Goal: Task Accomplishment & Management: Use online tool/utility

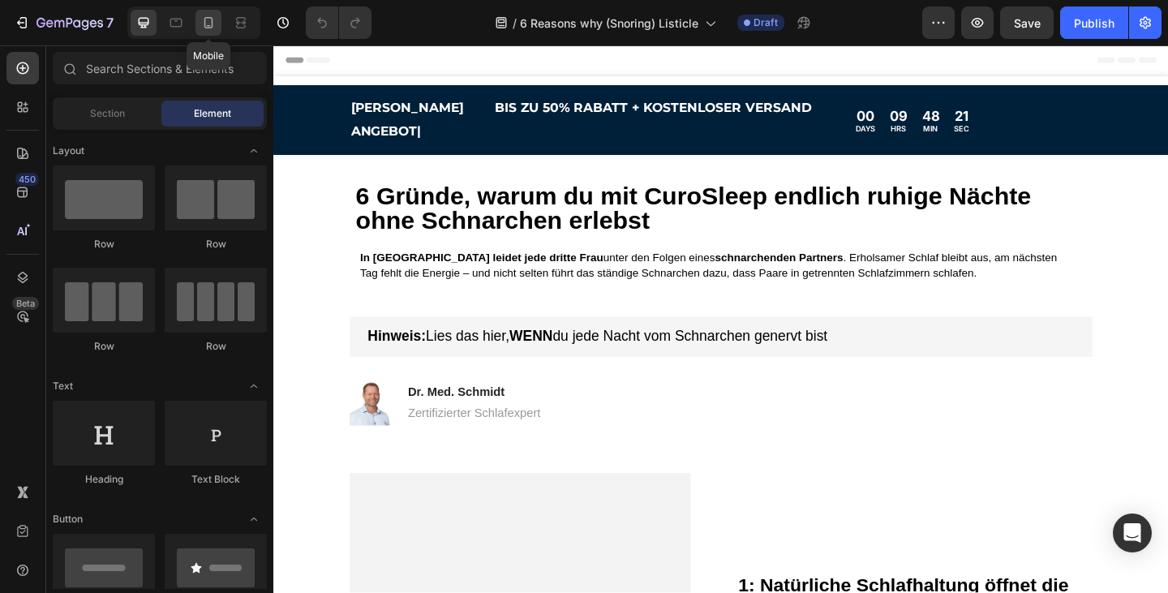
click at [208, 21] on icon at bounding box center [208, 23] width 16 height 16
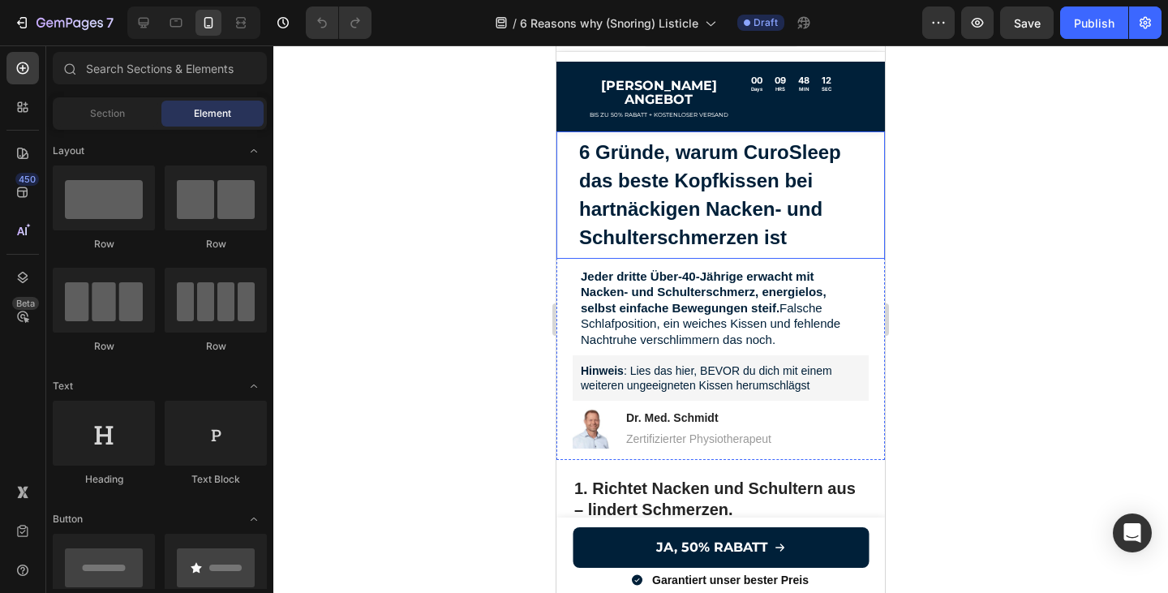
scroll to position [31, 0]
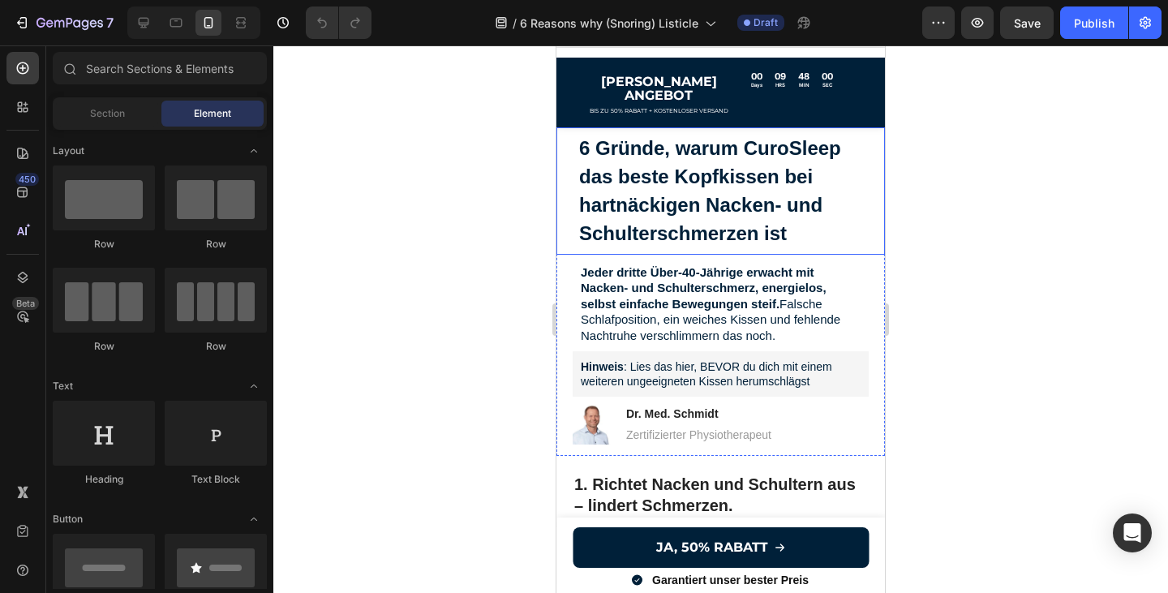
click at [755, 197] on strong "6 Gründe, warum CuroSleep das beste Kopfkissen bei hartnäckigen Nacken‑ und Sch…" at bounding box center [710, 190] width 262 height 107
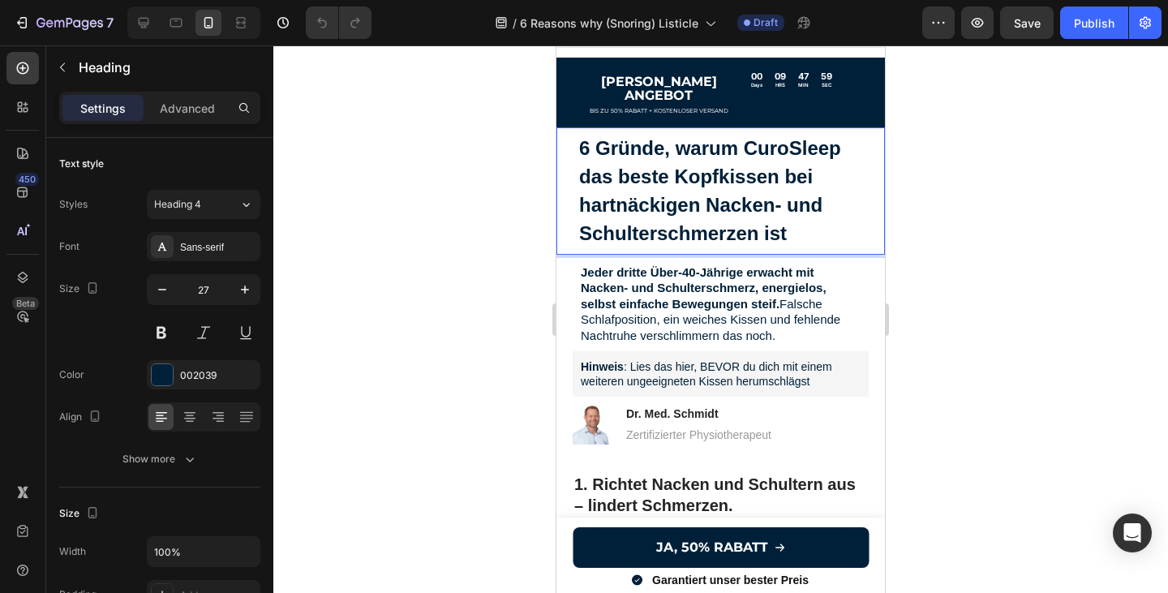
click at [792, 216] on p "6 Gründe, warum CuroSleep das beste Kopfkissen bei hartnäckigen Nacken‑ und Sch…" at bounding box center [720, 191] width 283 height 114
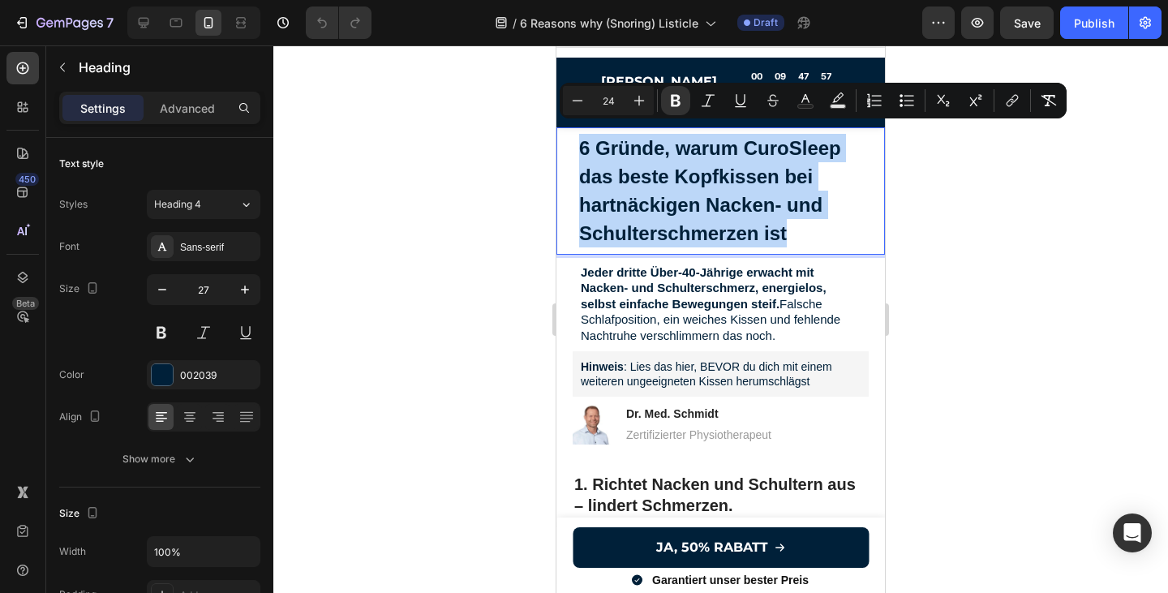
drag, startPoint x: 791, startPoint y: 222, endPoint x: 581, endPoint y: 144, distance: 224.0
click at [581, 144] on p "6 Gründe, warum CuroSleep das beste Kopfkissen bei hartnäckigen Nacken‑ und Sch…" at bounding box center [720, 191] width 283 height 114
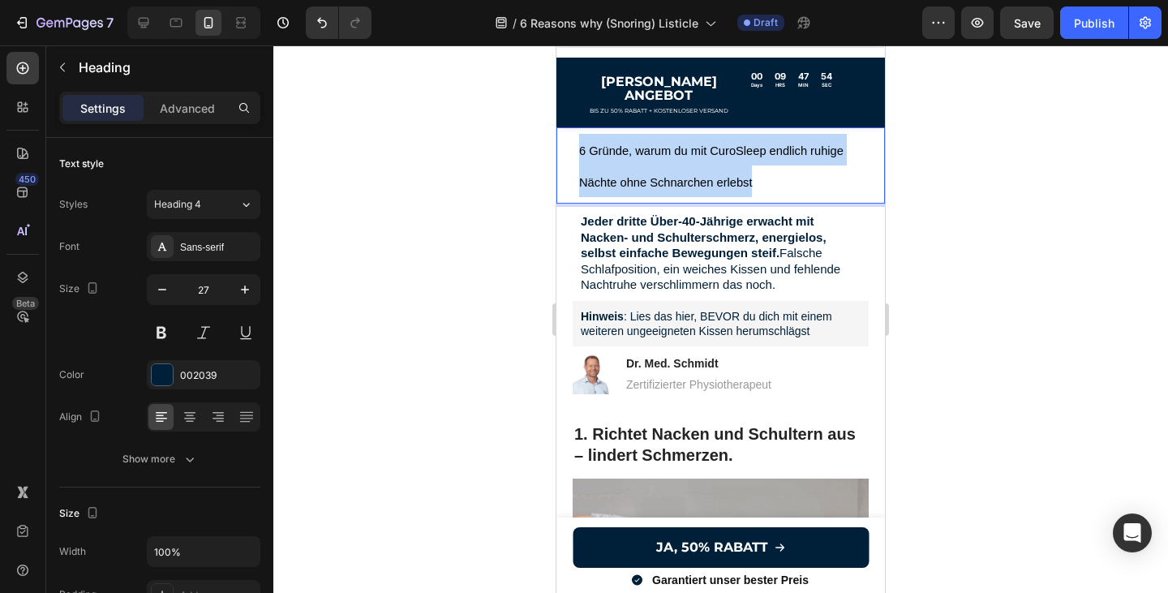
drag, startPoint x: 757, startPoint y: 165, endPoint x: 575, endPoint y: 139, distance: 184.3
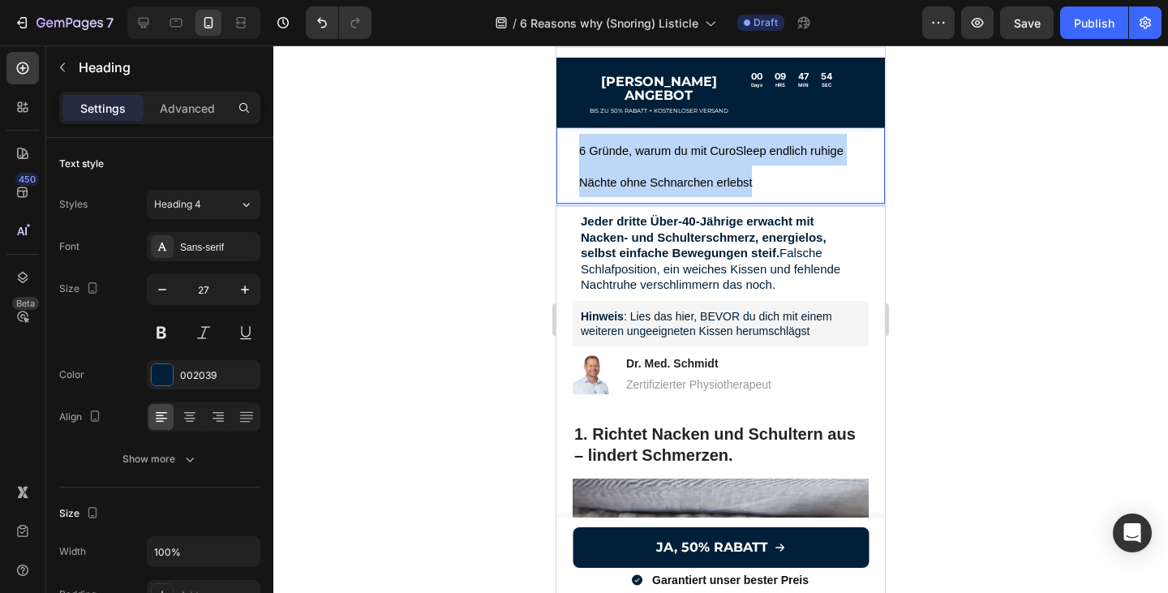
click at [575, 139] on h1 "6 Gründe, warum du mit CuroSleep endlich ruhige Nächte ohne Schnarchen erlebst" at bounding box center [720, 165] width 296 height 76
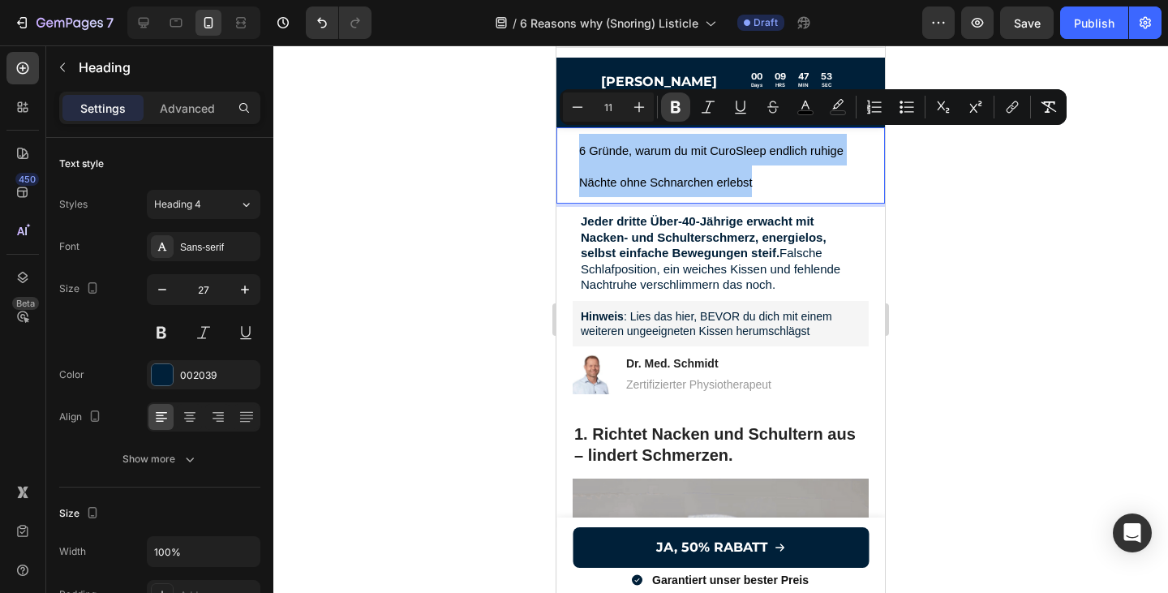
click at [669, 105] on icon "Editor contextual toolbar" at bounding box center [675, 107] width 16 height 16
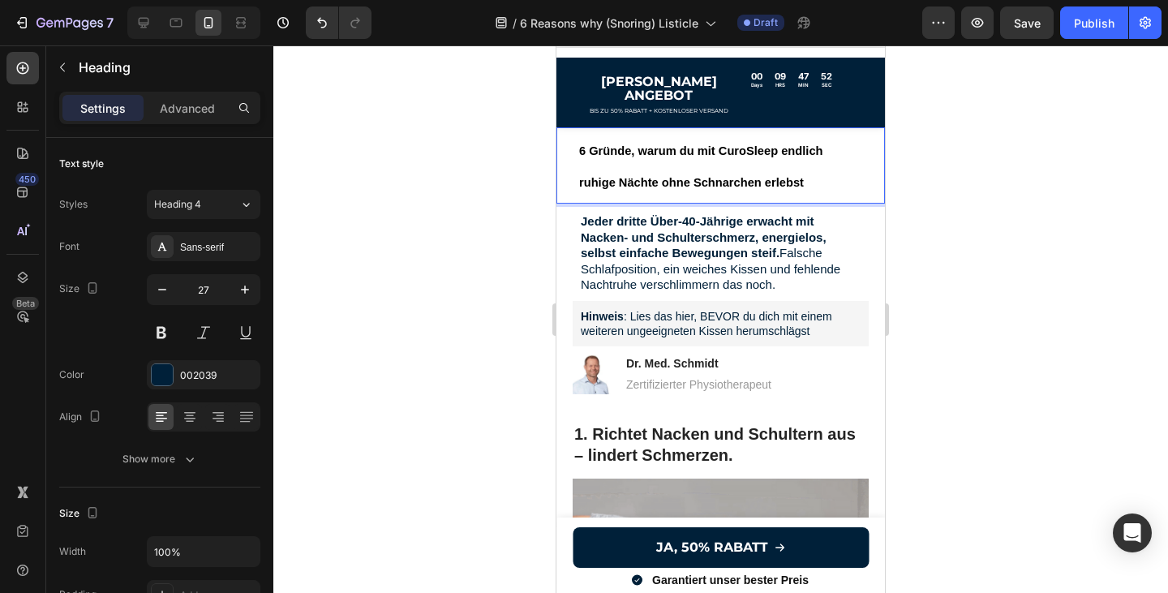
click at [809, 161] on p "6 Gründe, warum du mit CuroSleep endlich ruhige Nächte ohne Schnarchen erlebst" at bounding box center [720, 165] width 283 height 63
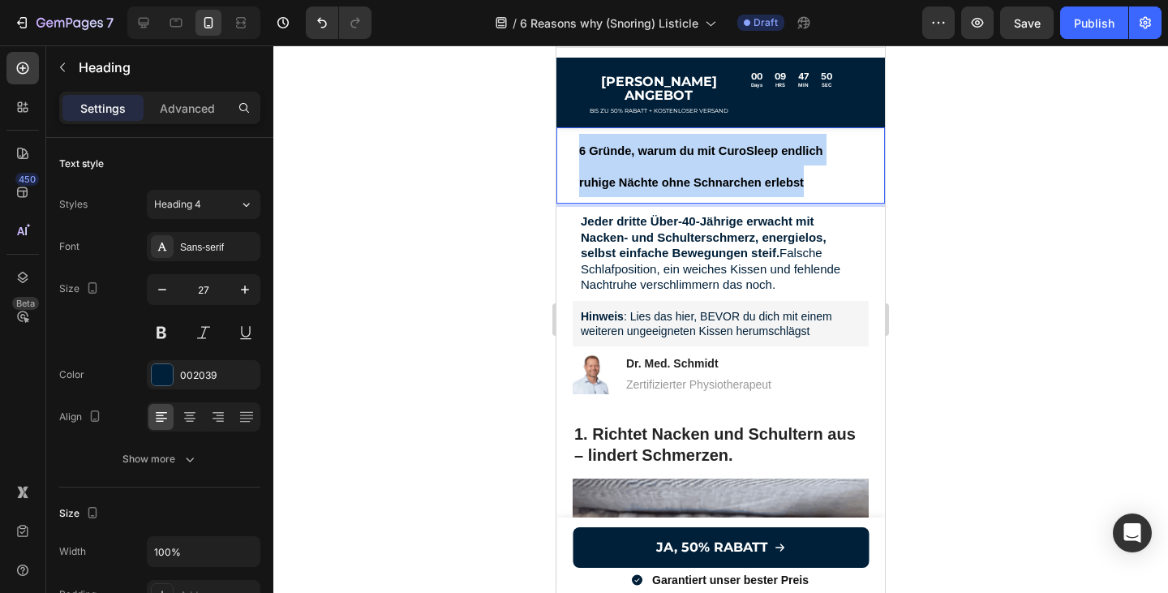
drag, startPoint x: 810, startPoint y: 172, endPoint x: 573, endPoint y: 145, distance: 238.3
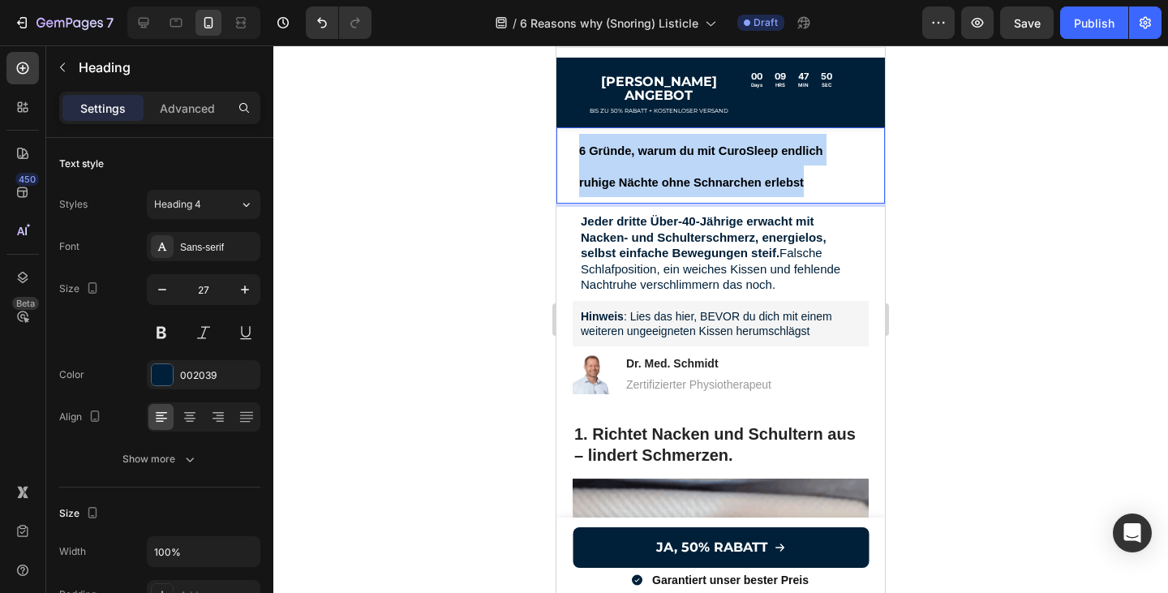
click at [573, 145] on h1 "6 Gründe, warum du mit CuroSleep endlich ruhige Nächte ohne Schnarchen erlebst" at bounding box center [720, 165] width 296 height 76
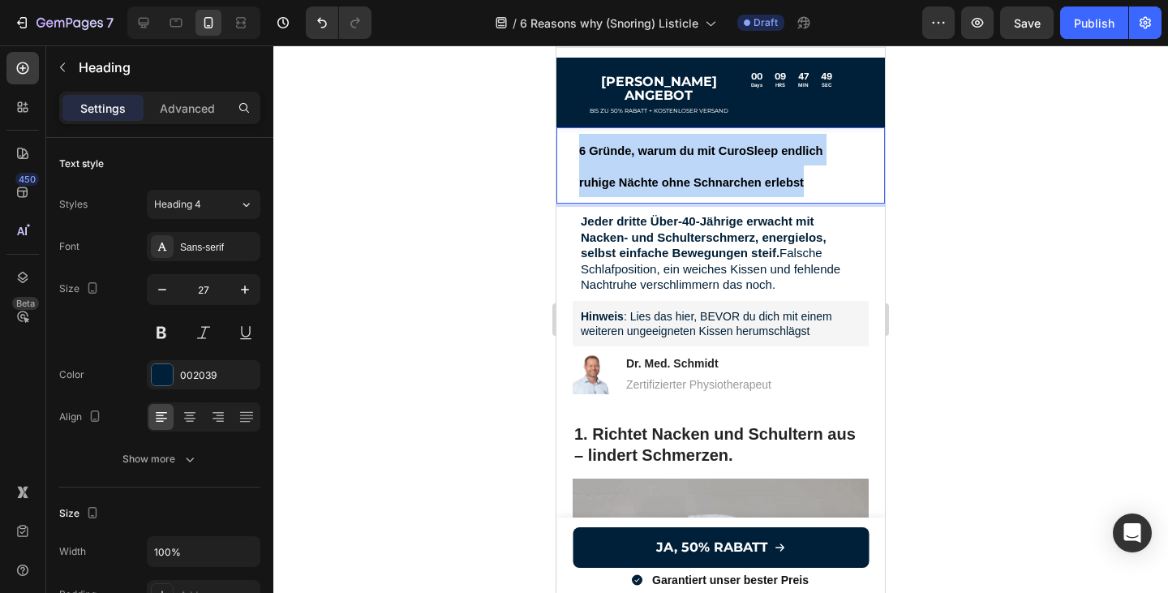
click at [759, 159] on p "6 Gründe, warum du mit CuroSleep endlich ruhige Nächte ohne Schnarchen erlebst" at bounding box center [720, 165] width 283 height 63
drag, startPoint x: 812, startPoint y: 173, endPoint x: 576, endPoint y: 137, distance: 238.6
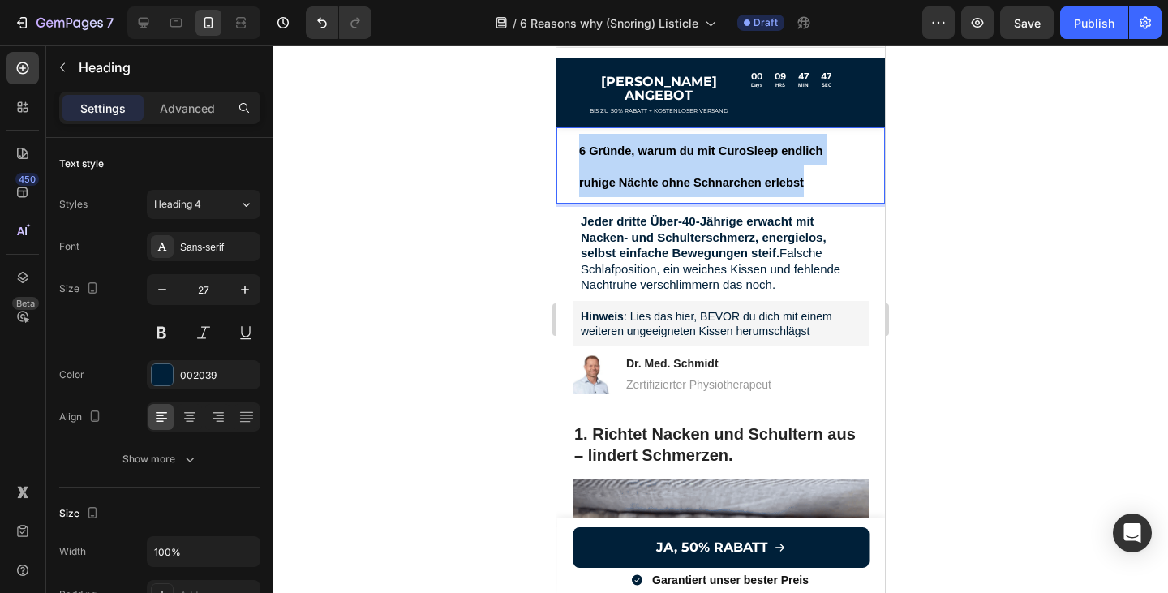
click at [576, 139] on h1 "6 Gründe, warum du mit CuroSleep endlich ruhige Nächte ohne Schnarchen erlebst" at bounding box center [720, 165] width 296 height 76
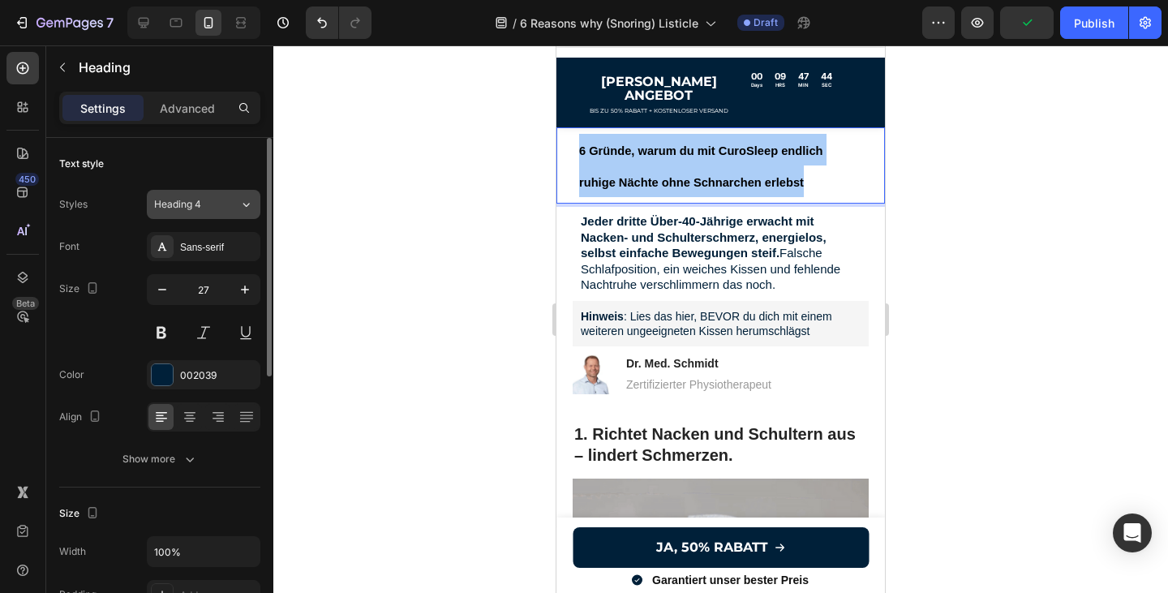
click at [242, 204] on icon at bounding box center [246, 204] width 14 height 16
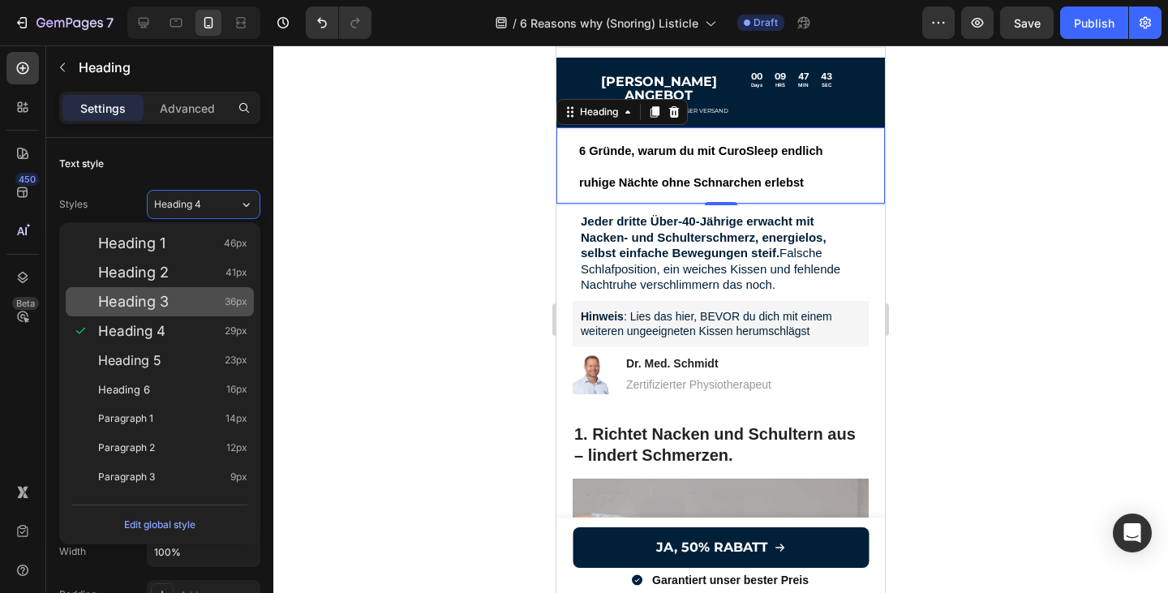
click at [191, 306] on div "Heading 3 36px" at bounding box center [172, 302] width 149 height 16
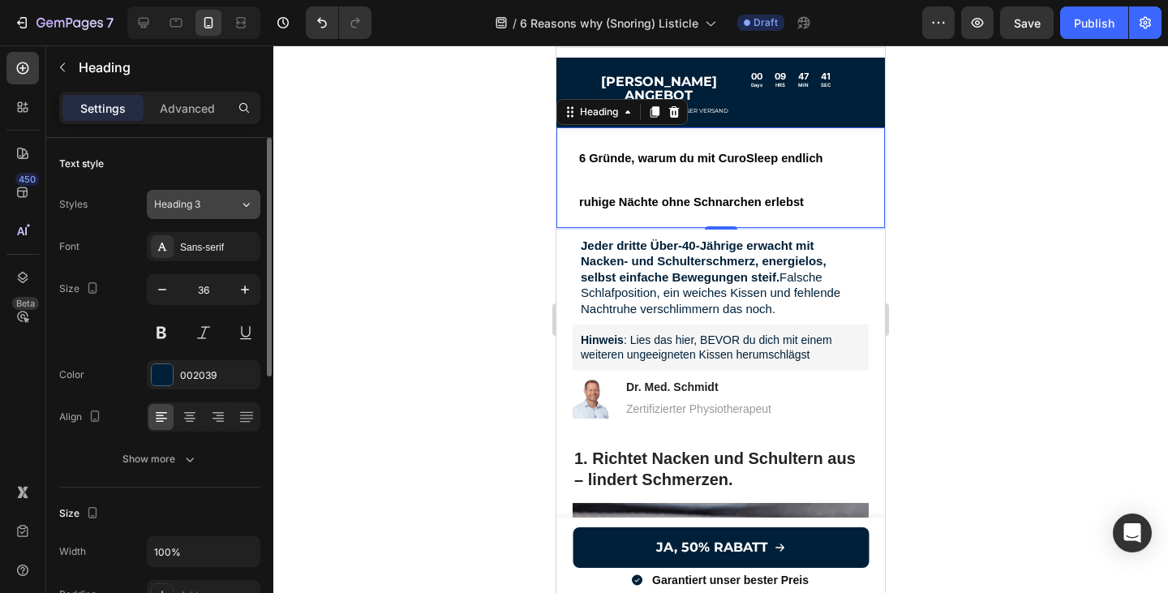
click at [217, 211] on div "Heading 3" at bounding box center [187, 204] width 66 height 15
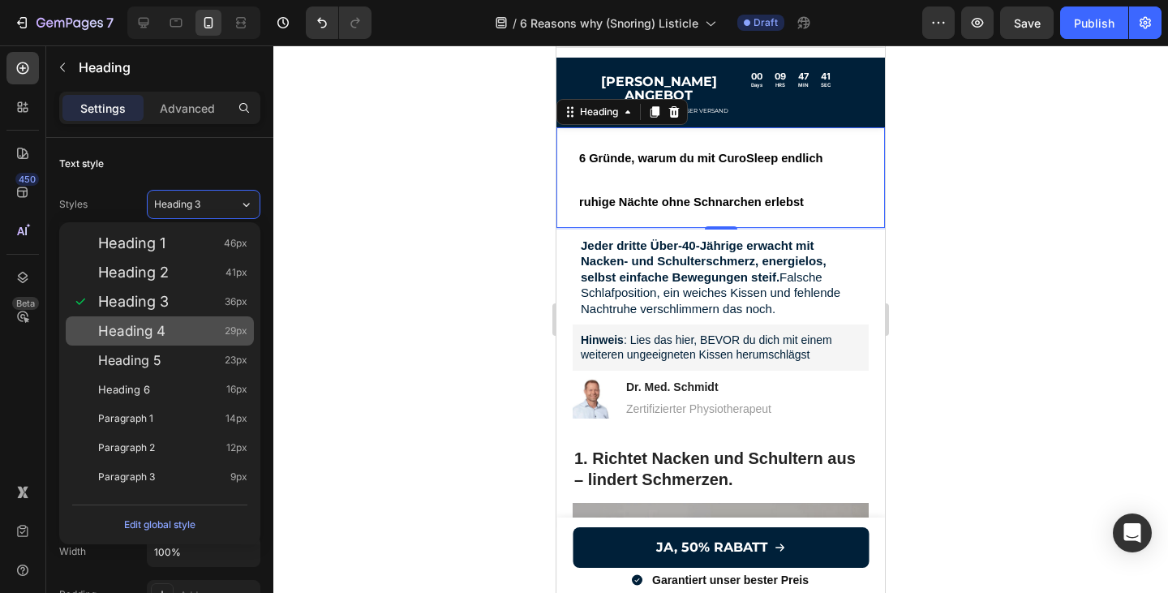
click at [196, 324] on div "Heading 4 29px" at bounding box center [172, 331] width 149 height 16
type input "29"
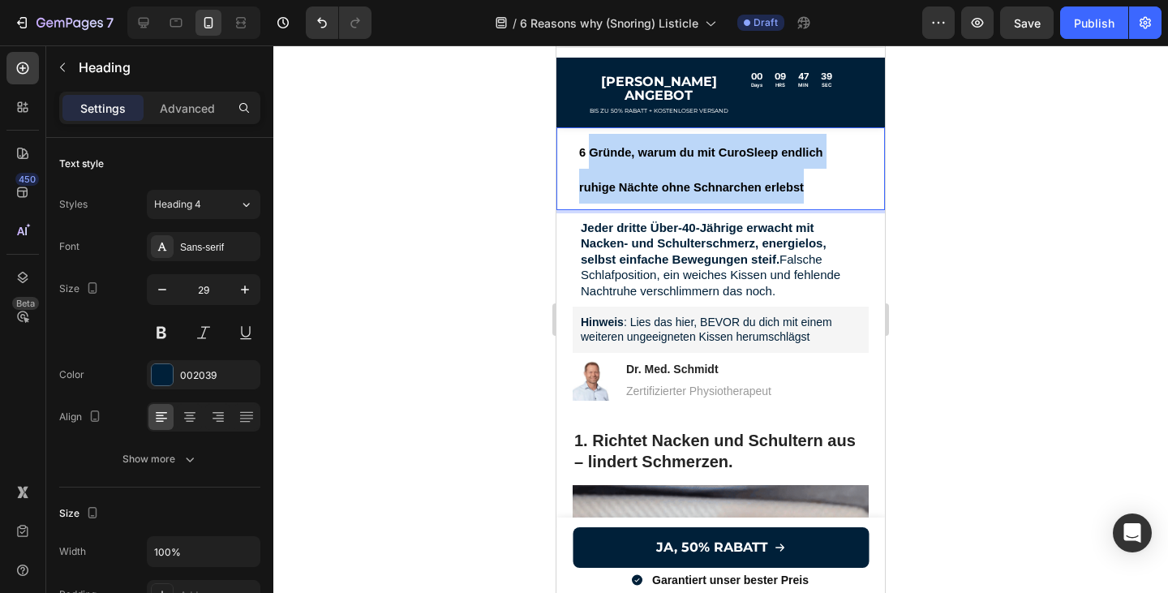
drag, startPoint x: 821, startPoint y: 172, endPoint x: 590, endPoint y: 133, distance: 234.3
click at [590, 134] on p "6 Gründe, warum du mit CuroSleep endlich ruhige Nächte ohne Schnarchen erlebst" at bounding box center [720, 168] width 283 height 69
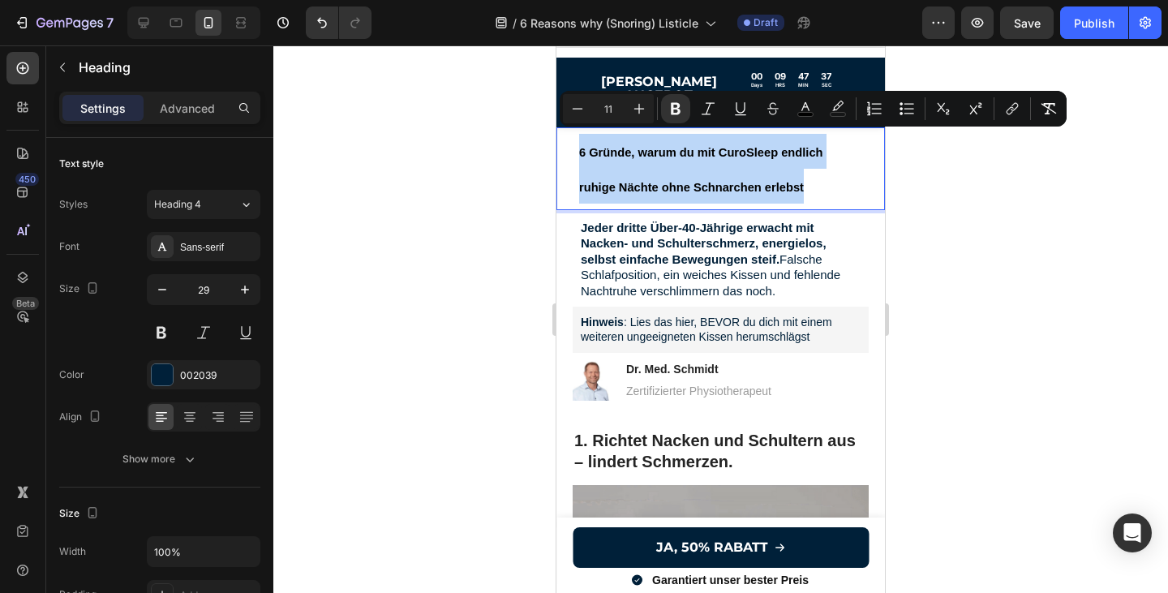
drag, startPoint x: 579, startPoint y: 144, endPoint x: 829, endPoint y: 178, distance: 252.9
click at [829, 178] on p "6 Gründe, warum du mit CuroSleep endlich ruhige Nächte ohne Schnarchen erlebst" at bounding box center [720, 168] width 283 height 69
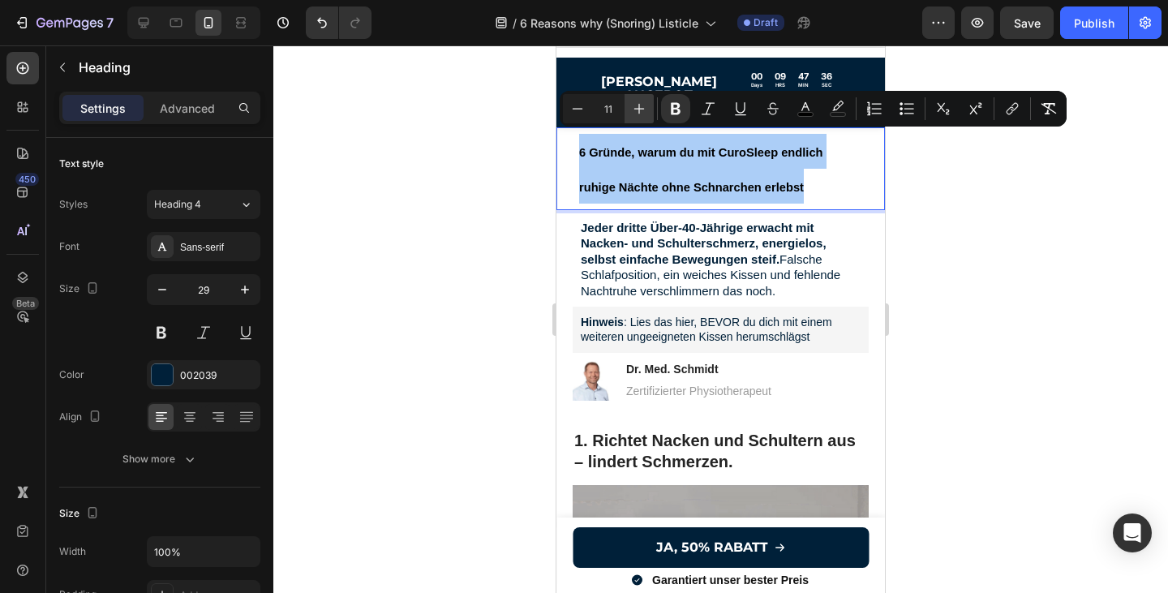
click at [643, 107] on icon "Editor contextual toolbar" at bounding box center [639, 109] width 16 height 16
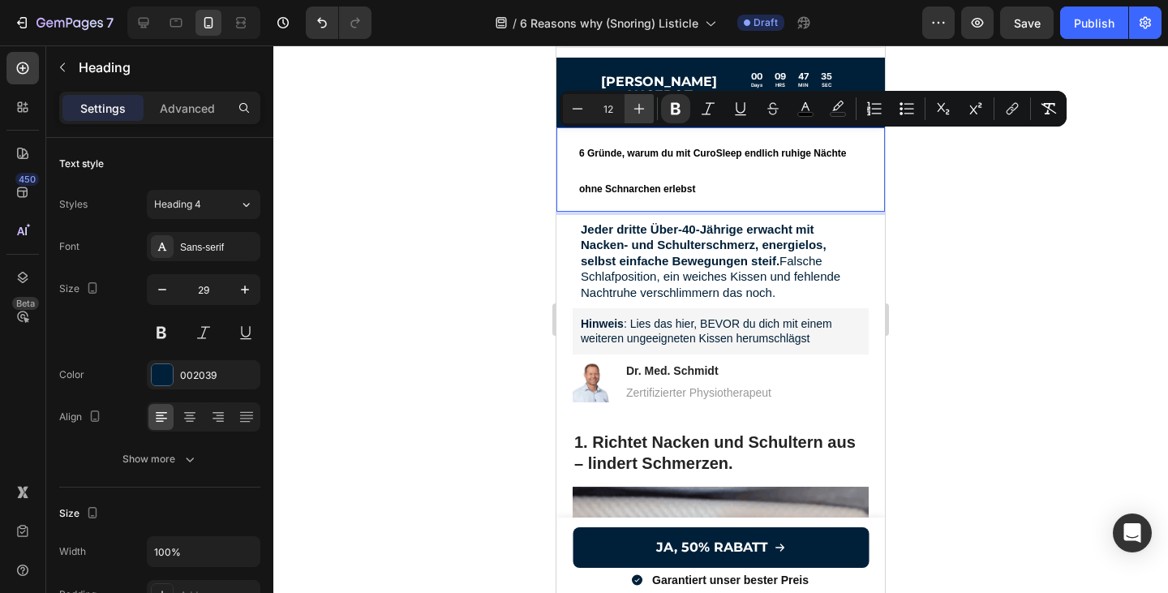
click at [643, 107] on icon "Editor contextual toolbar" at bounding box center [639, 109] width 16 height 16
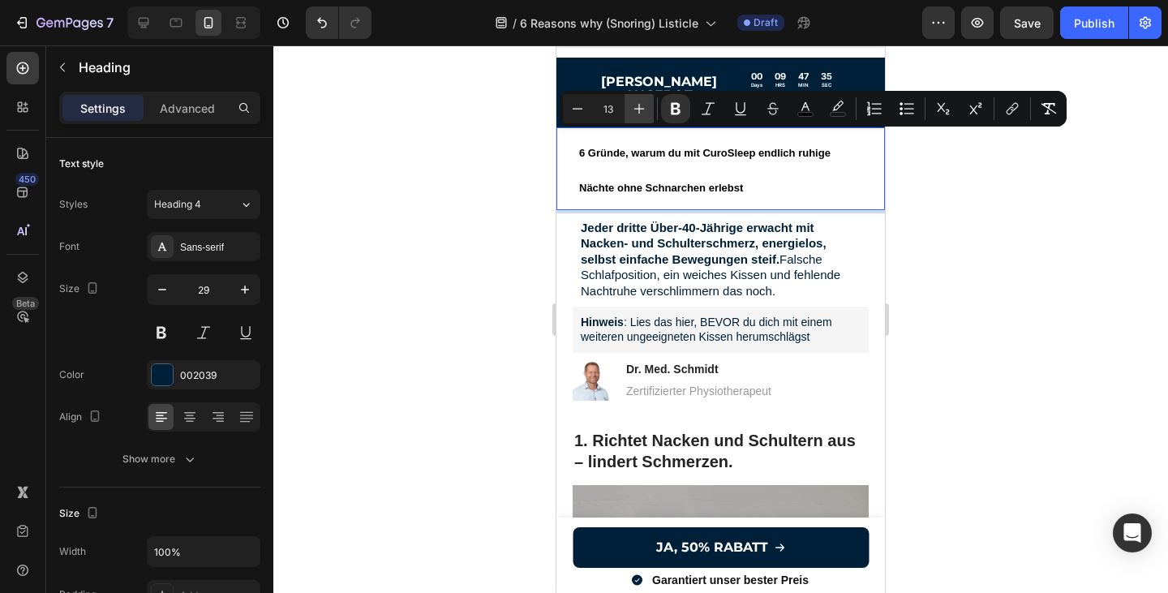
click at [643, 107] on icon "Editor contextual toolbar" at bounding box center [639, 109] width 16 height 16
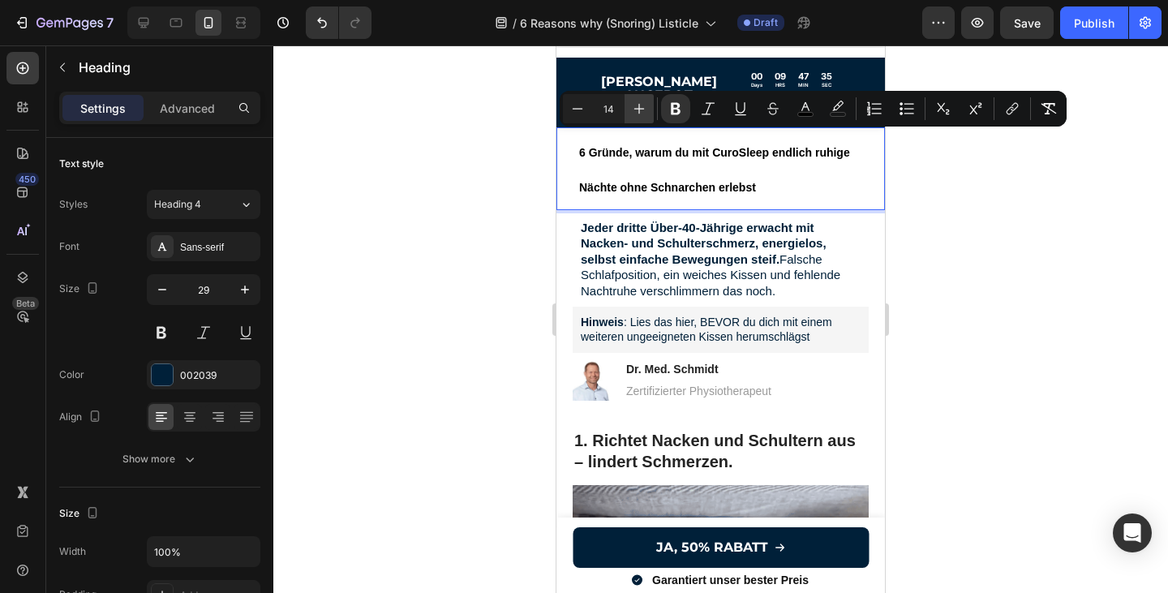
click at [643, 107] on icon "Editor contextual toolbar" at bounding box center [639, 109] width 16 height 16
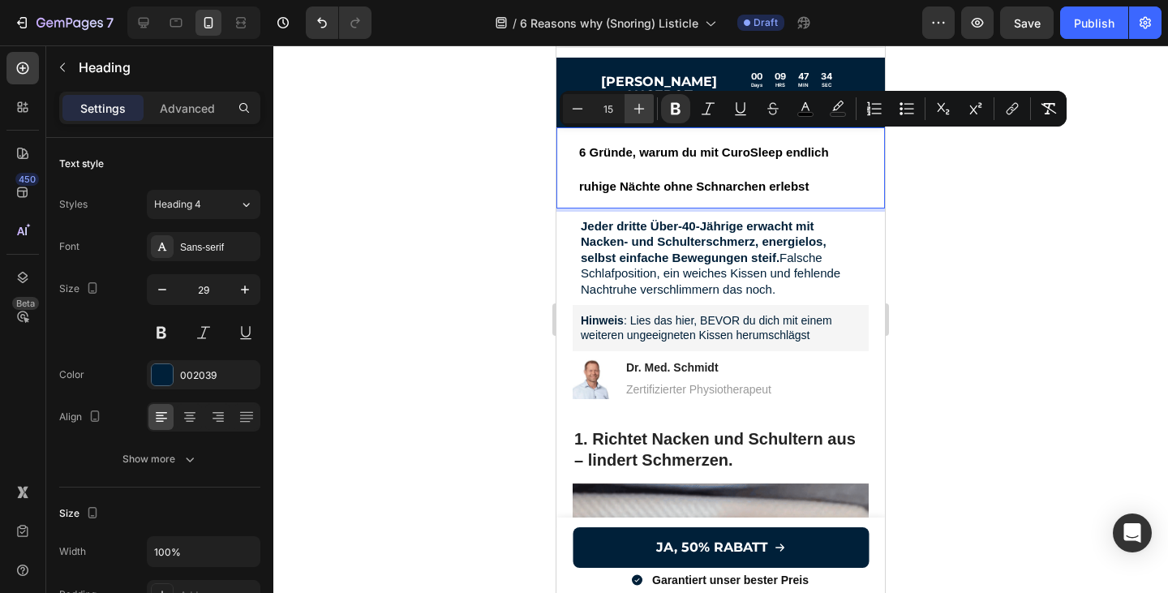
click at [643, 107] on icon "Editor contextual toolbar" at bounding box center [639, 109] width 16 height 16
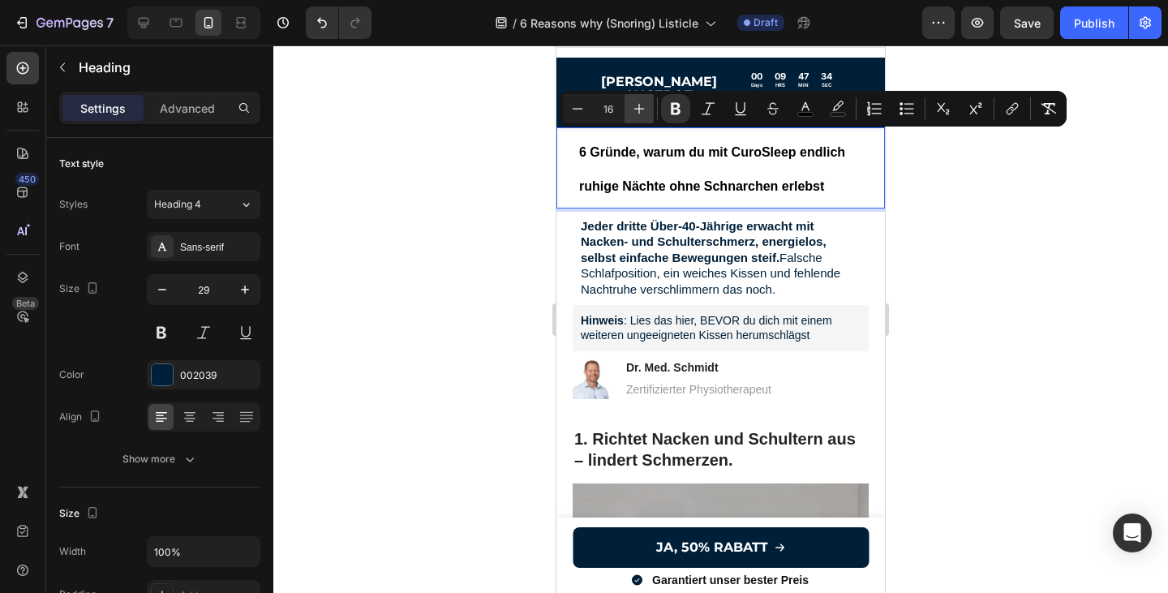
click at [643, 107] on icon "Editor contextual toolbar" at bounding box center [639, 109] width 16 height 16
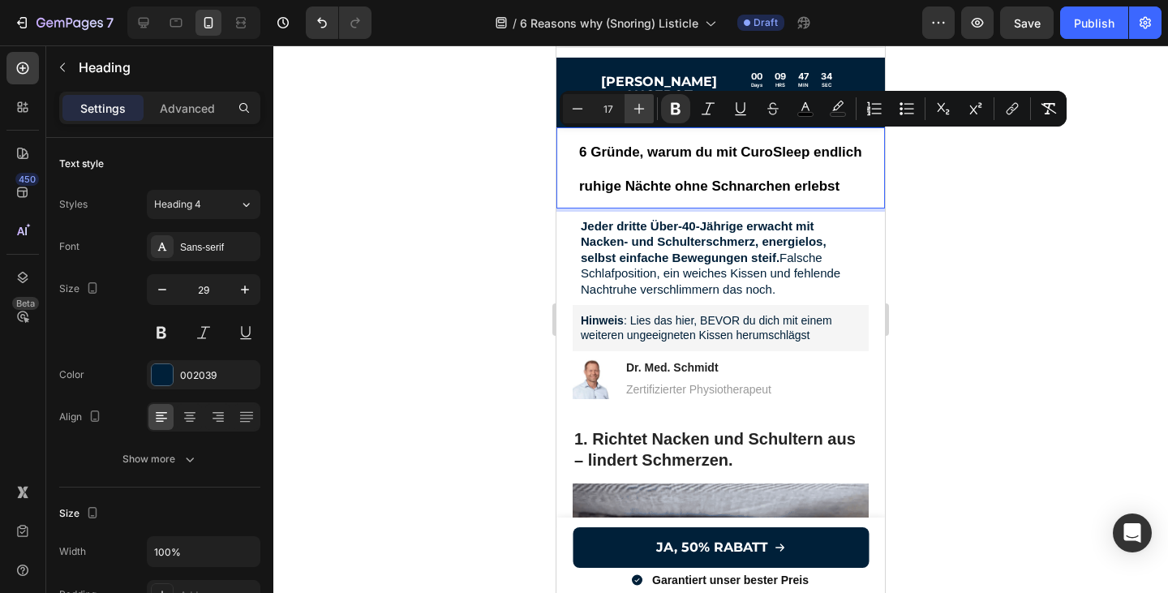
click at [643, 107] on icon "Editor contextual toolbar" at bounding box center [639, 109] width 16 height 16
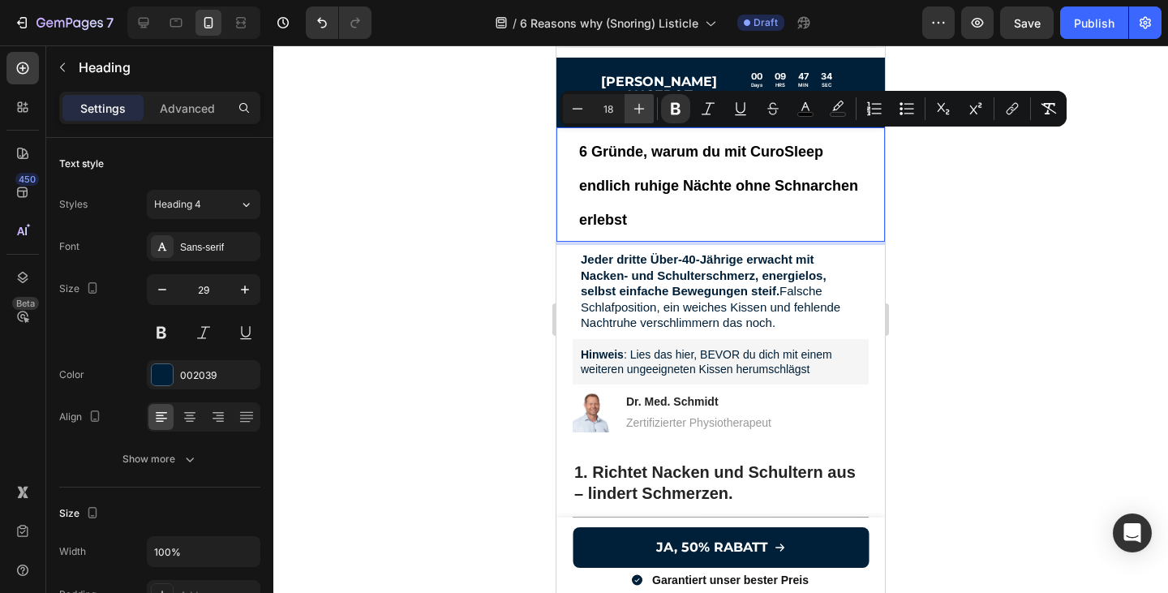
click at [643, 107] on icon "Editor contextual toolbar" at bounding box center [639, 109] width 16 height 16
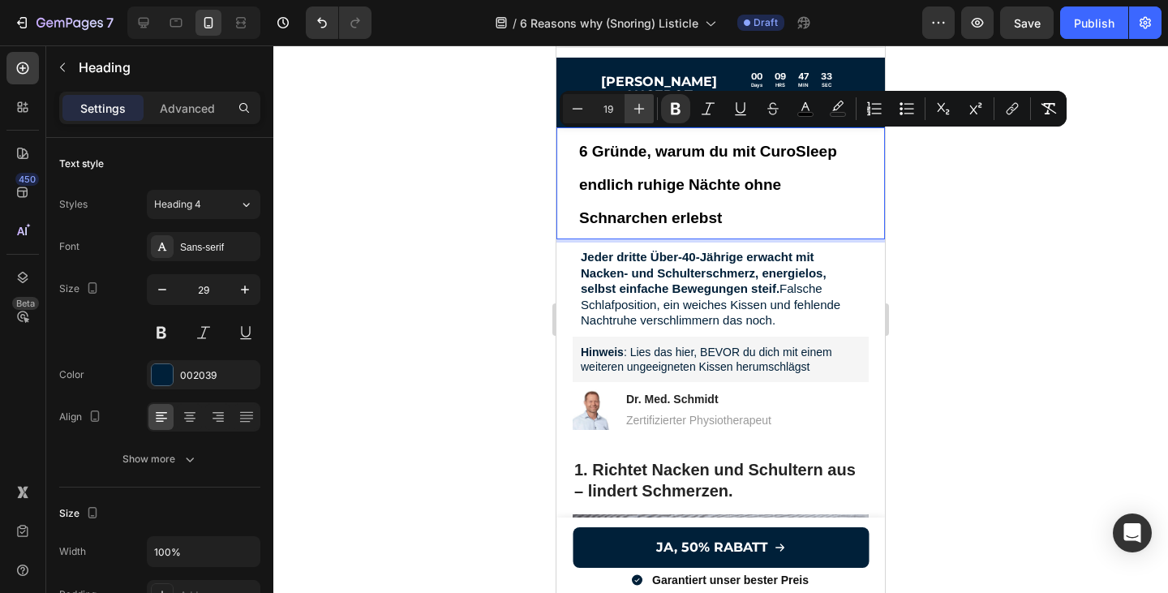
click at [643, 107] on icon "Editor contextual toolbar" at bounding box center [639, 109] width 16 height 16
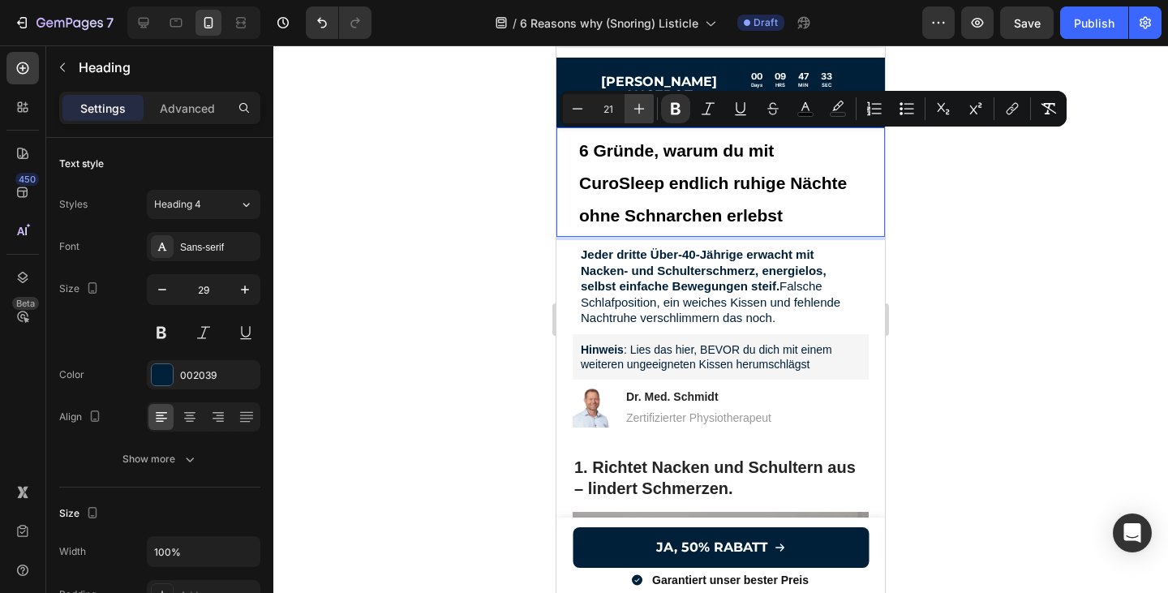
click at [643, 107] on icon "Editor contextual toolbar" at bounding box center [639, 109] width 16 height 16
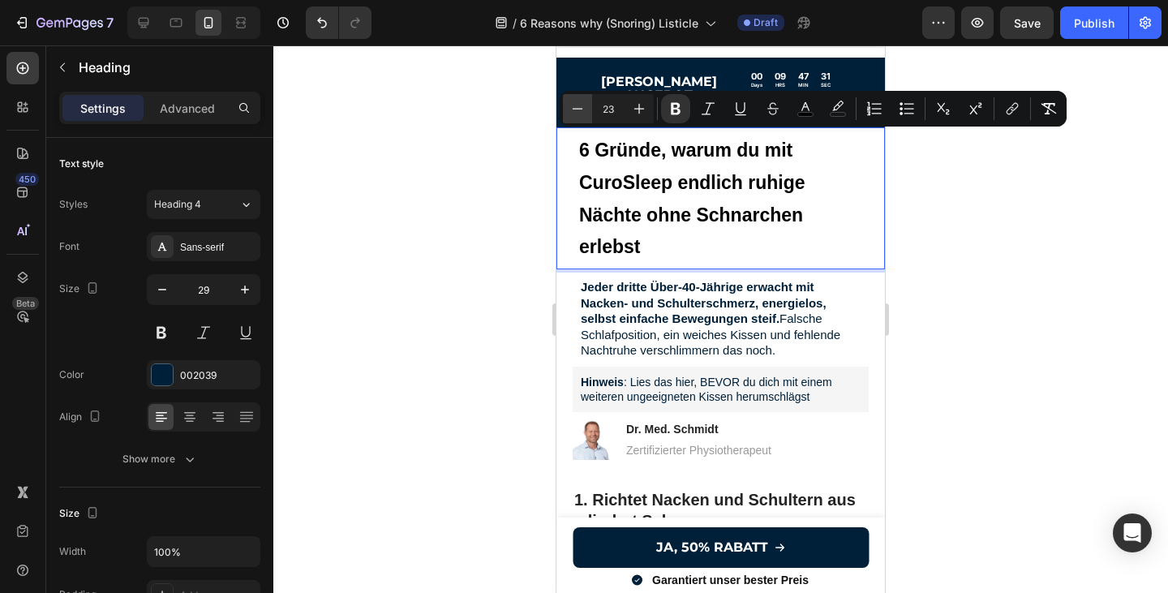
click at [581, 112] on icon "Editor contextual toolbar" at bounding box center [577, 109] width 16 height 16
type input "22"
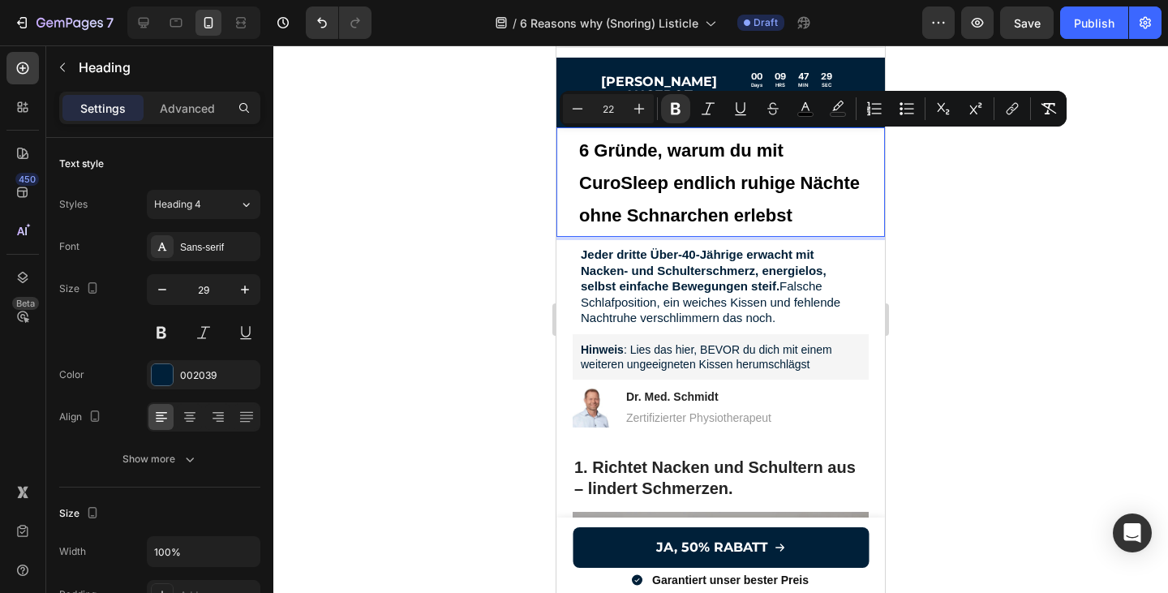
click at [974, 201] on div at bounding box center [720, 318] width 894 height 547
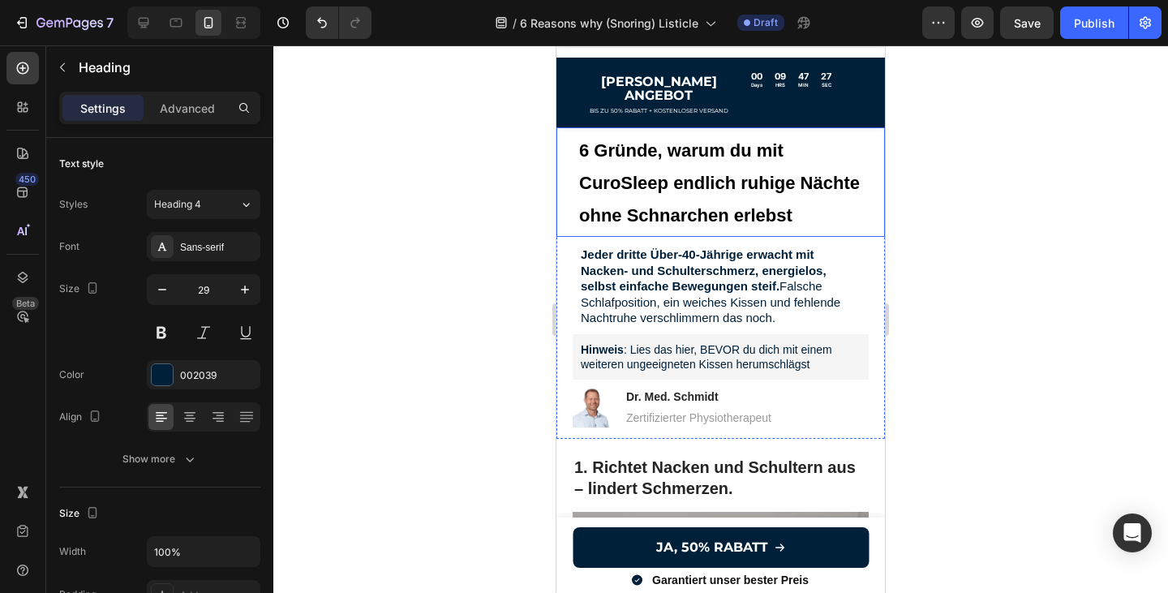
click at [723, 193] on strong "6 Gründe, warum du mit CuroSleep endlich ruhige Nächte ohne Schnarchen erlebst" at bounding box center [719, 182] width 281 height 84
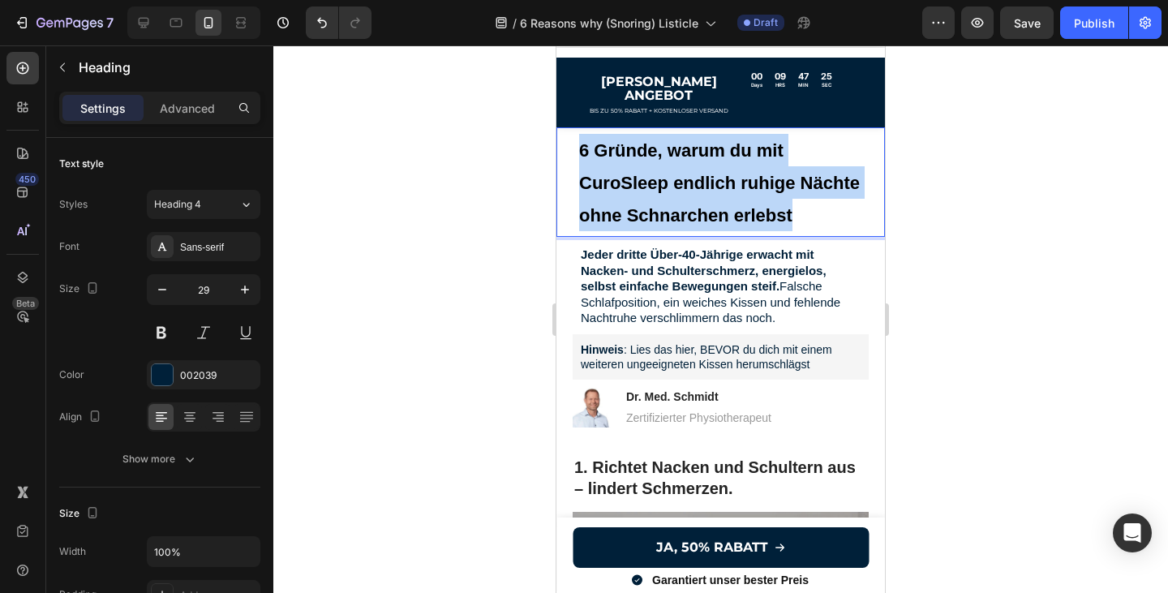
drag, startPoint x: 806, startPoint y: 203, endPoint x: 567, endPoint y: 141, distance: 247.0
click at [567, 142] on div "6 Gründe, warum du mit CuroSleep endlich ruhige Nächte ohne Schnarchen erlebst …" at bounding box center [720, 181] width 328 height 109
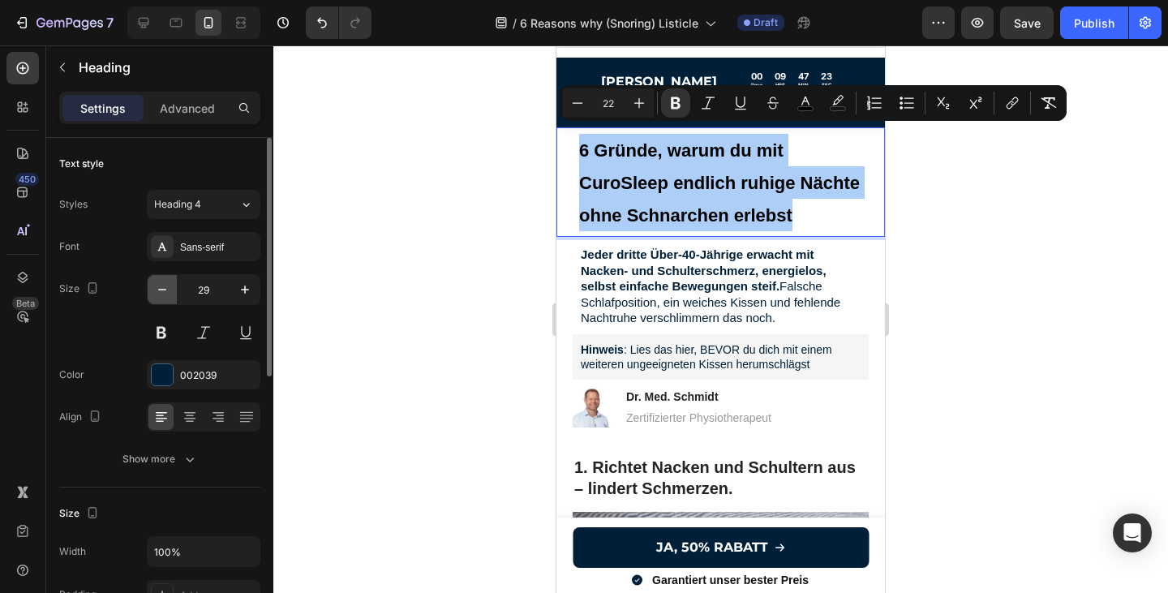
click at [163, 289] on icon "button" at bounding box center [162, 290] width 8 height 2
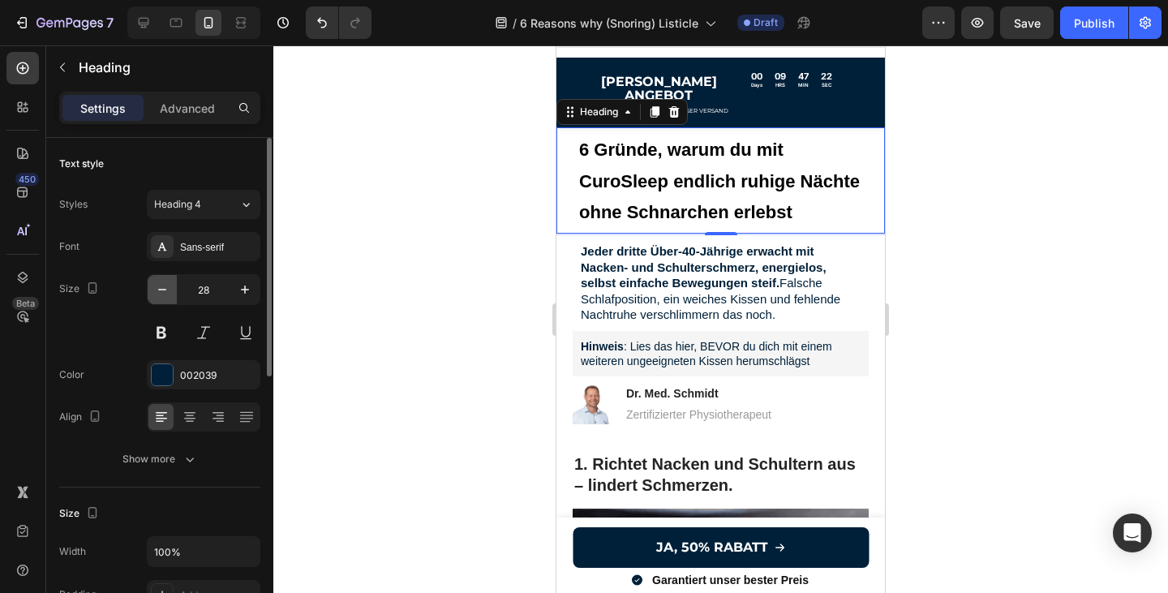
click at [163, 289] on icon "button" at bounding box center [162, 290] width 8 height 2
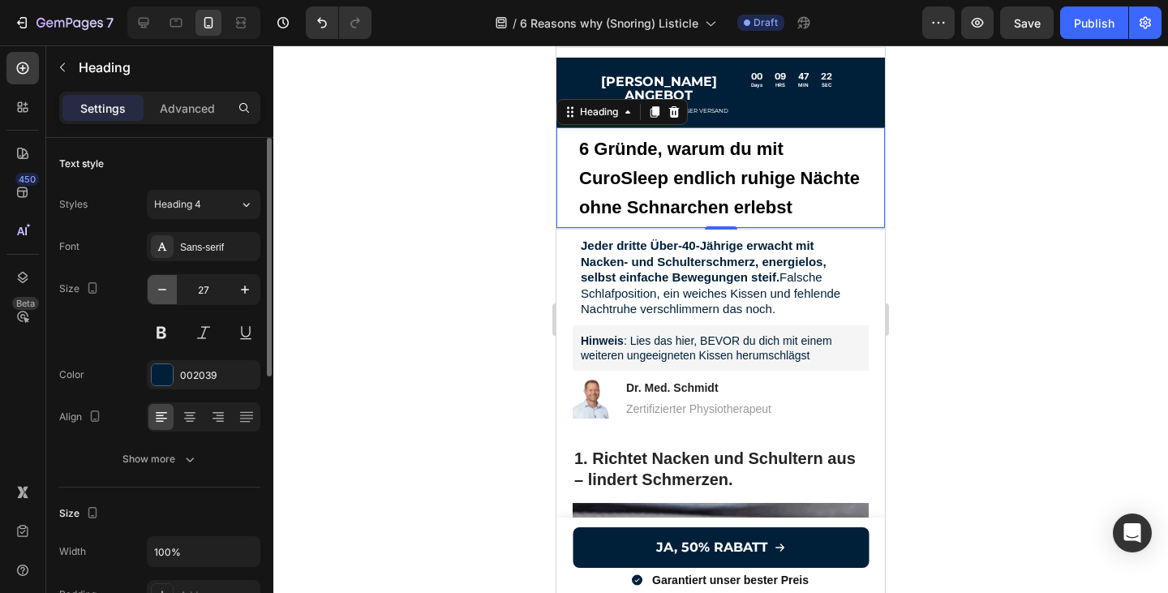
click at [163, 289] on icon "button" at bounding box center [162, 290] width 8 height 2
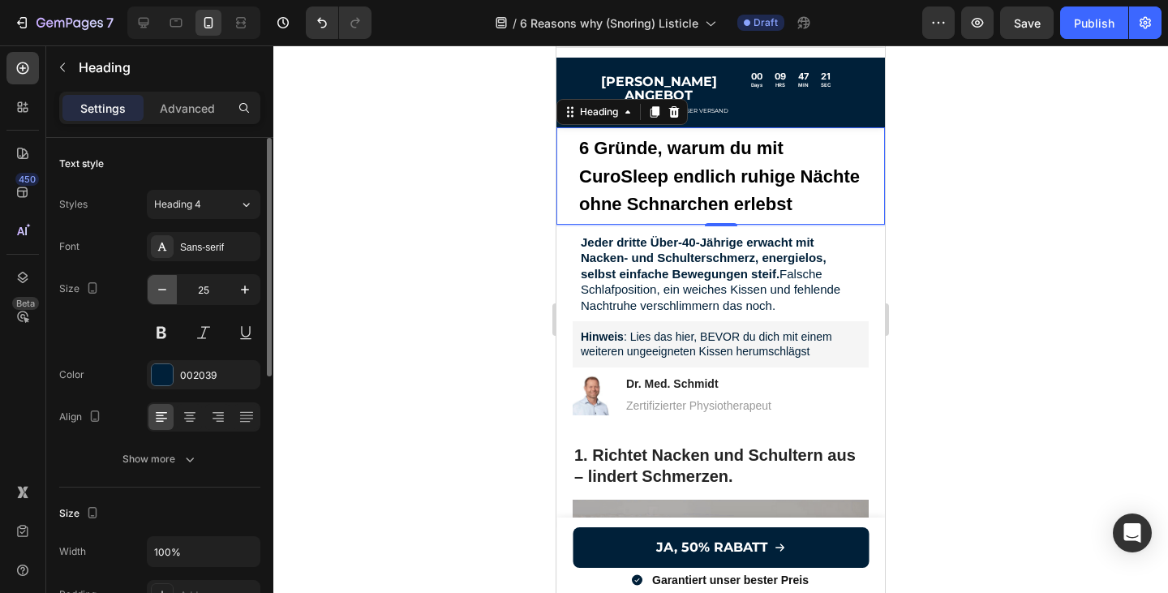
click at [163, 289] on icon "button" at bounding box center [162, 290] width 8 height 2
type input "24"
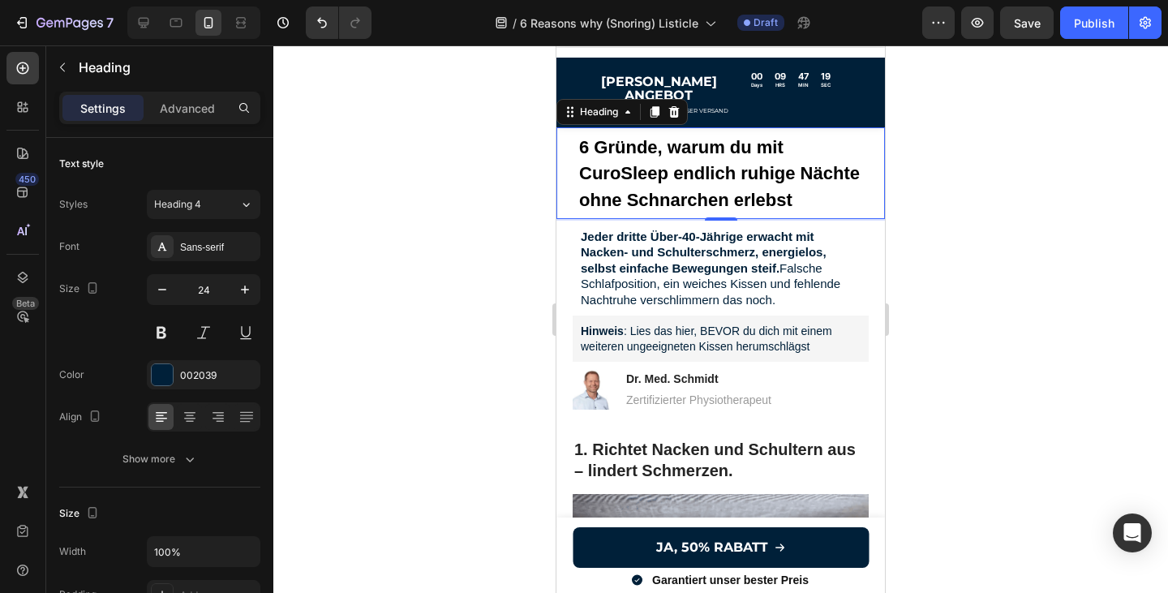
click at [801, 193] on p "6 Gründe, warum du mit CuroSleep endlich ruhige Nächte ohne Schnarchen erlebst" at bounding box center [720, 173] width 283 height 79
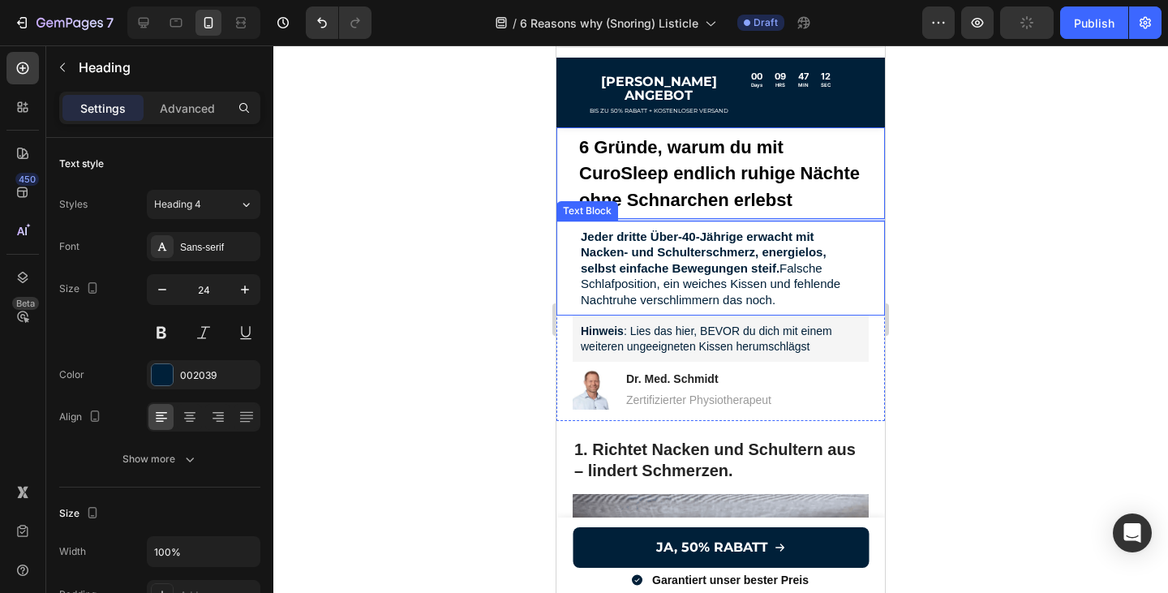
click at [775, 257] on strong "Jeder dritte Über‑40‑Jährige erwacht mit Nacken‑ und Schulterschmerz, energielo…" at bounding box center [704, 251] width 246 height 45
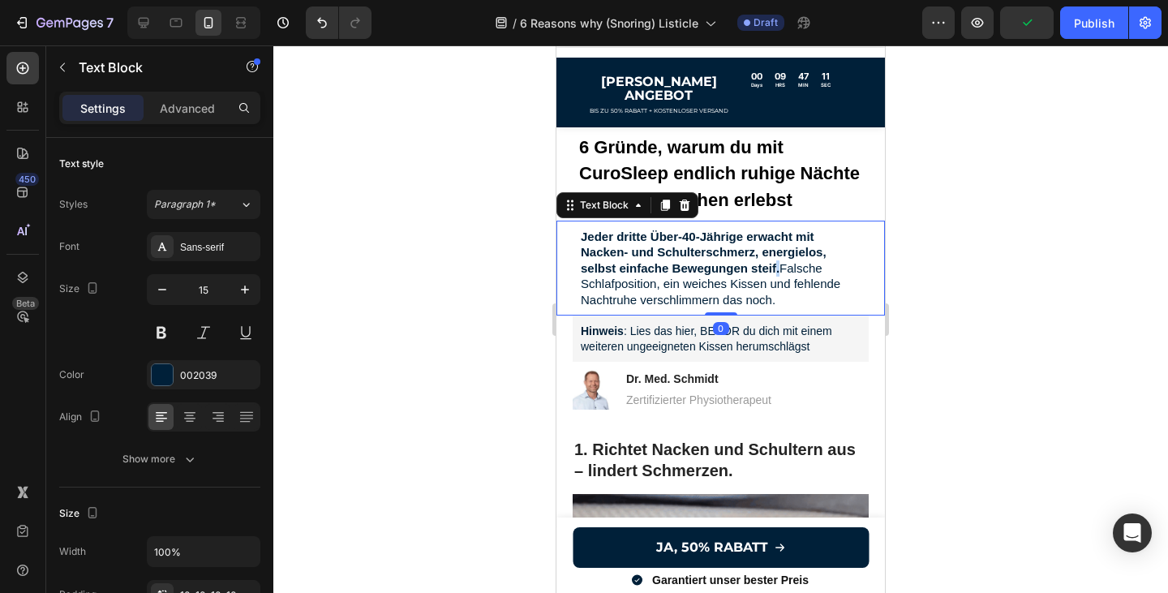
click at [775, 257] on strong "Jeder dritte Über‑40‑Jährige erwacht mit Nacken‑ und Schulterschmerz, energielo…" at bounding box center [704, 251] width 246 height 45
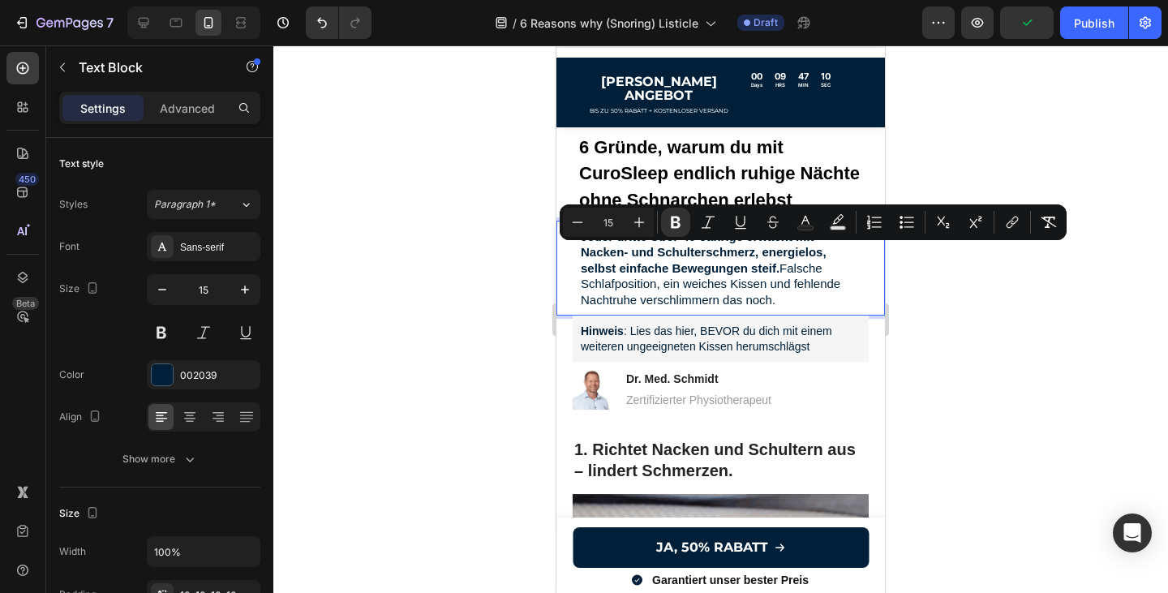
click at [793, 285] on p "Jeder dritte Über‑40‑Jährige erwacht mit Nacken‑ und Schulterschmerz, energielo…" at bounding box center [721, 268] width 280 height 79
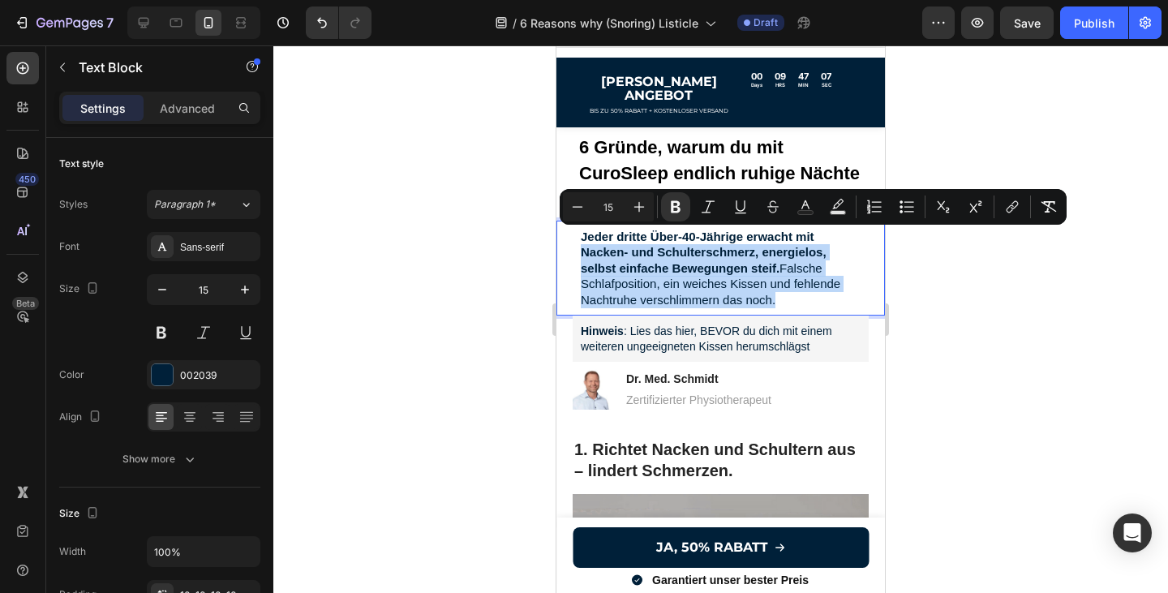
drag, startPoint x: 782, startPoint y: 285, endPoint x: 574, endPoint y: 230, distance: 215.5
click at [574, 230] on div "Jeder dritte Über‑40‑Jährige erwacht mit Nacken‑ und Schulterschmerz, energielo…" at bounding box center [720, 269] width 296 height 96
click at [782, 278] on p "Jeder dritte Über‑40‑Jährige erwacht mit Nacken‑ und Schulterschmerz, energielo…" at bounding box center [721, 268] width 280 height 79
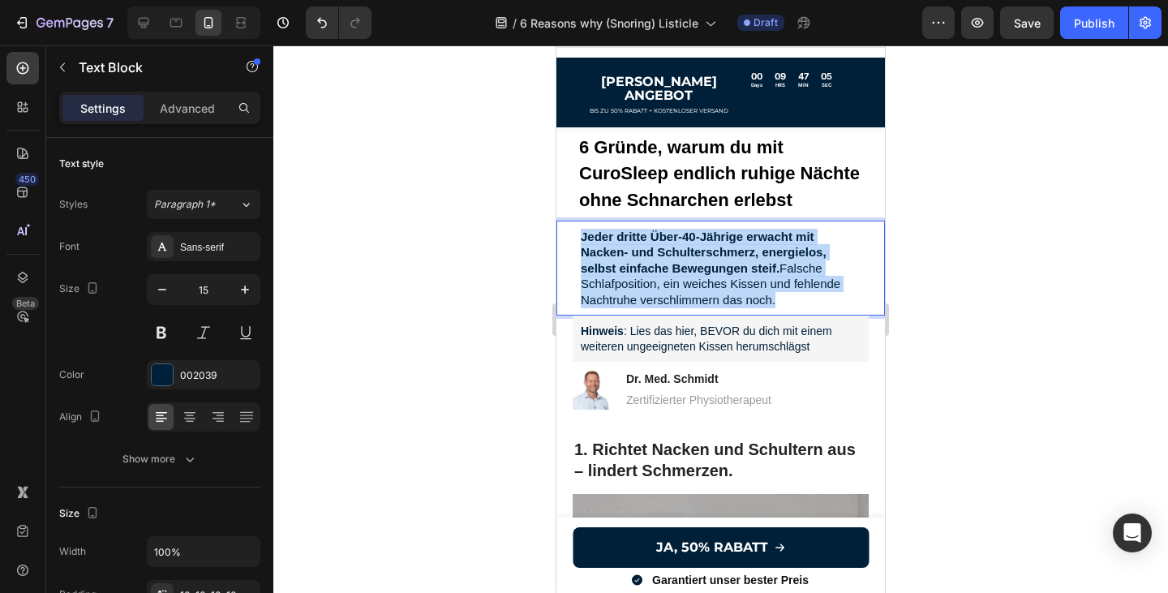
drag, startPoint x: 776, startPoint y: 290, endPoint x: 570, endPoint y: 220, distance: 217.7
click at [570, 221] on div "Jeder dritte Über‑40‑Jährige erwacht mit Nacken‑ und Schulterschmerz, energielo…" at bounding box center [720, 269] width 328 height 96
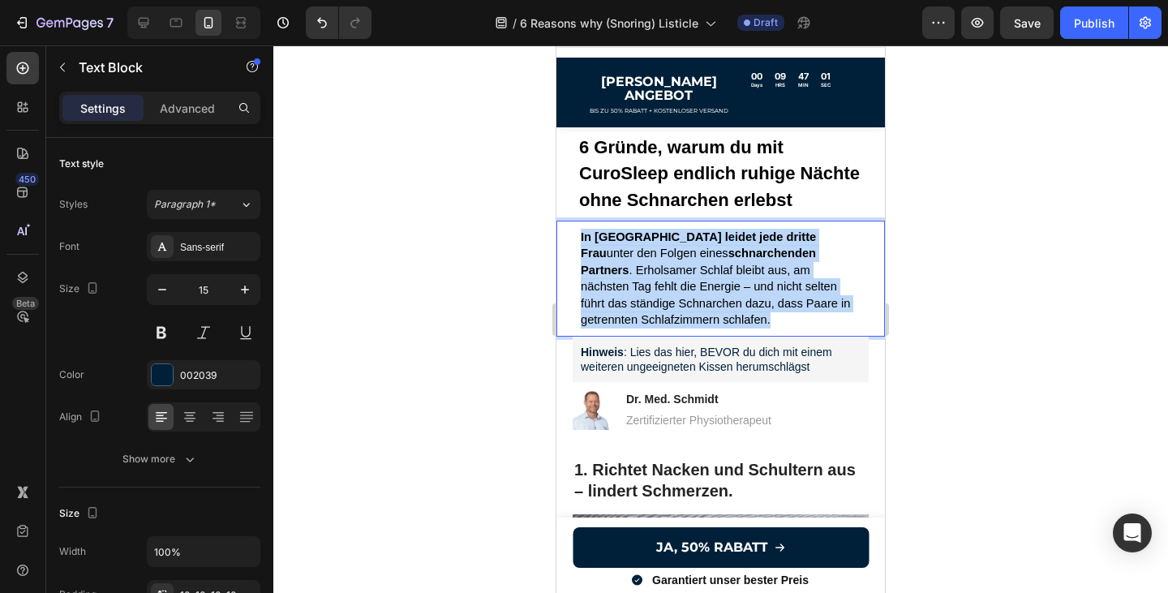
drag, startPoint x: 632, startPoint y: 299, endPoint x: 556, endPoint y: 225, distance: 106.6
click at [556, 223] on div "In [GEOGRAPHIC_DATA] leidet jede dritte Frau unter den Folgen eines schnarchend…" at bounding box center [720, 279] width 328 height 116
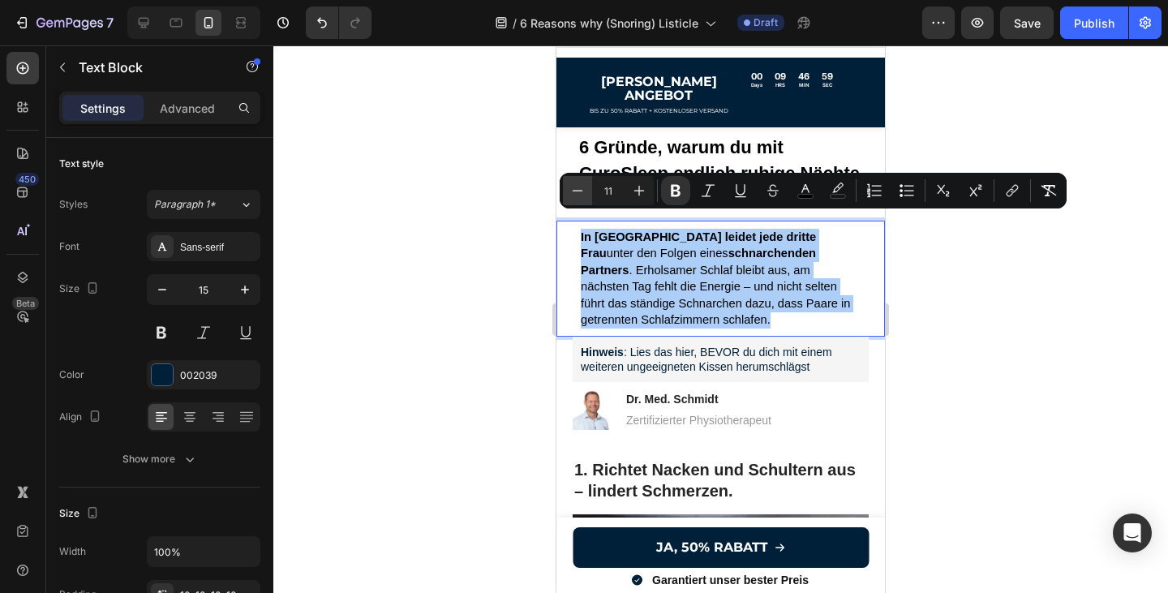
click at [577, 185] on icon "Editor contextual toolbar" at bounding box center [577, 190] width 16 height 16
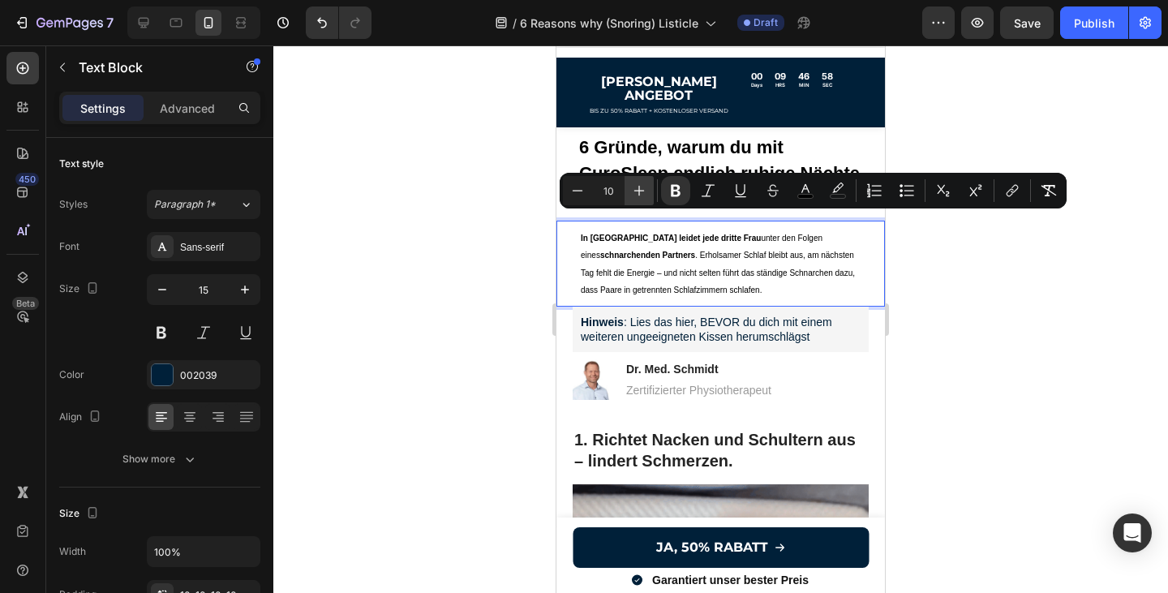
click at [640, 188] on icon "Editor contextual toolbar" at bounding box center [639, 190] width 16 height 16
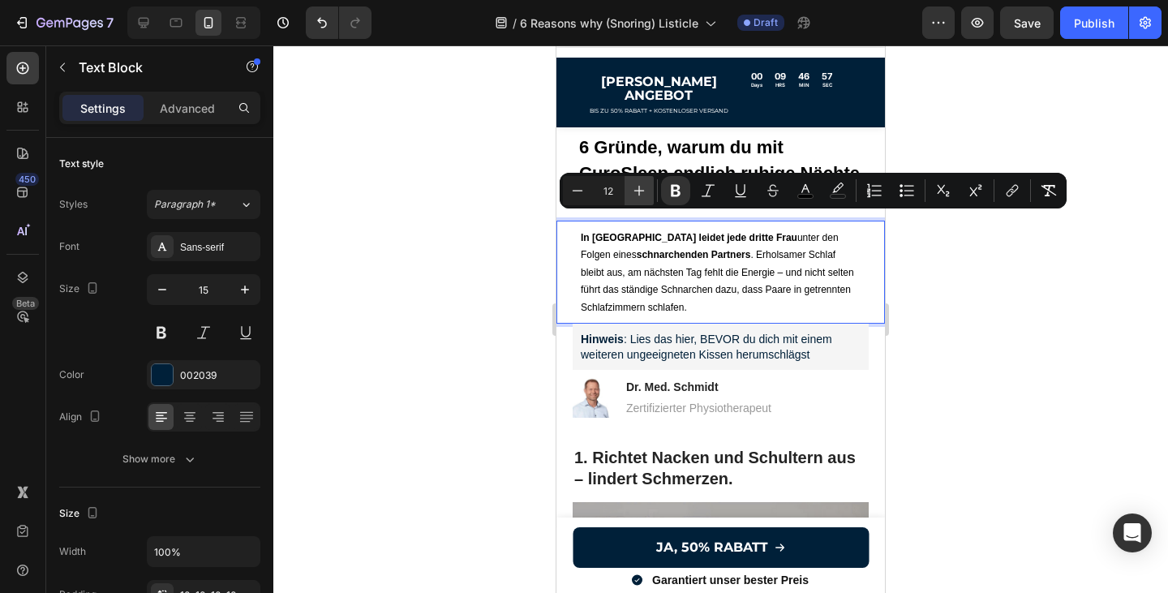
click at [640, 188] on icon "Editor contextual toolbar" at bounding box center [639, 190] width 16 height 16
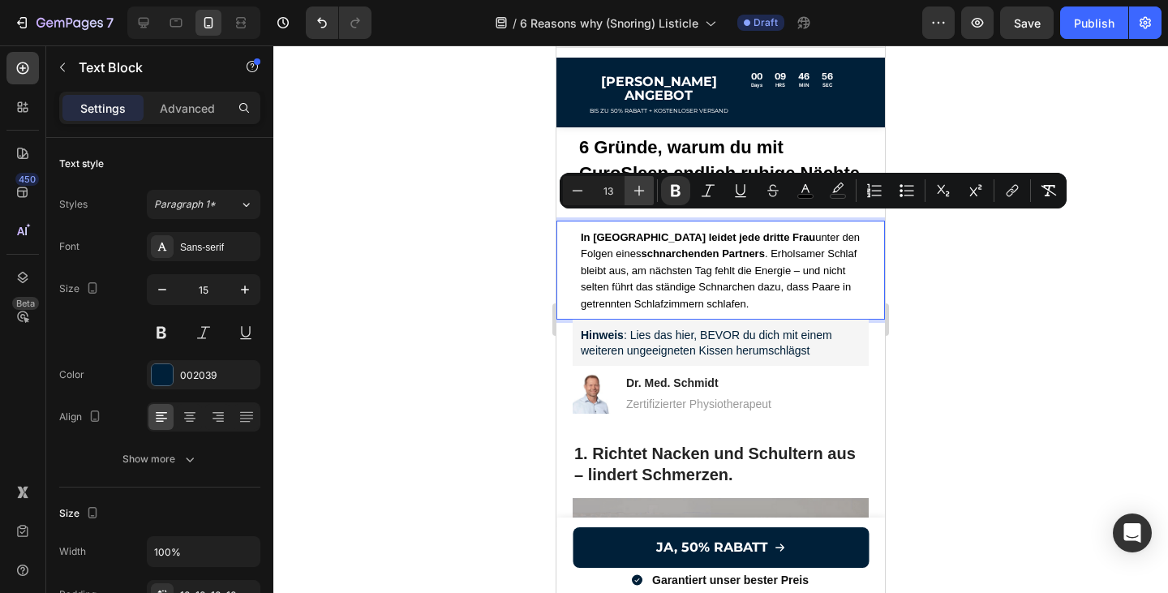
click at [640, 188] on icon "Editor contextual toolbar" at bounding box center [639, 190] width 16 height 16
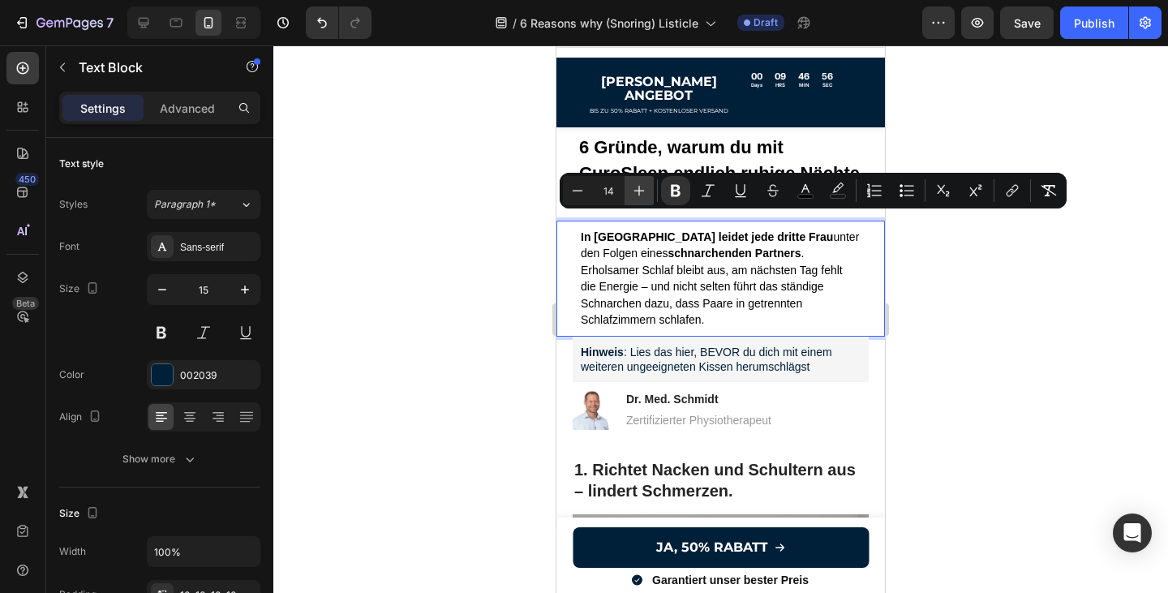
click at [640, 188] on icon "Editor contextual toolbar" at bounding box center [639, 190] width 16 height 16
type input "15"
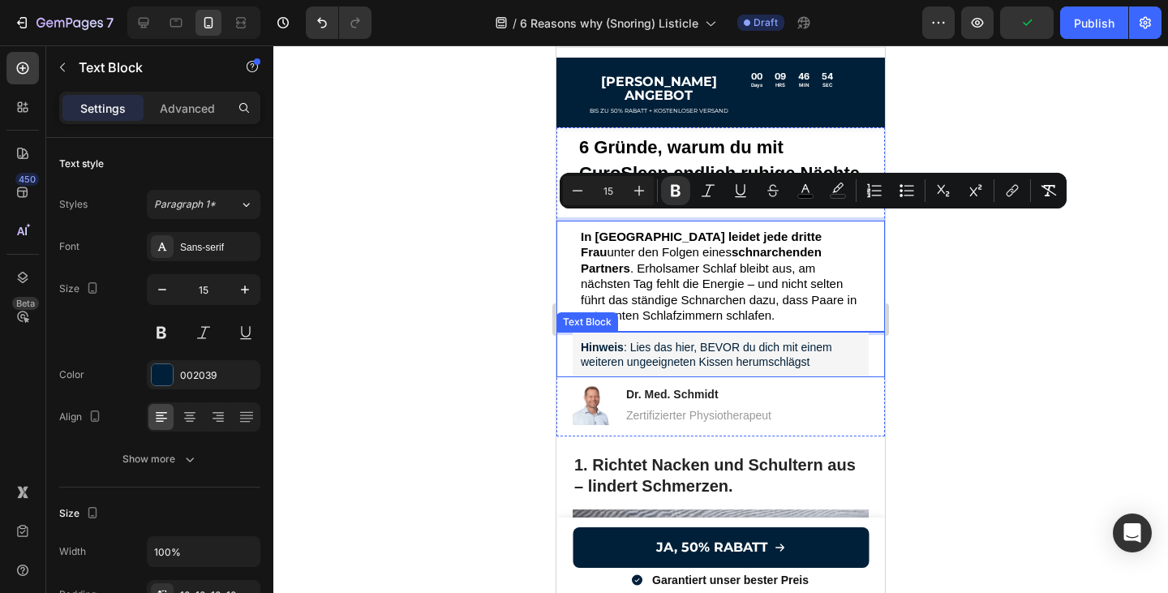
click at [845, 340] on p "Hinweis : Lies das hier, BEVOR du dich mit einem weiteren ungeeigneten Kissen h…" at bounding box center [721, 354] width 280 height 29
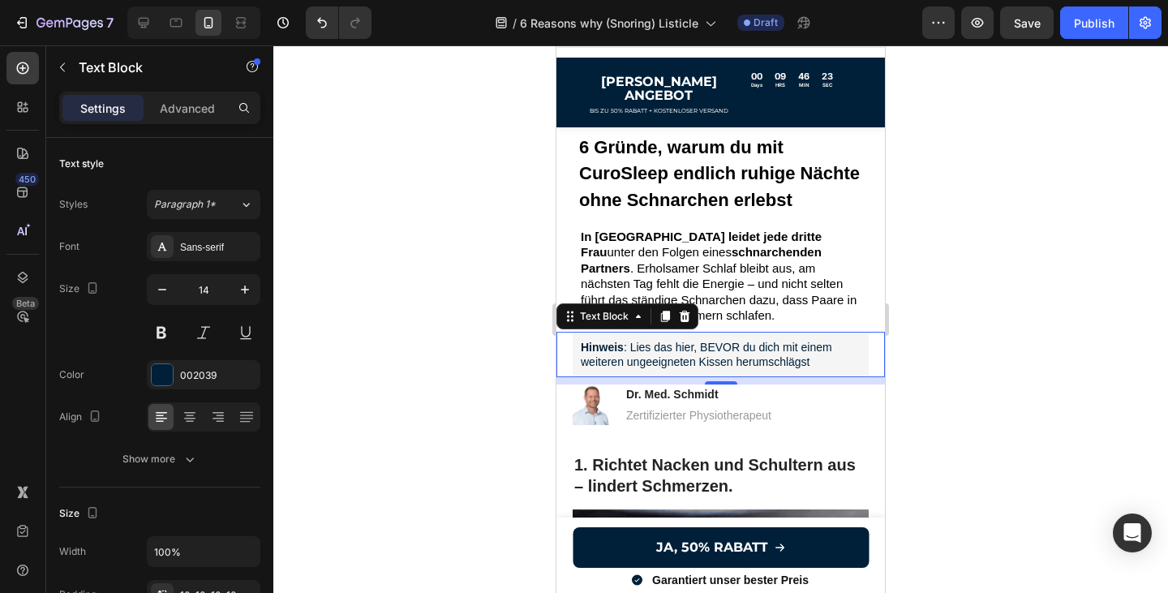
click at [812, 352] on p "Hinweis : Lies das hier, BEVOR du dich mit einem weiteren ungeeigneten Kissen h…" at bounding box center [721, 354] width 280 height 29
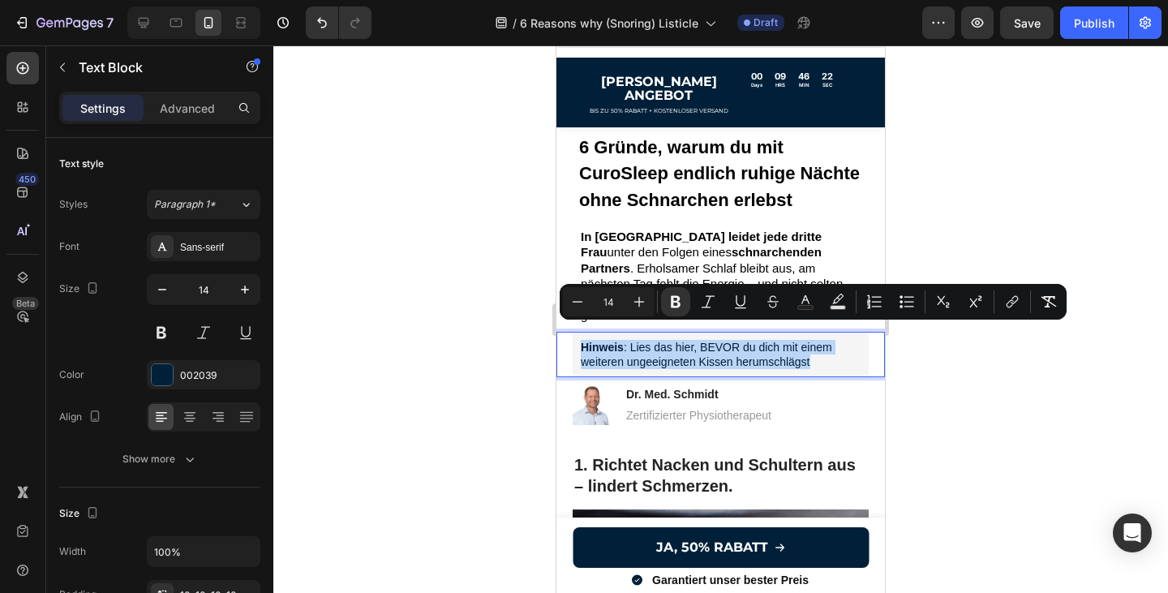
drag, startPoint x: 816, startPoint y: 344, endPoint x: 585, endPoint y: 324, distance: 231.1
click at [585, 332] on div "Hinweis : Lies das hier, BEVOR du dich mit einem weiteren ungeeigneten Kissen h…" at bounding box center [720, 354] width 296 height 45
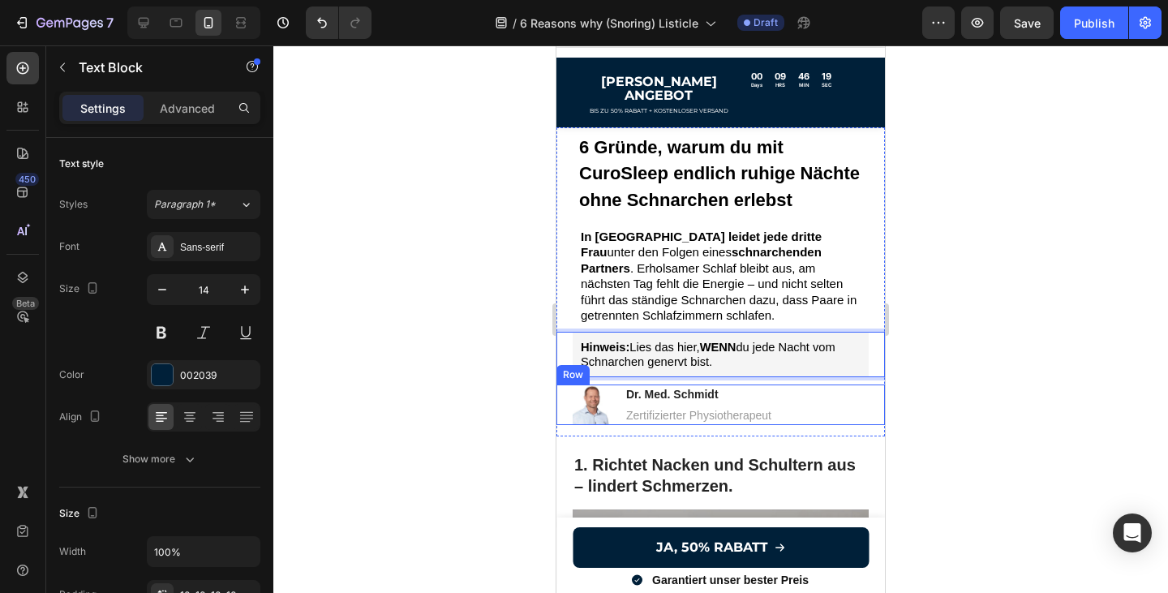
click at [782, 398] on div "Image Dr. Med. Schmidt Heading Zertifizierter Physiotherapeut Text Block Row" at bounding box center [720, 404] width 328 height 41
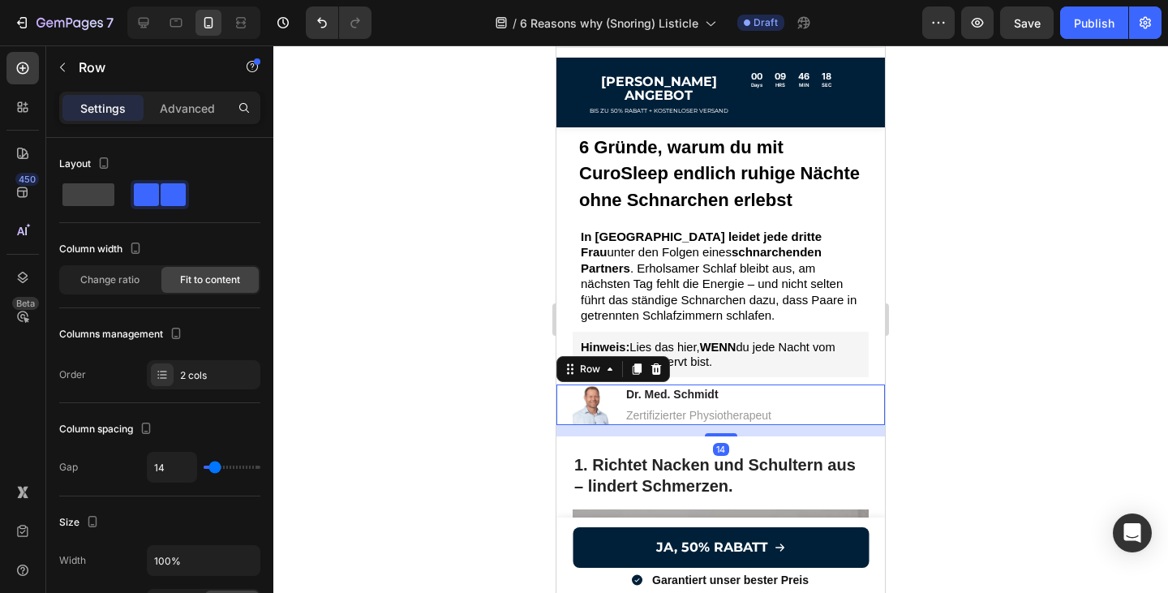
click at [779, 401] on div "Image Dr. Med. Schmidt Heading Zertifizierter Physiotherapeut Text Block Row 14" at bounding box center [720, 404] width 328 height 41
click at [775, 400] on div "Image Dr. Med. Schmidt Heading Zertifizierter Physiotherapeut Text Block Row 14" at bounding box center [720, 404] width 328 height 41
click at [767, 408] on p "Zertifizierter Physiotherapeut" at bounding box center [698, 415] width 145 height 15
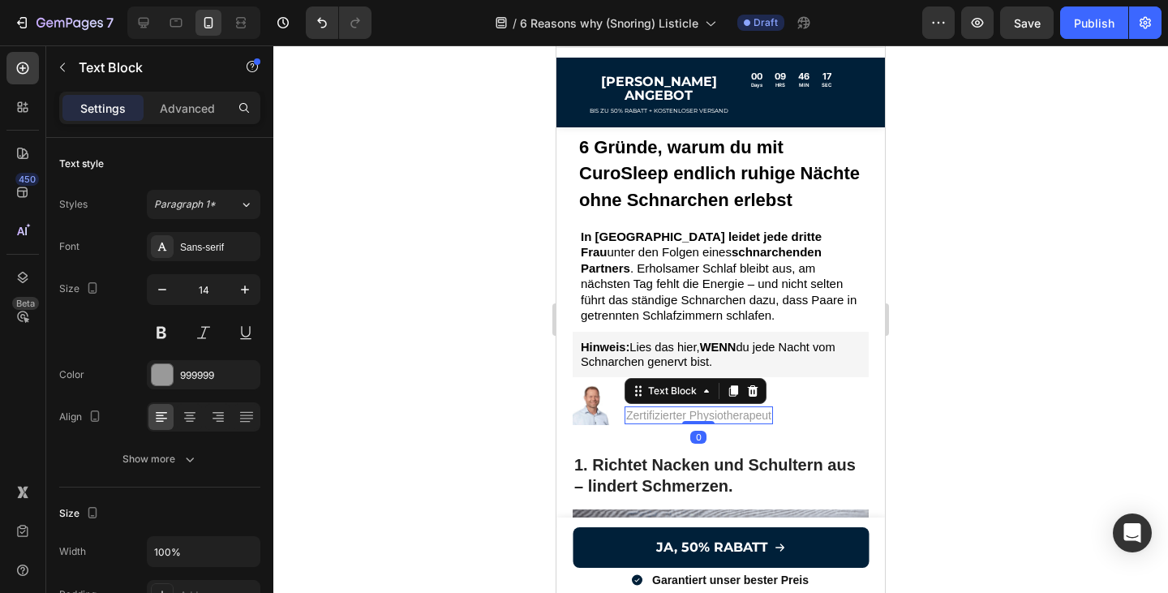
click at [767, 408] on p "Zertifizierter Physiotherapeut" at bounding box center [698, 415] width 145 height 15
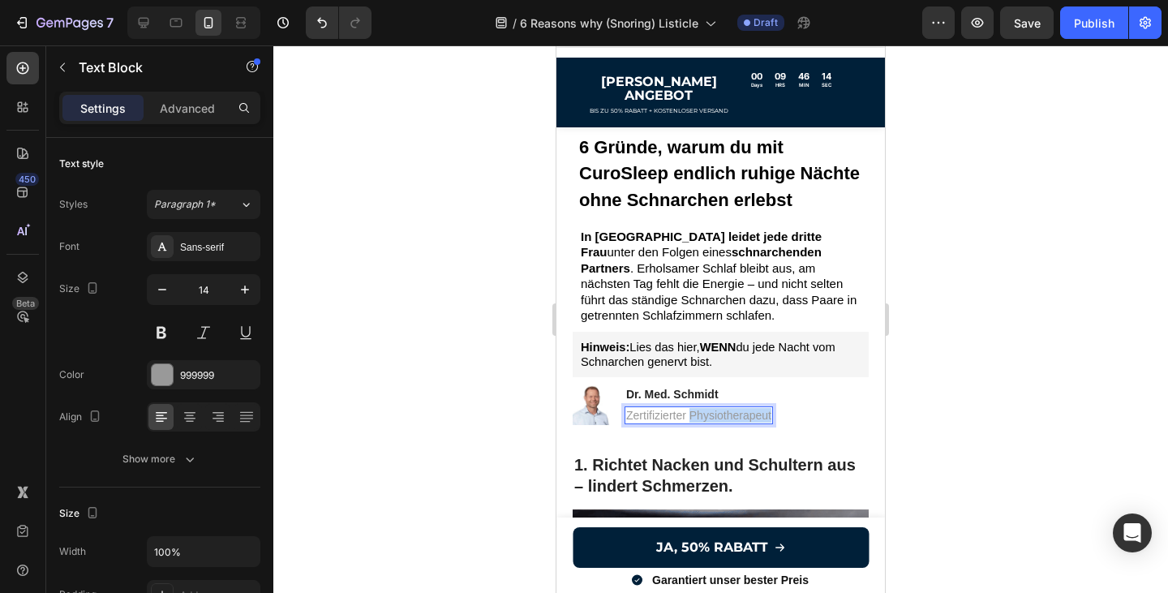
drag, startPoint x: 769, startPoint y: 402, endPoint x: 690, endPoint y: 402, distance: 79.5
click at [690, 408] on p "Zertifizierter Physiotherapeut" at bounding box center [698, 415] width 145 height 15
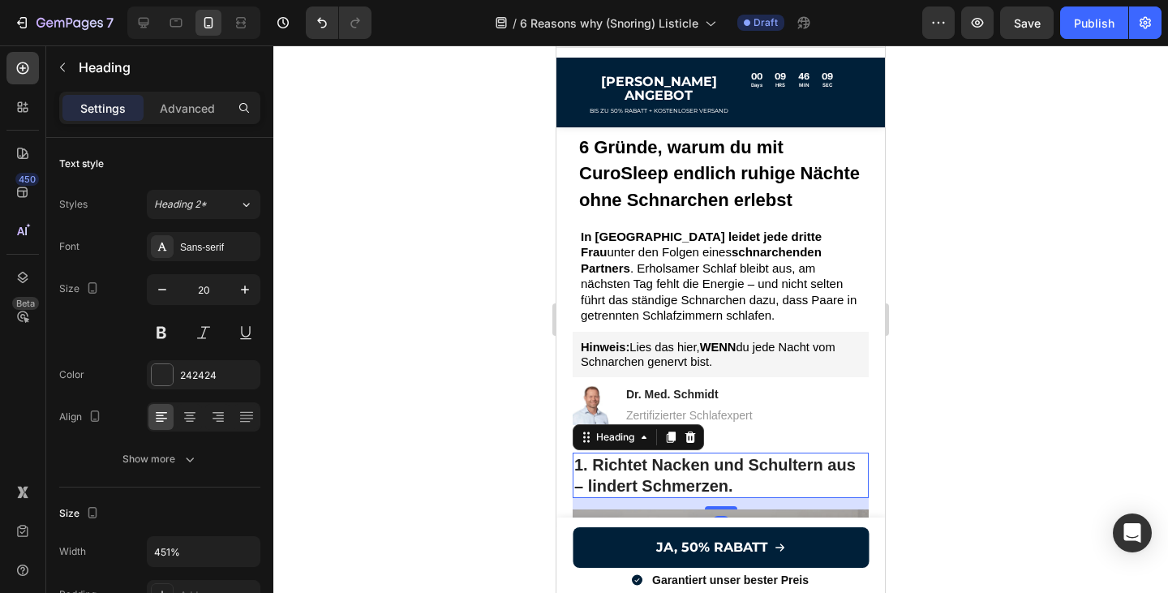
click at [752, 466] on h2 "1. Richtet Nacken und Schultern aus – lindert Schmerzen." at bounding box center [720, 474] width 296 height 45
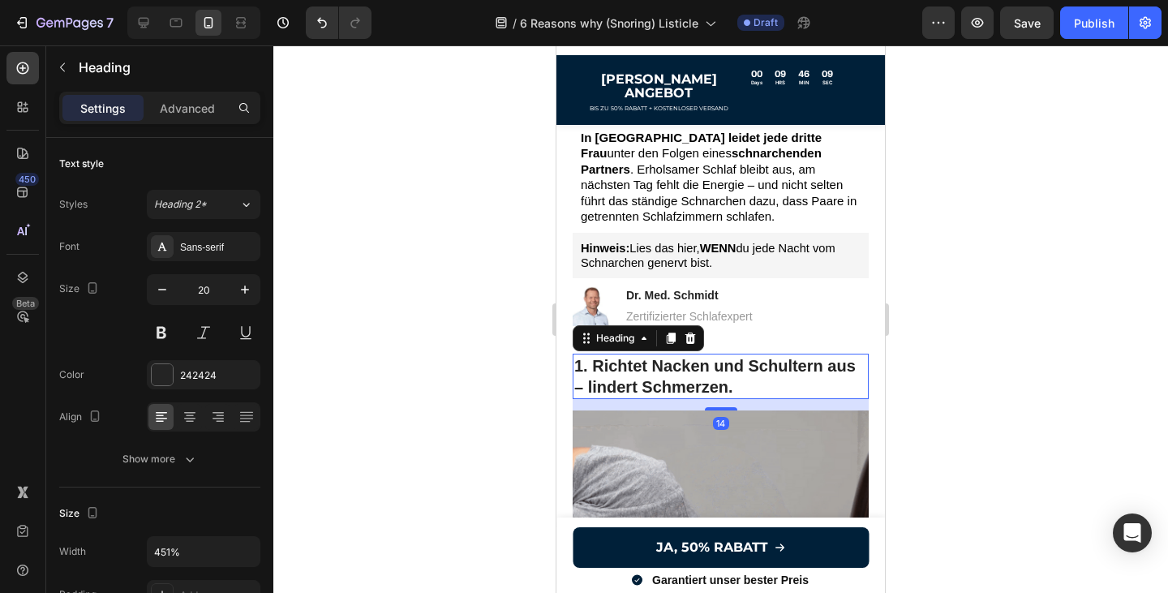
scroll to position [164, 0]
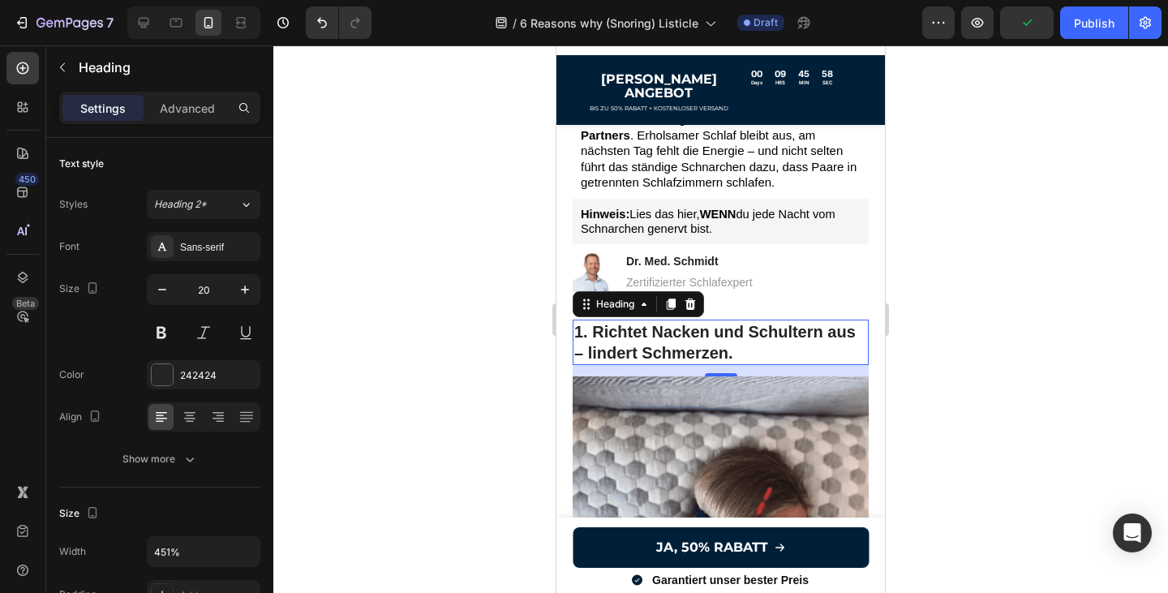
click at [728, 341] on h2 "1. Richtet Nacken und Schultern aus – lindert Schmerzen." at bounding box center [720, 341] width 296 height 45
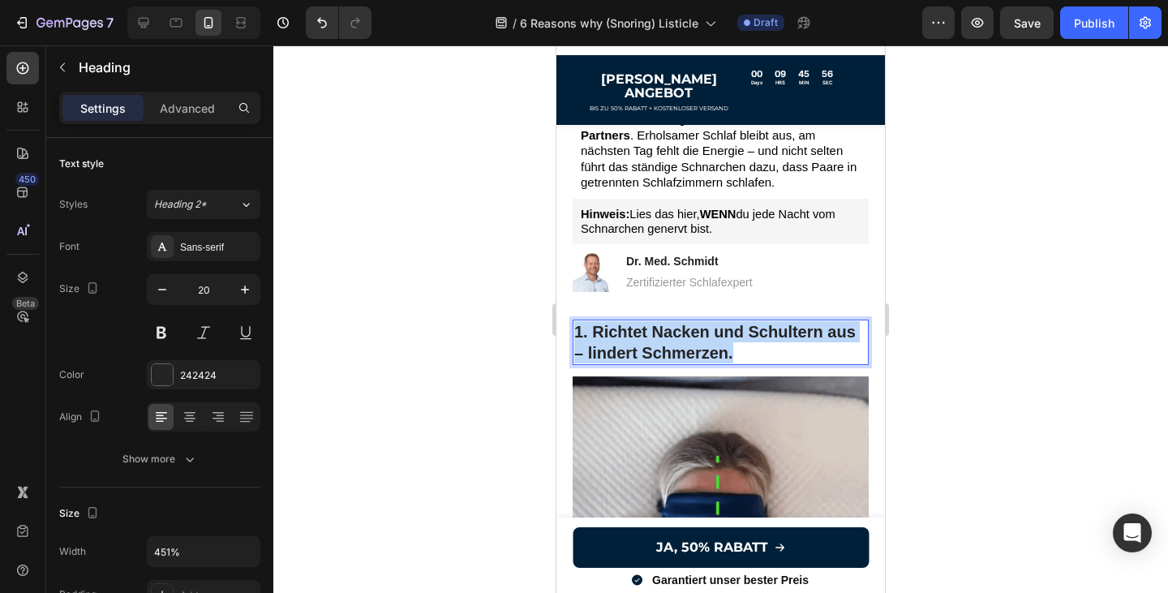
drag, startPoint x: 739, startPoint y: 341, endPoint x: 576, endPoint y: 318, distance: 164.5
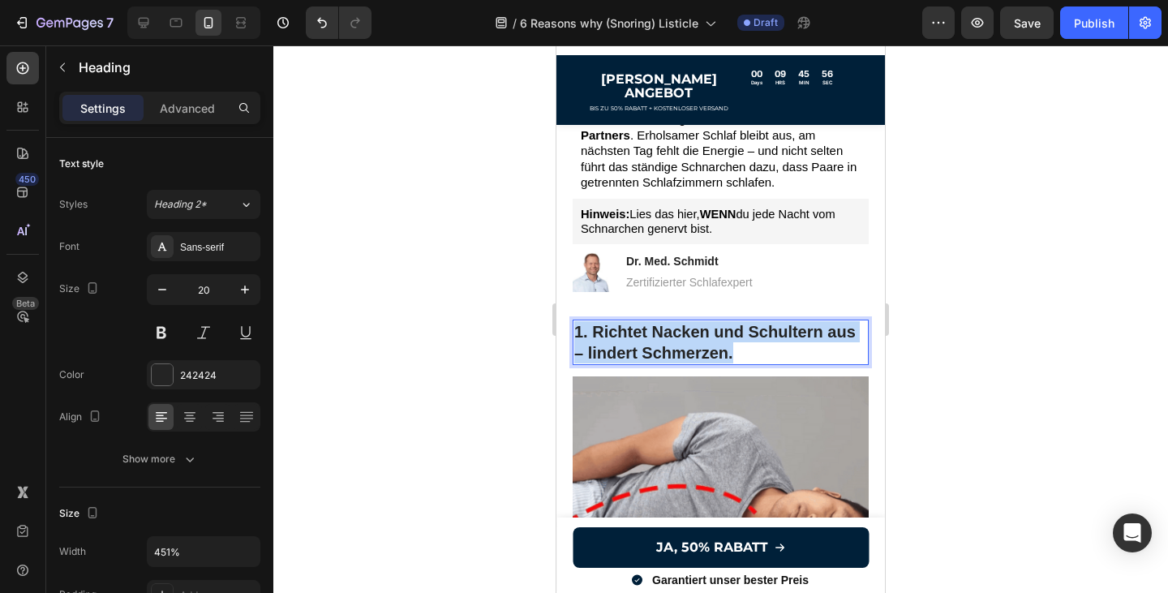
click at [576, 321] on p "1. Richtet Nacken und Schultern aus – lindert Schmerzen." at bounding box center [720, 342] width 293 height 42
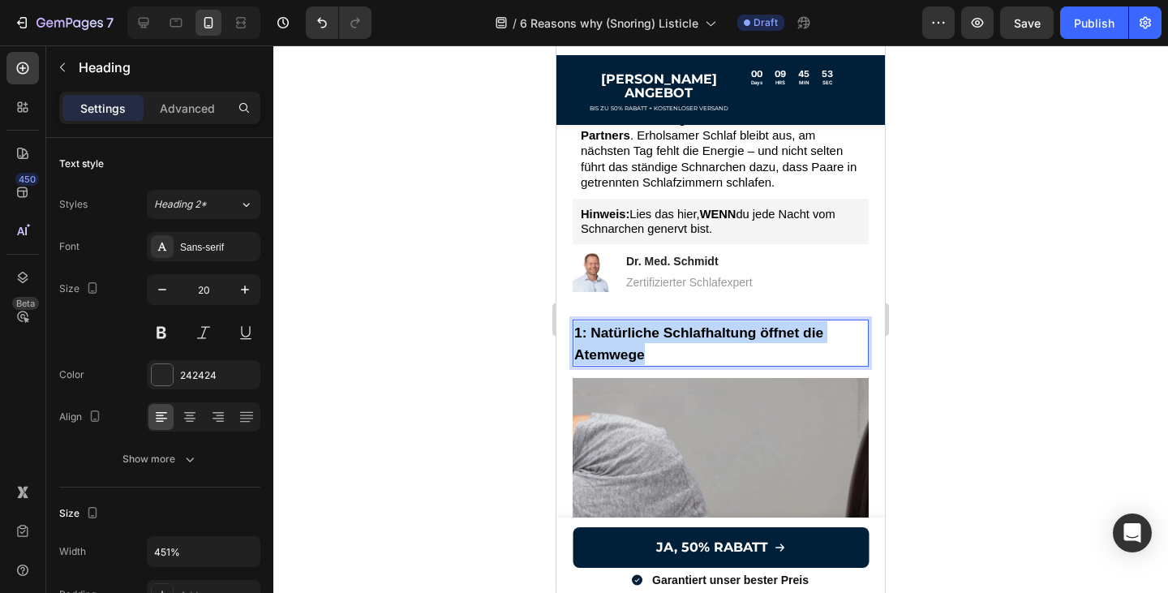
drag, startPoint x: 649, startPoint y: 338, endPoint x: 574, endPoint y: 314, distance: 79.2
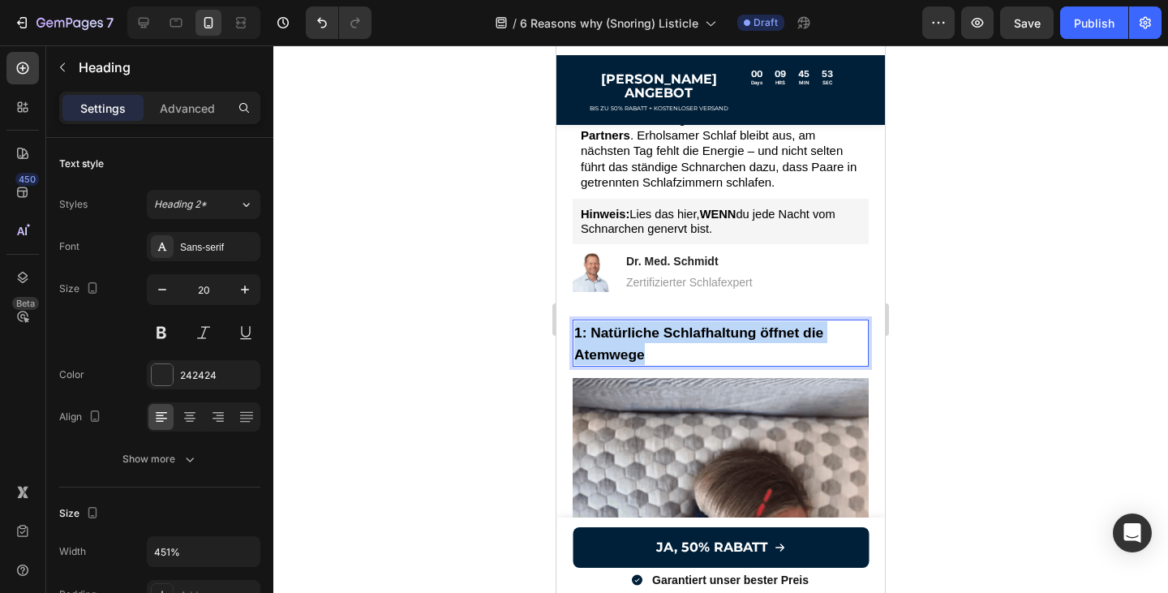
click at [574, 321] on p "1: Natürliche Schlafhaltung öffnet die Atemwege" at bounding box center [720, 343] width 293 height 44
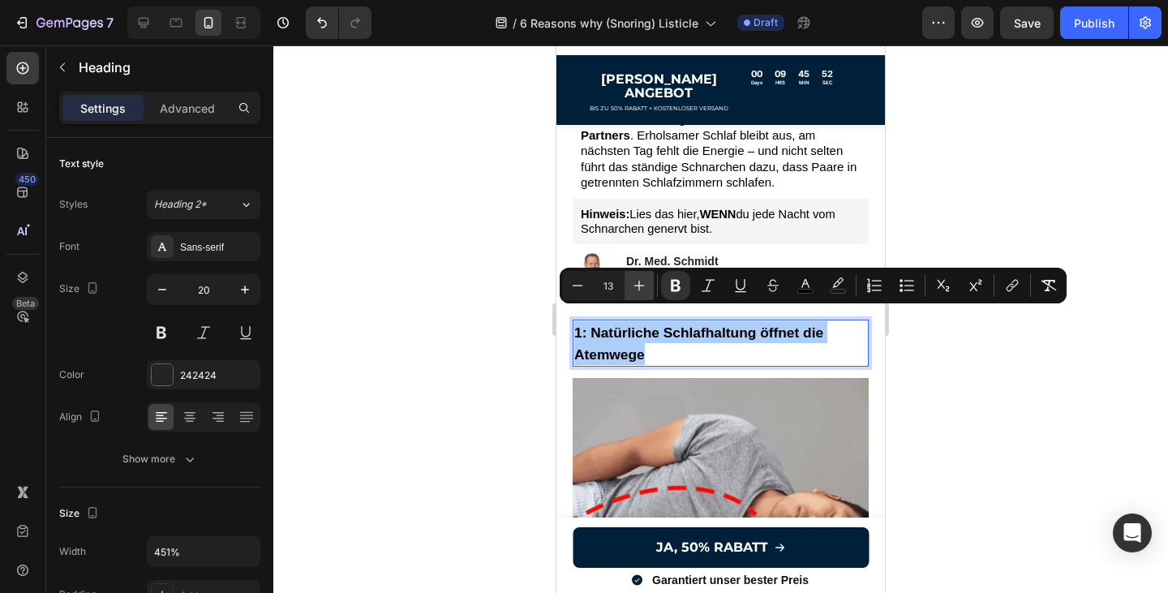
click at [632, 282] on icon "Editor contextual toolbar" at bounding box center [639, 285] width 16 height 16
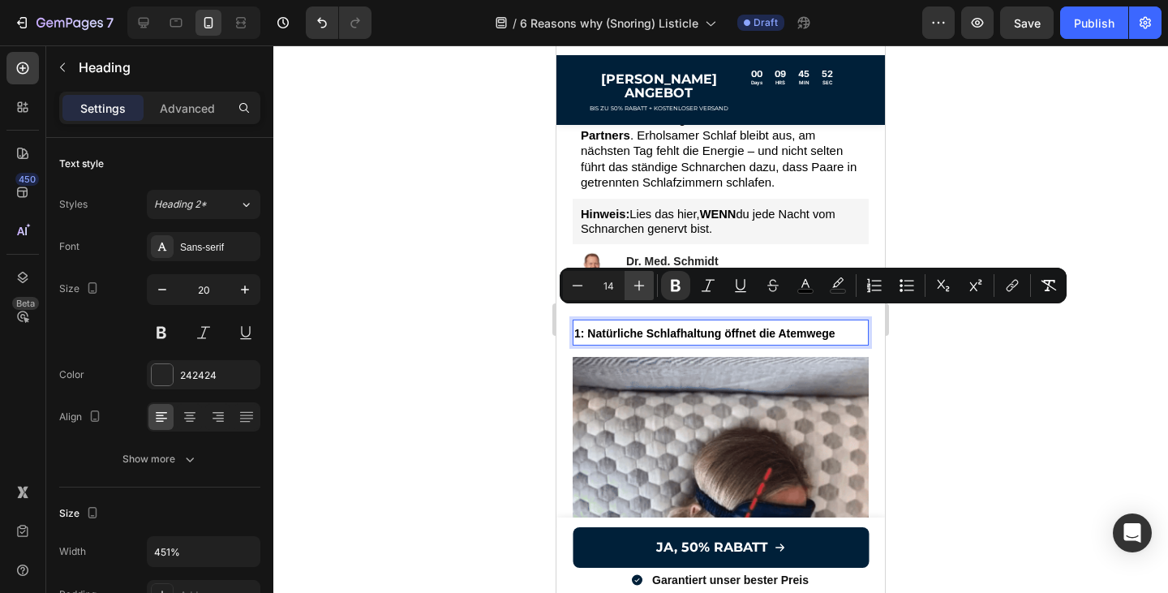
click at [632, 282] on icon "Editor contextual toolbar" at bounding box center [639, 285] width 16 height 16
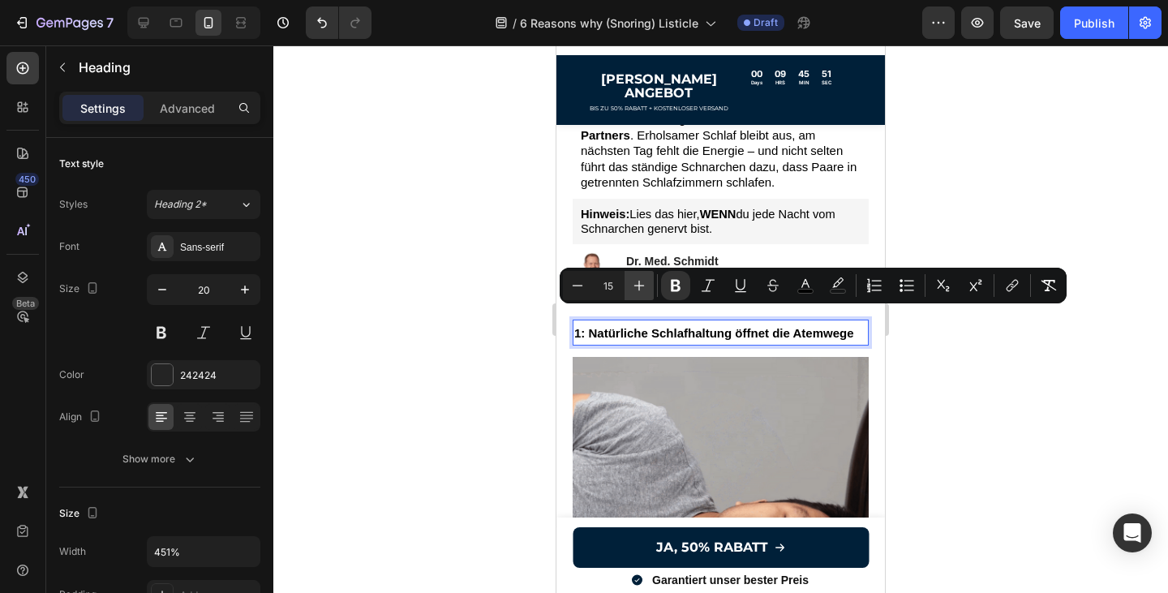
click at [632, 282] on icon "Editor contextual toolbar" at bounding box center [639, 285] width 16 height 16
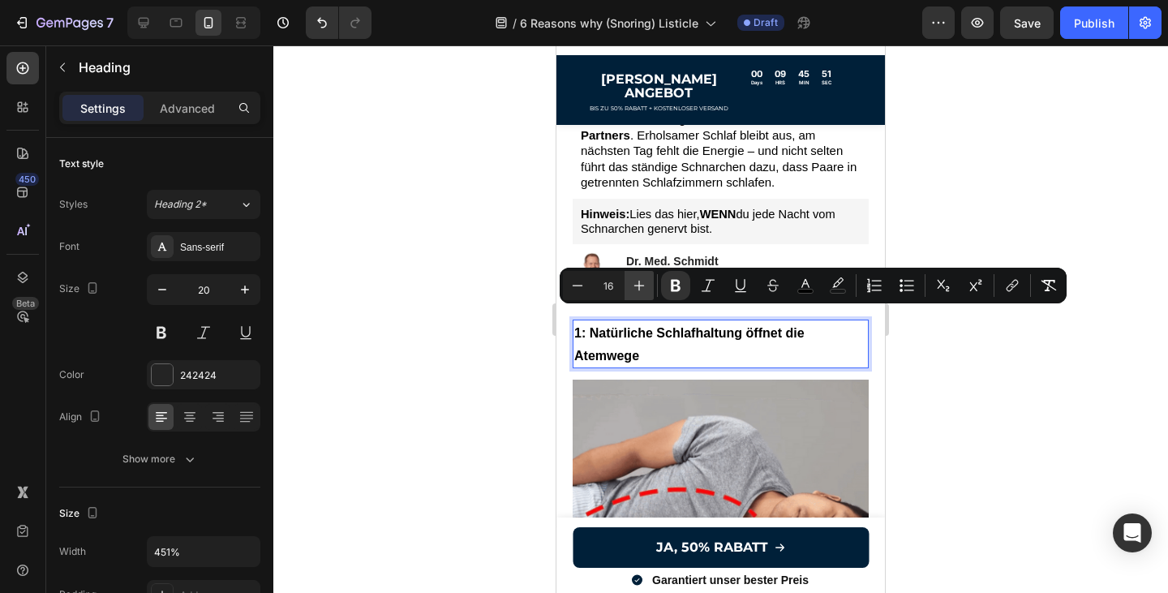
click at [632, 282] on icon "Editor contextual toolbar" at bounding box center [639, 285] width 16 height 16
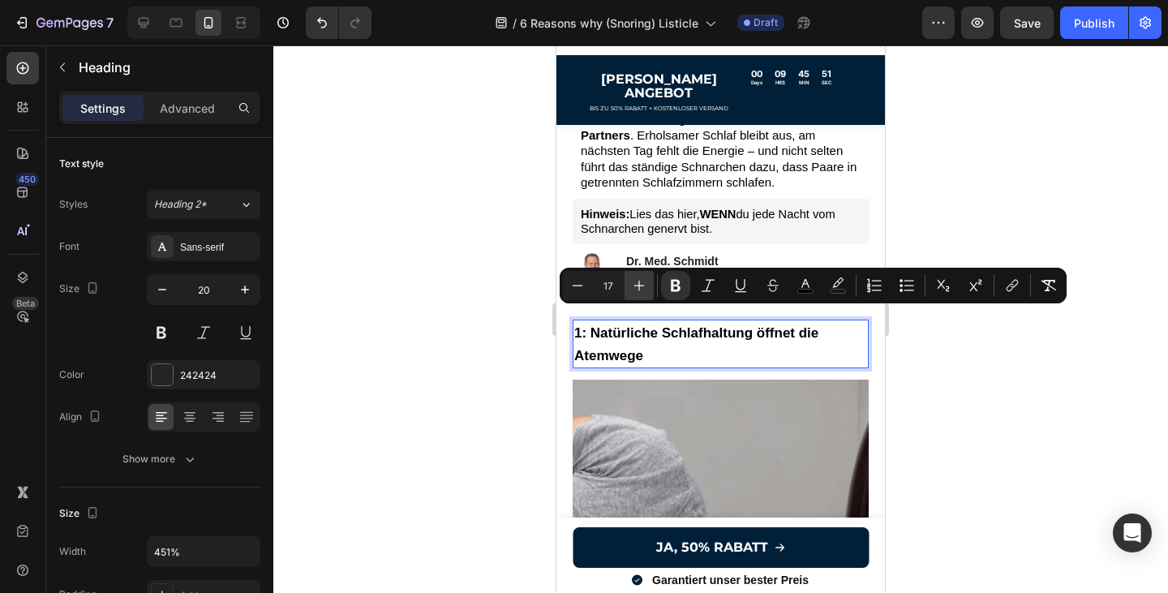
click at [632, 282] on icon "Editor contextual toolbar" at bounding box center [639, 285] width 16 height 16
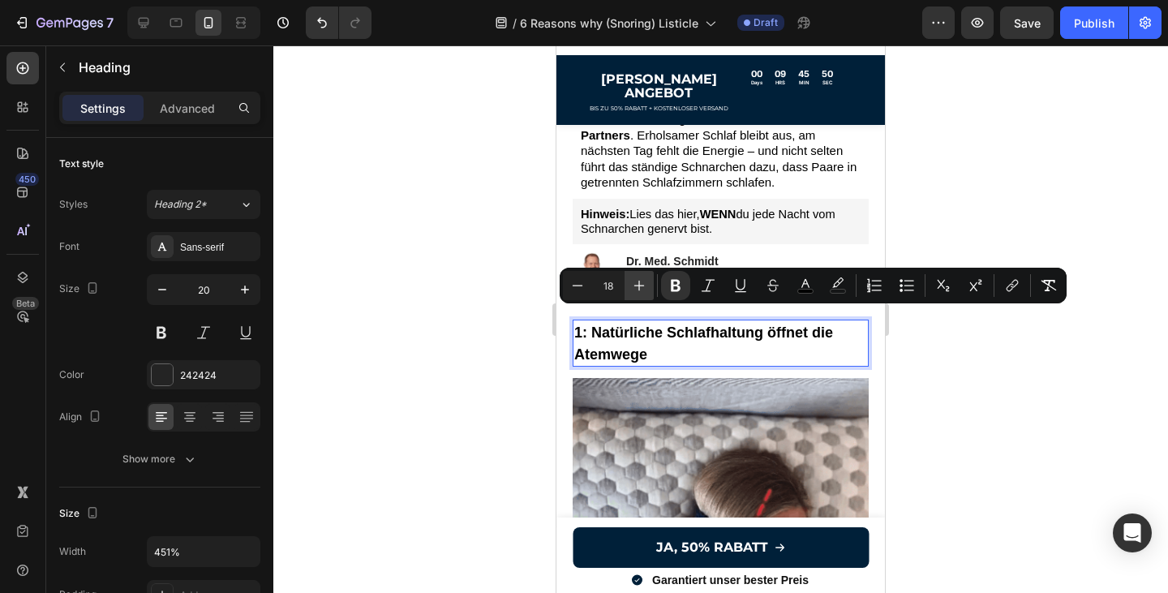
click at [632, 282] on icon "Editor contextual toolbar" at bounding box center [639, 285] width 16 height 16
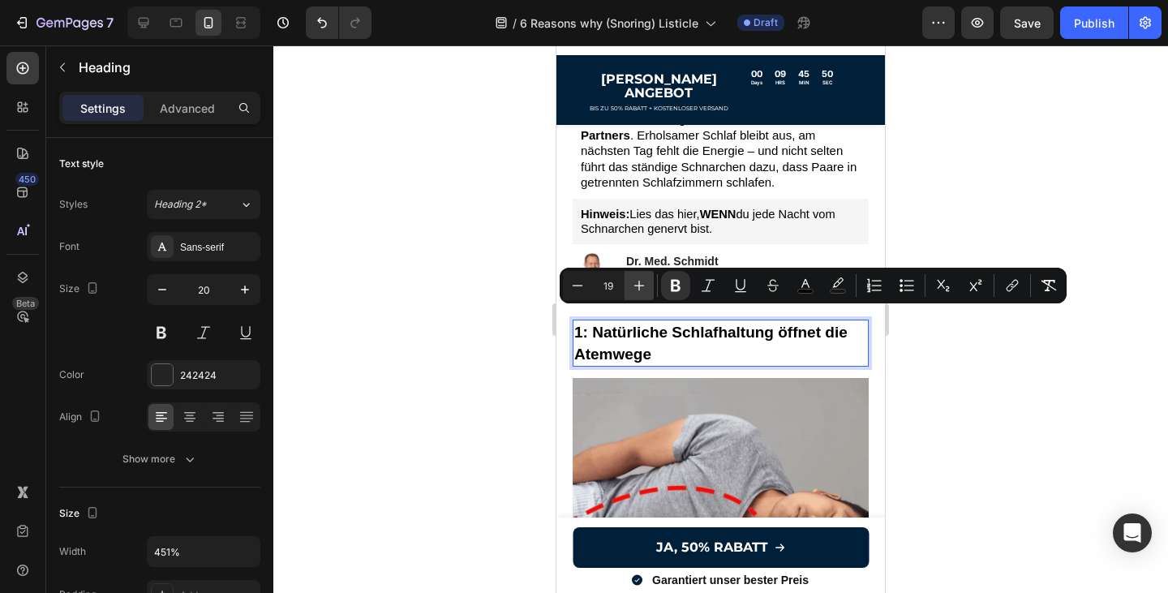
click at [632, 282] on icon "Editor contextual toolbar" at bounding box center [639, 285] width 16 height 16
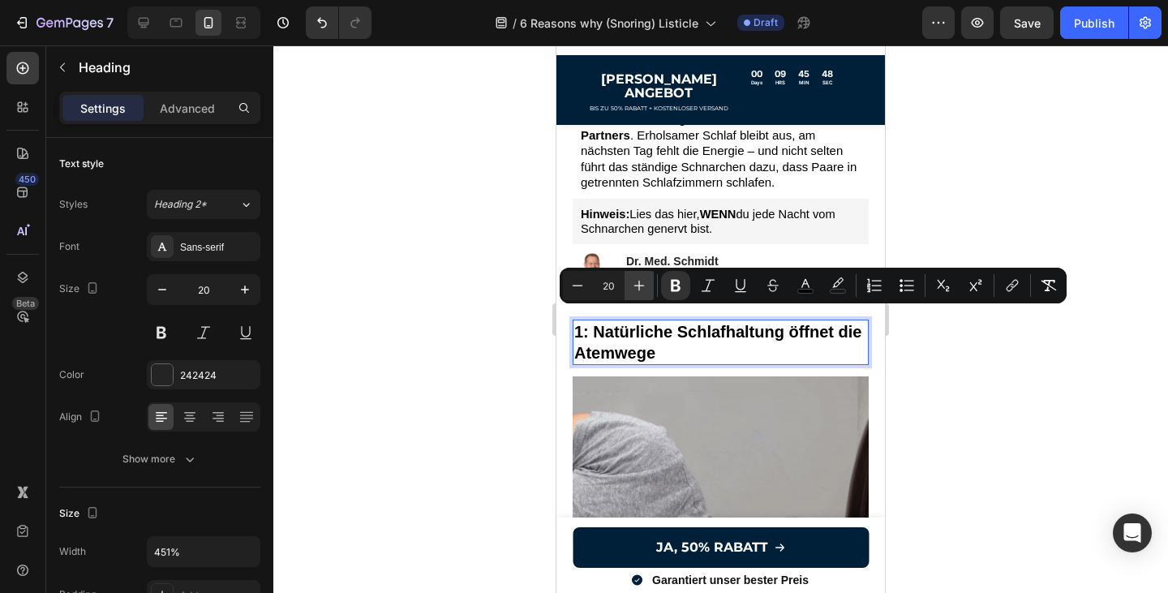
click at [632, 282] on icon "Editor contextual toolbar" at bounding box center [639, 285] width 16 height 16
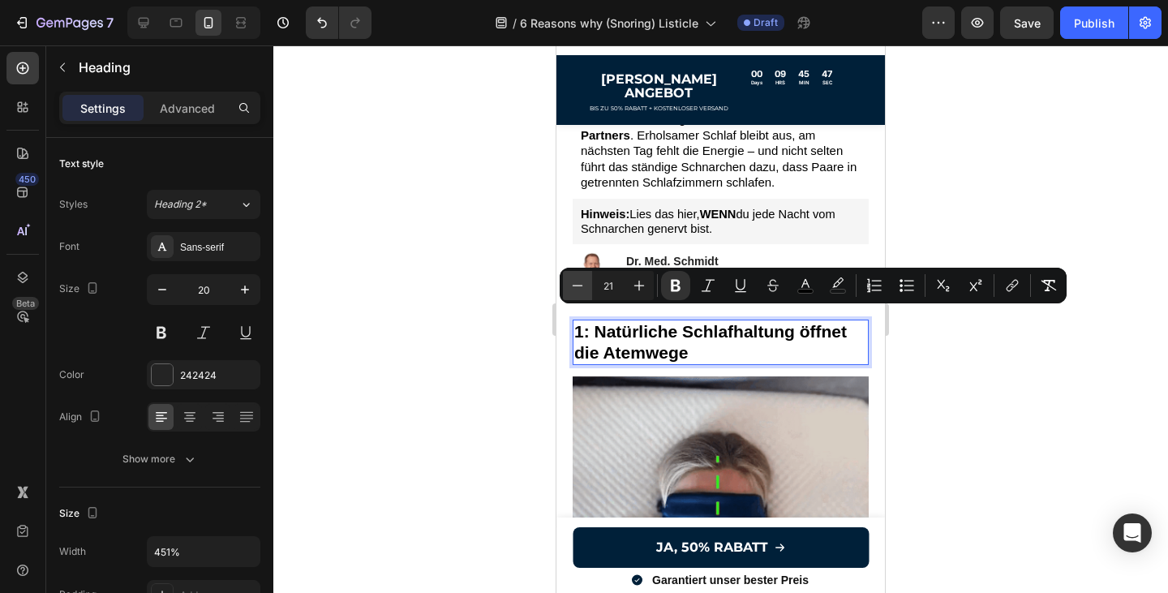
click at [577, 286] on icon "Editor contextual toolbar" at bounding box center [577, 285] width 16 height 16
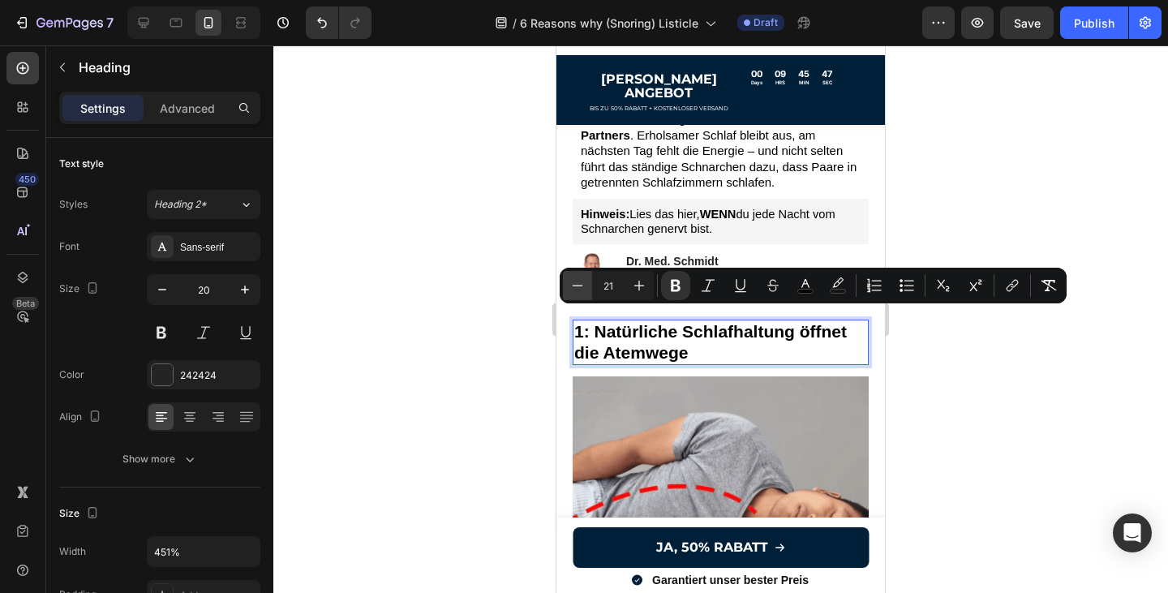
type input "20"
click at [731, 362] on div "1: Natürliche Schlafhaltung öffnet die Atemwege Heading 14 Image" at bounding box center [720, 501] width 296 height 364
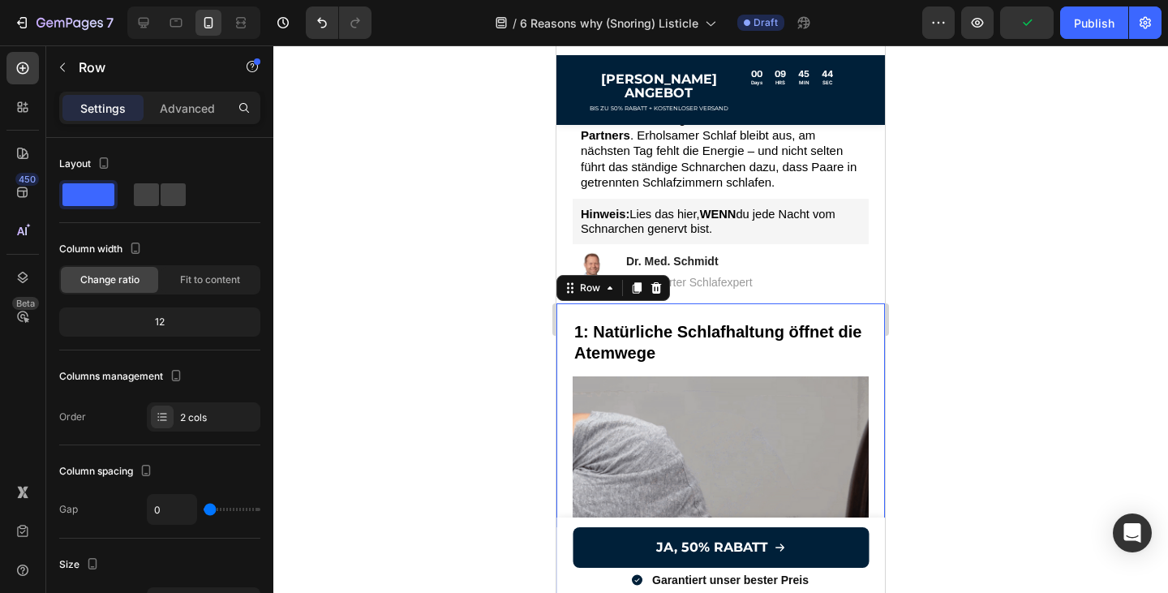
click at [940, 341] on div at bounding box center [720, 318] width 894 height 547
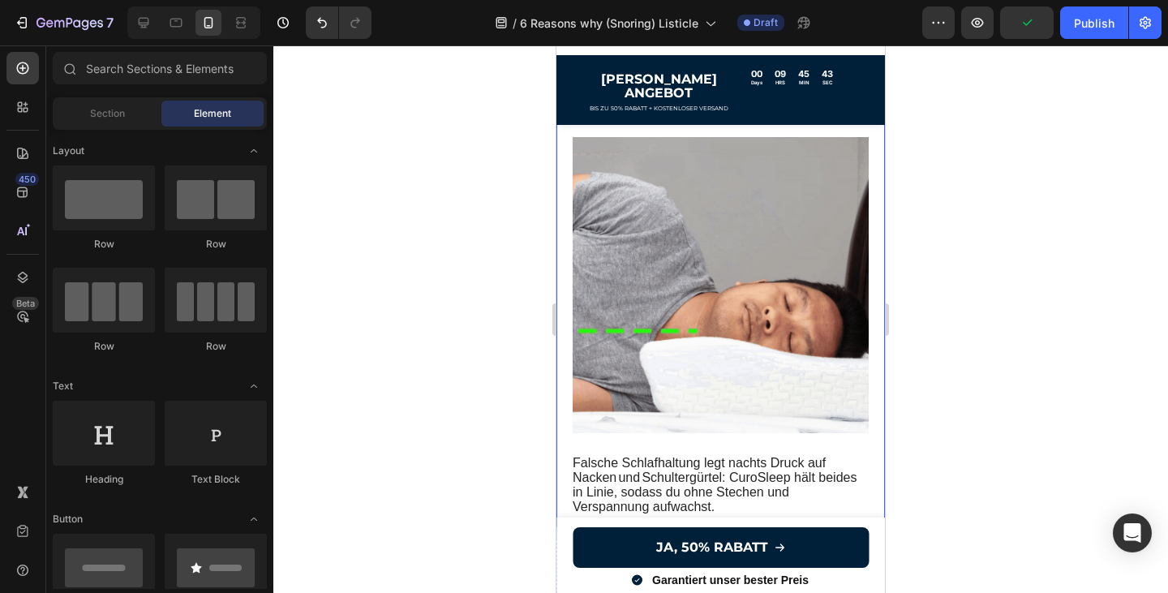
scroll to position [585, 0]
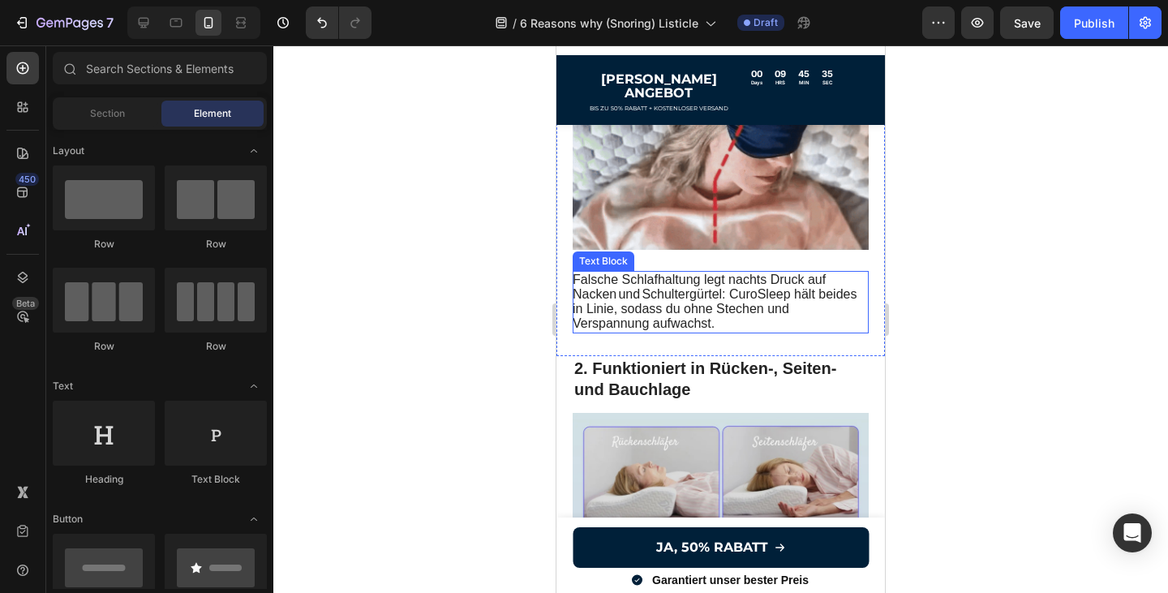
click at [736, 300] on span "Falsche Schlafhaltung legt nachts Druck auf Nacken und Schultergürtel: CuroSlee…" at bounding box center [714, 301] width 284 height 58
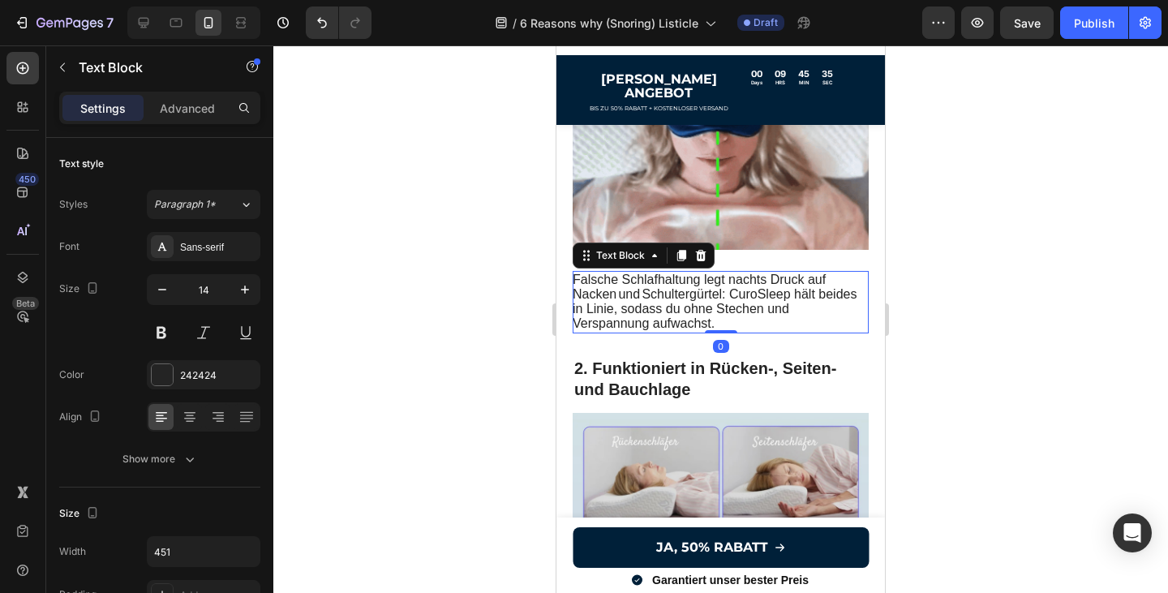
click at [721, 315] on p "Falsche Schlafhaltung legt nachts Druck auf Nacken und Schultergürtel: CuroSlee…" at bounding box center [719, 301] width 294 height 59
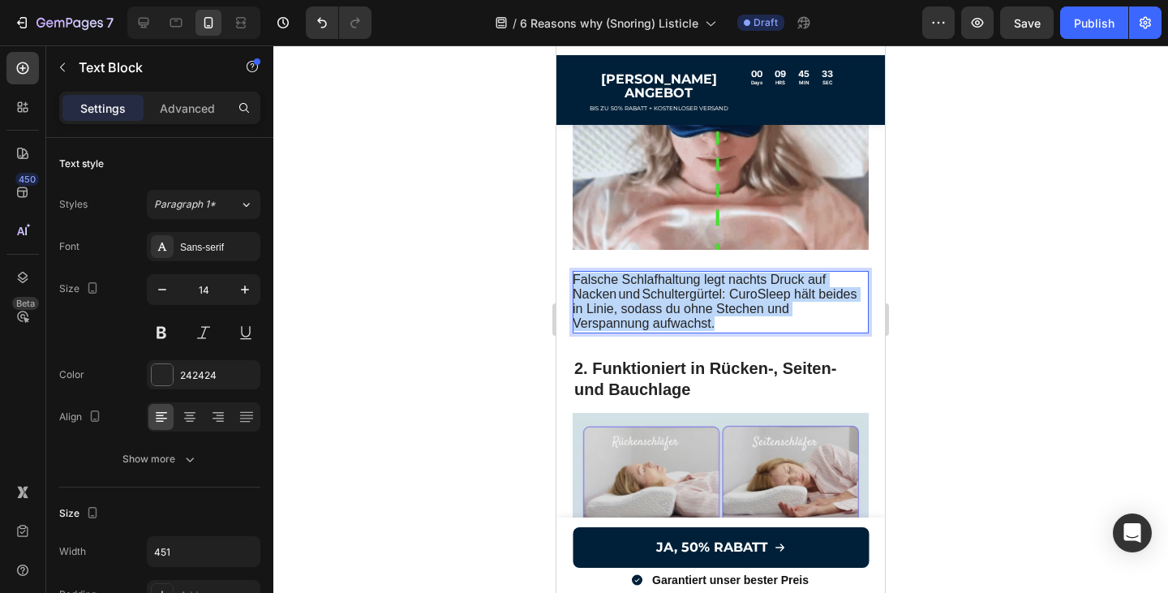
drag, startPoint x: 719, startPoint y: 314, endPoint x: 573, endPoint y: 268, distance: 152.8
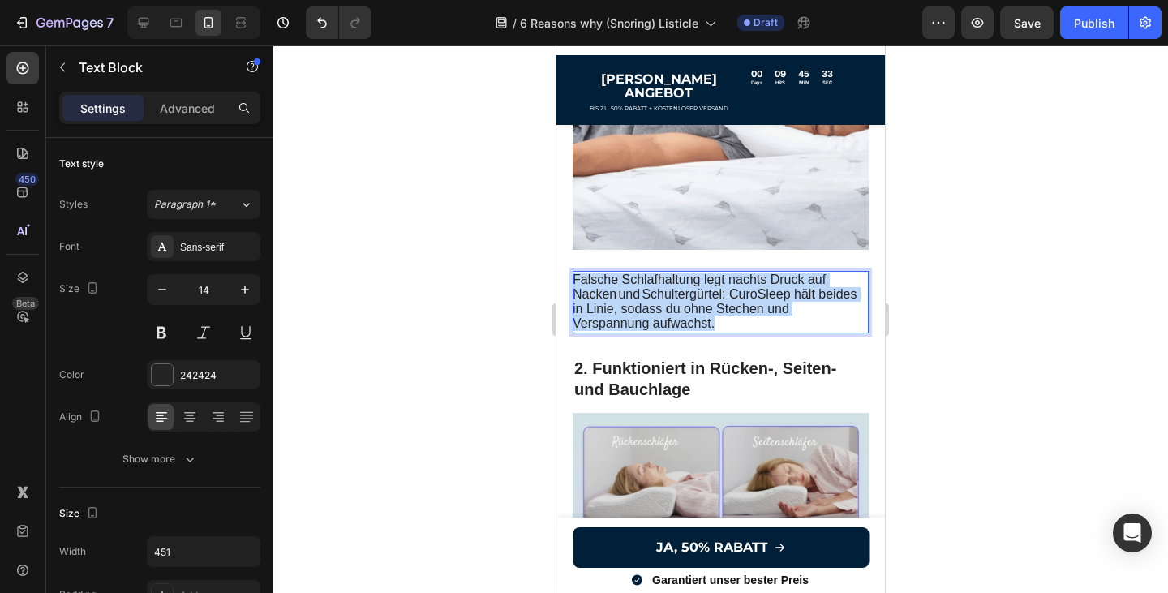
click at [573, 272] on p "Falsche Schlafhaltung legt nachts Druck auf Nacken und Schultergürtel: CuroSlee…" at bounding box center [719, 301] width 294 height 59
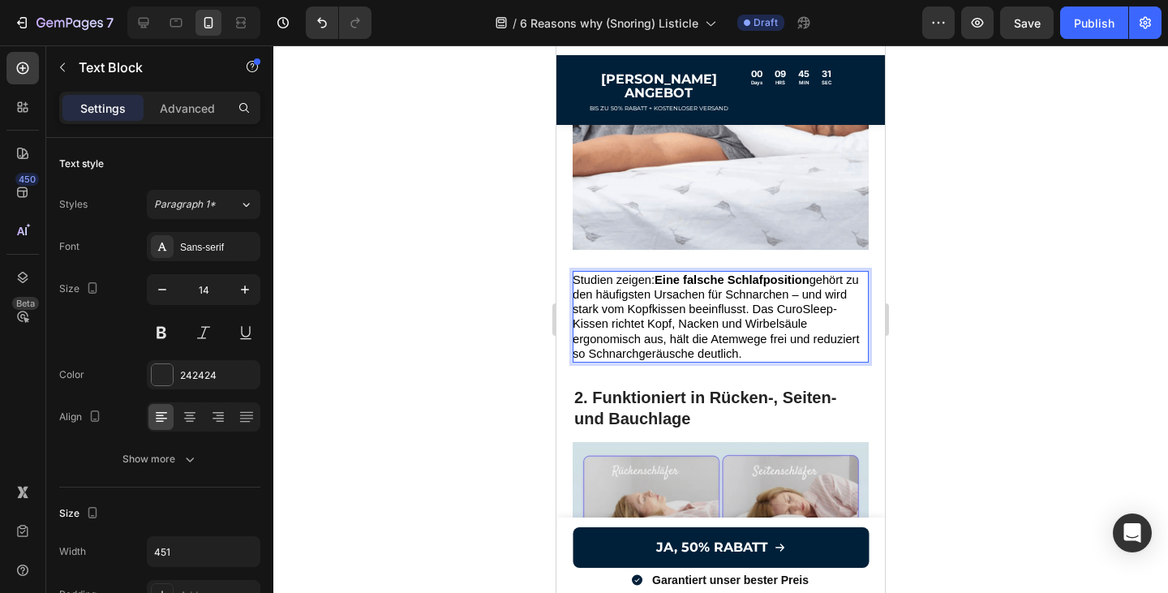
click at [1014, 345] on div at bounding box center [720, 318] width 894 height 547
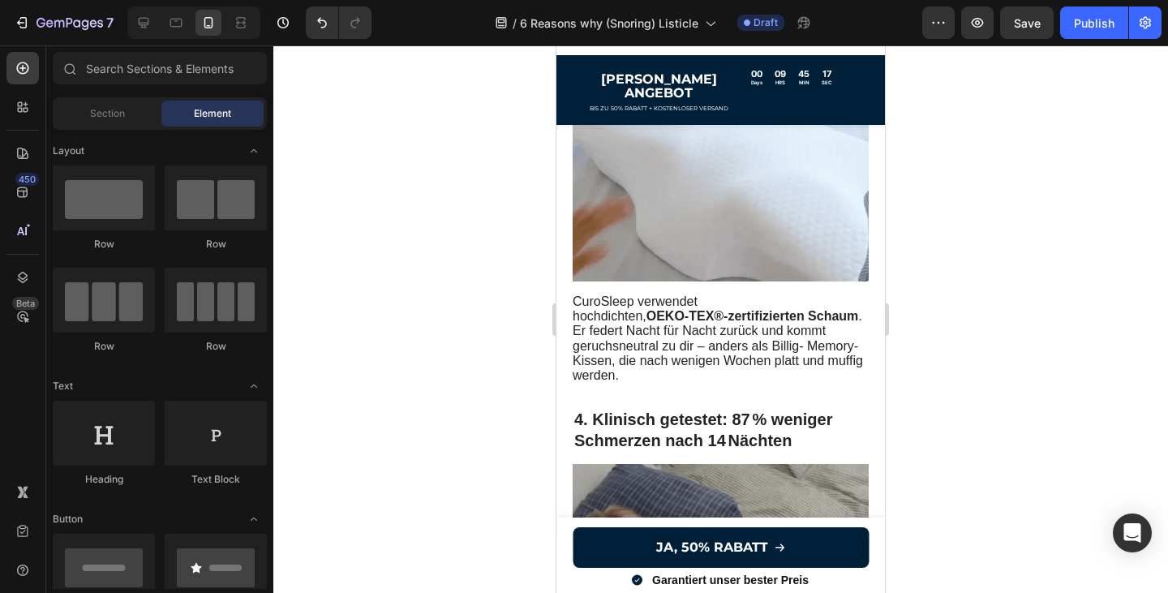
scroll to position [1656, 0]
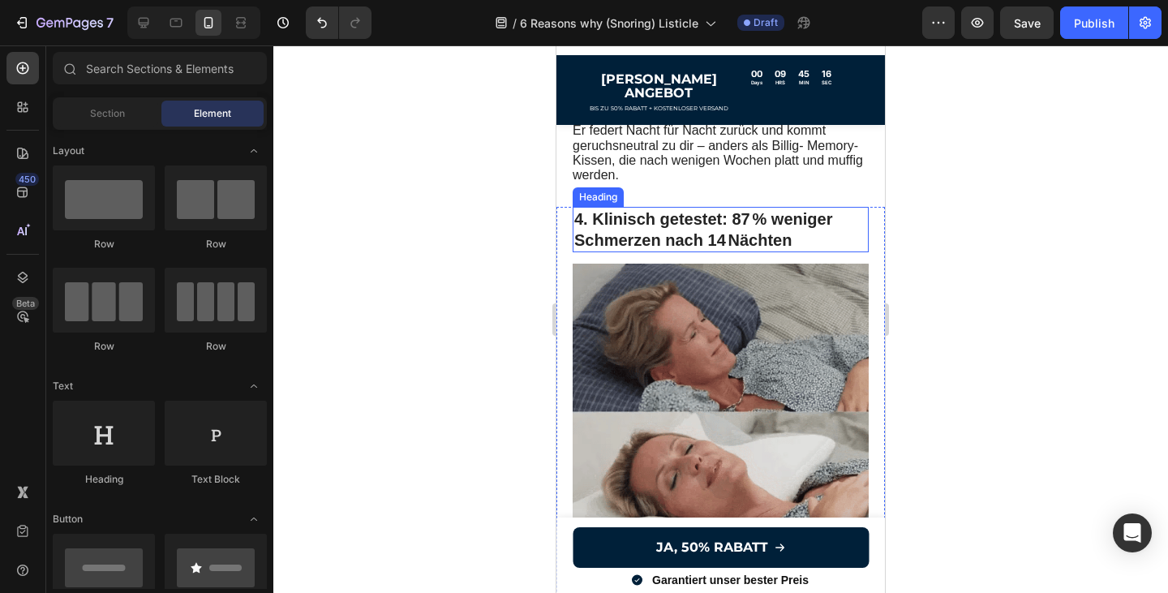
click at [769, 210] on h2 "4. Klinisch getestet: 87 % weniger Schmerzen nach 14 Nächten" at bounding box center [720, 229] width 296 height 45
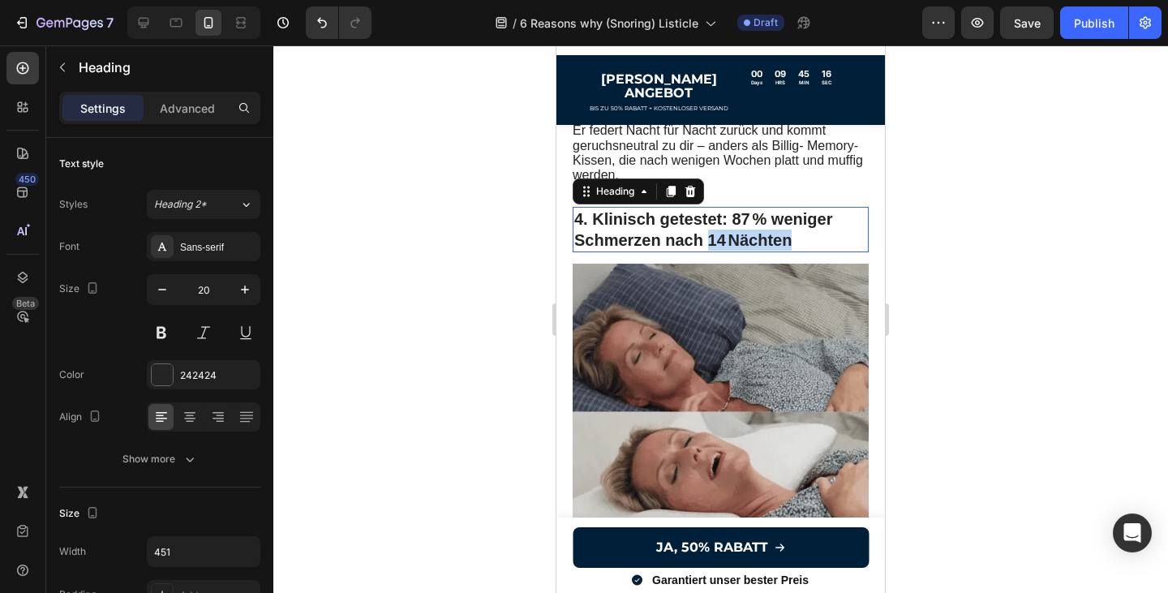
click at [769, 210] on h2 "4. Klinisch getestet: 87 % weniger Schmerzen nach 14 Nächten" at bounding box center [720, 229] width 296 height 45
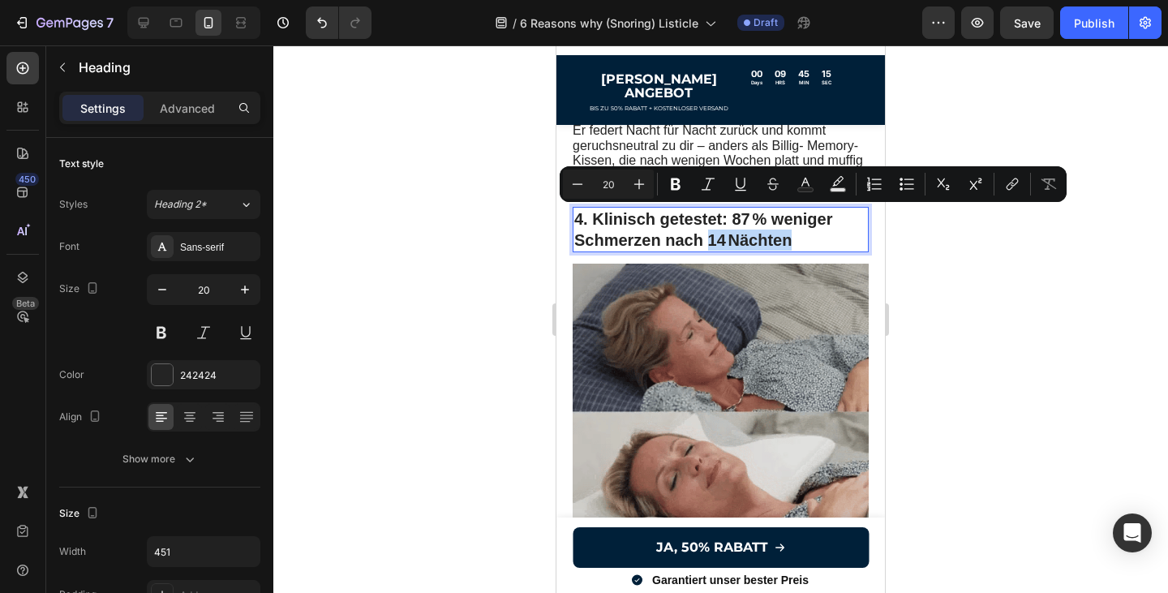
click at [805, 219] on p "4. Klinisch getestet: 87 % weniger Schmerzen nach 14 Nächten" at bounding box center [720, 229] width 293 height 42
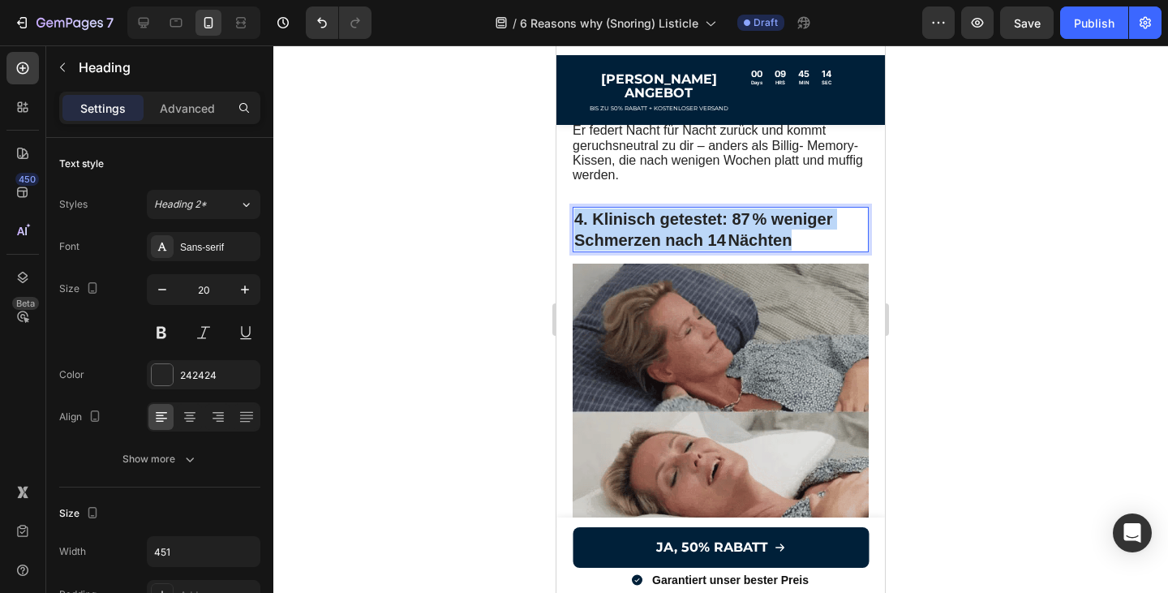
drag, startPoint x: 805, startPoint y: 219, endPoint x: 580, endPoint y: 198, distance: 226.4
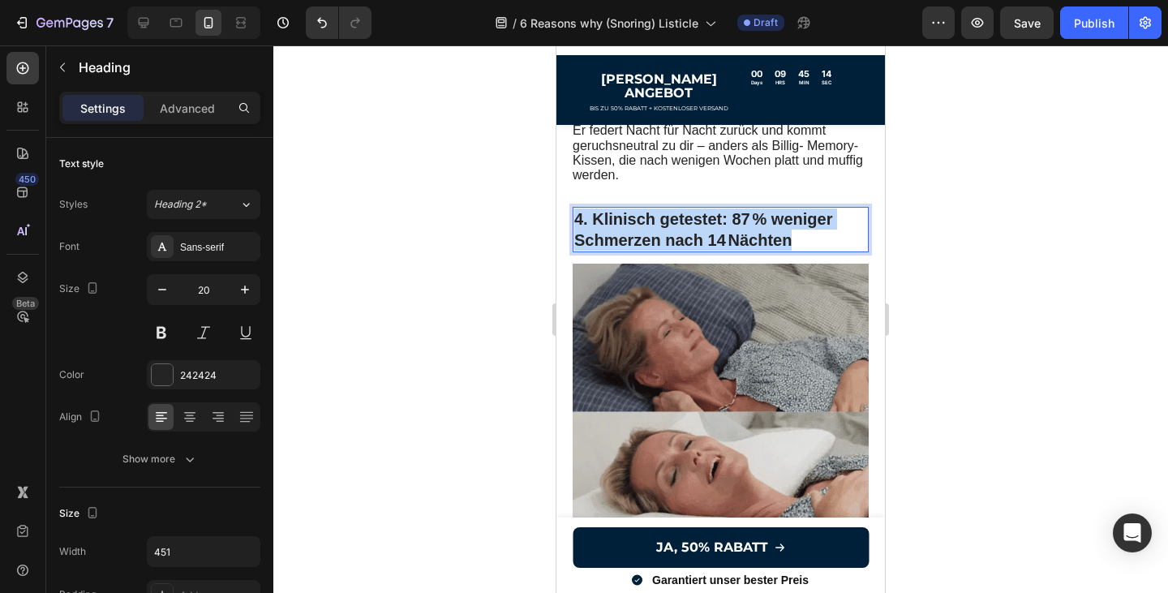
click at [579, 208] on p "4. Klinisch getestet: 87 % weniger Schmerzen nach 14 Nächten" at bounding box center [720, 229] width 293 height 42
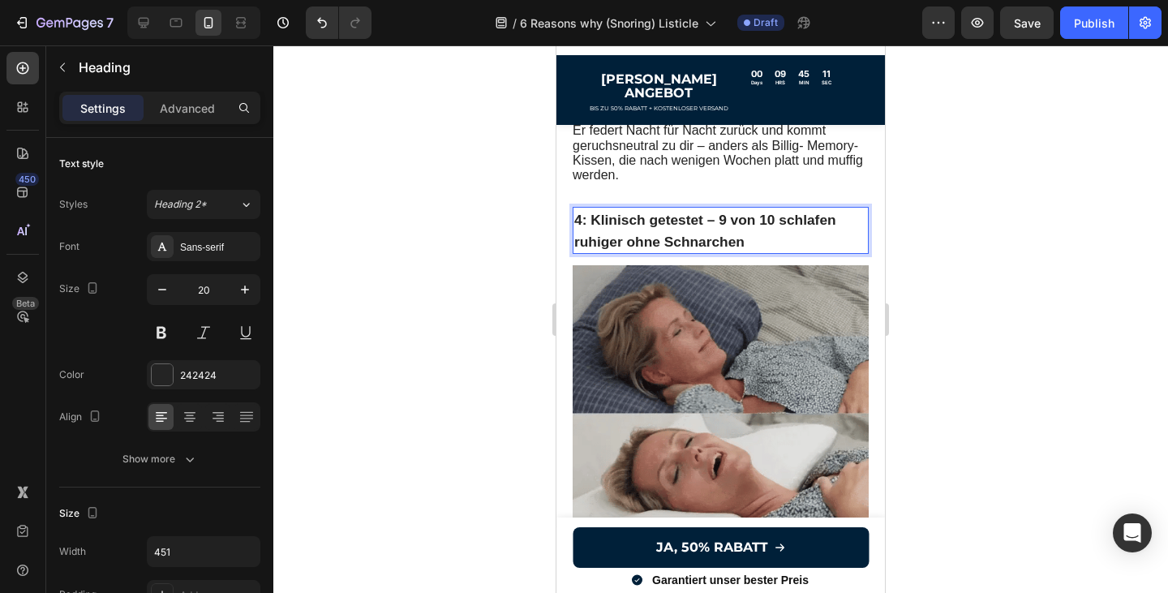
click at [744, 215] on p "4: Klinisch getestet – 9 von 10 schlafen ruhiger ohne Schnarchen" at bounding box center [720, 230] width 293 height 44
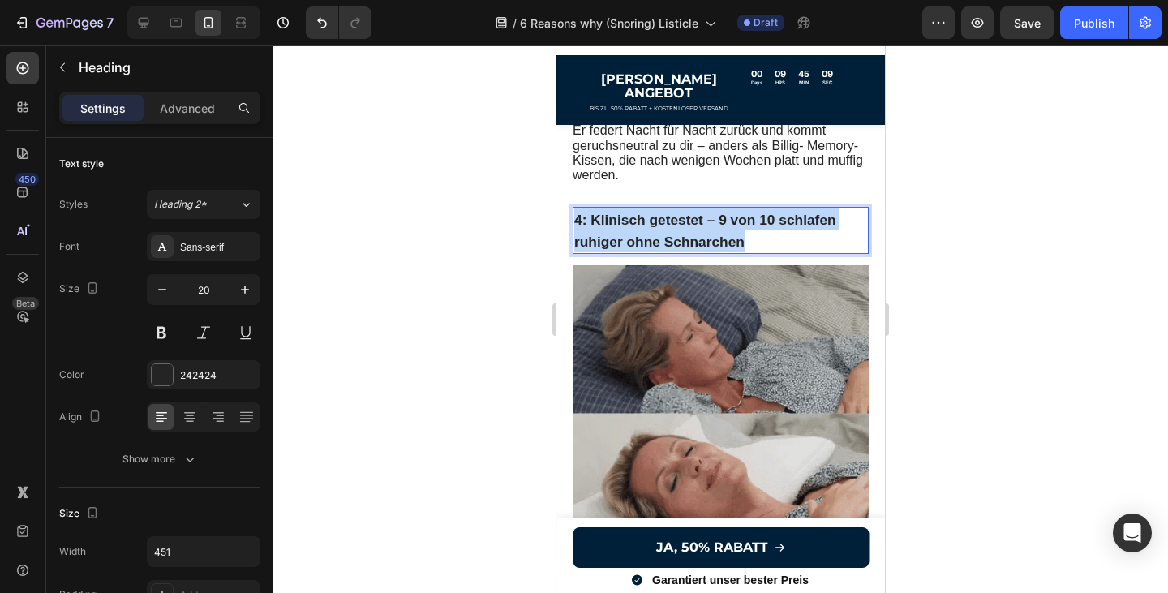
drag, startPoint x: 750, startPoint y: 216, endPoint x: 576, endPoint y: 197, distance: 175.4
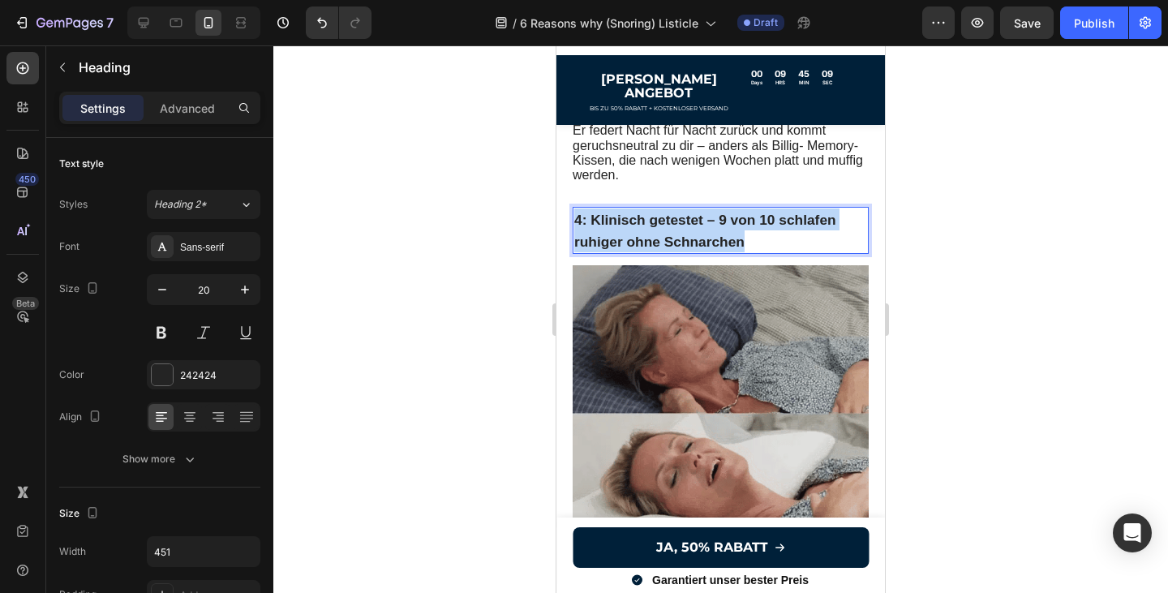
click at [576, 208] on p "4: Klinisch getestet – 9 von 10 schlafen ruhiger ohne Schnarchen" at bounding box center [720, 230] width 293 height 44
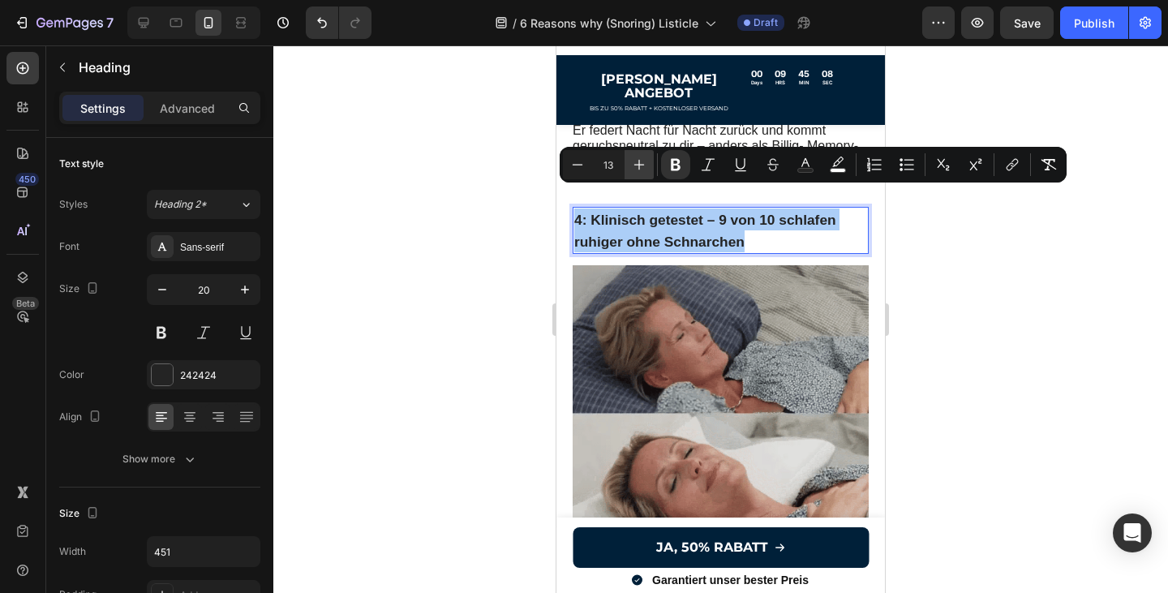
click at [635, 156] on icon "Editor contextual toolbar" at bounding box center [639, 164] width 16 height 16
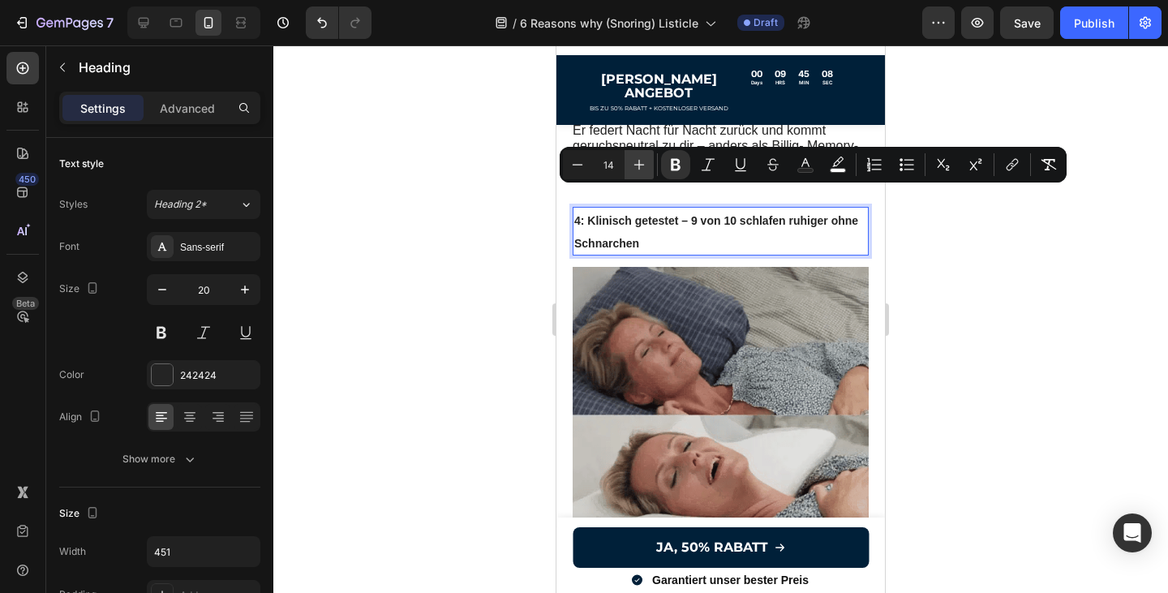
click at [635, 156] on icon "Editor contextual toolbar" at bounding box center [639, 164] width 16 height 16
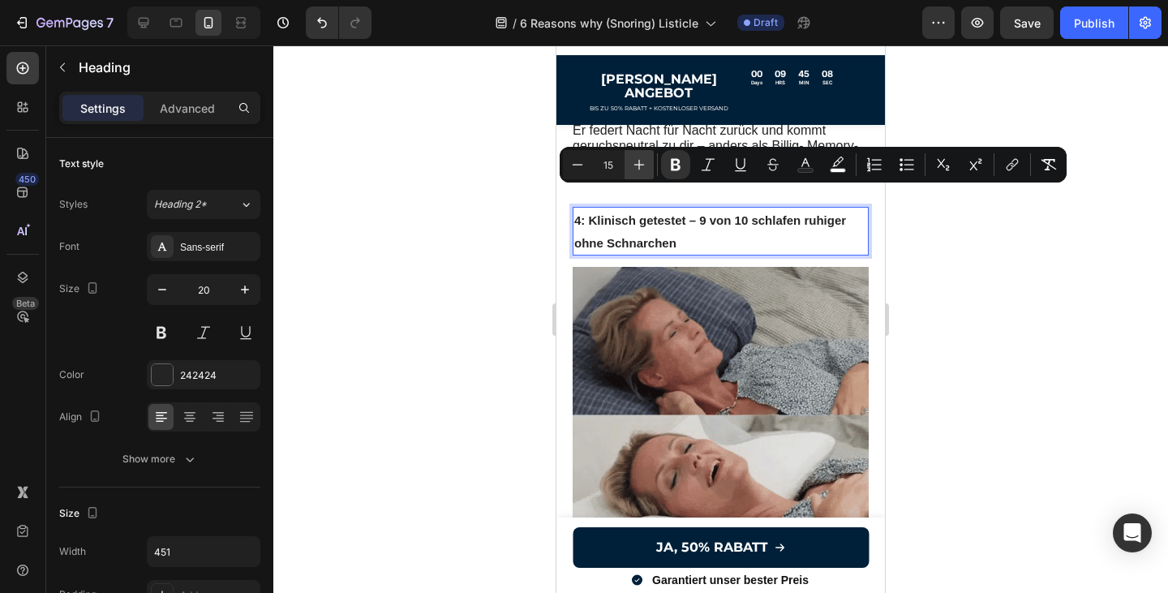
click at [635, 156] on icon "Editor contextual toolbar" at bounding box center [639, 164] width 16 height 16
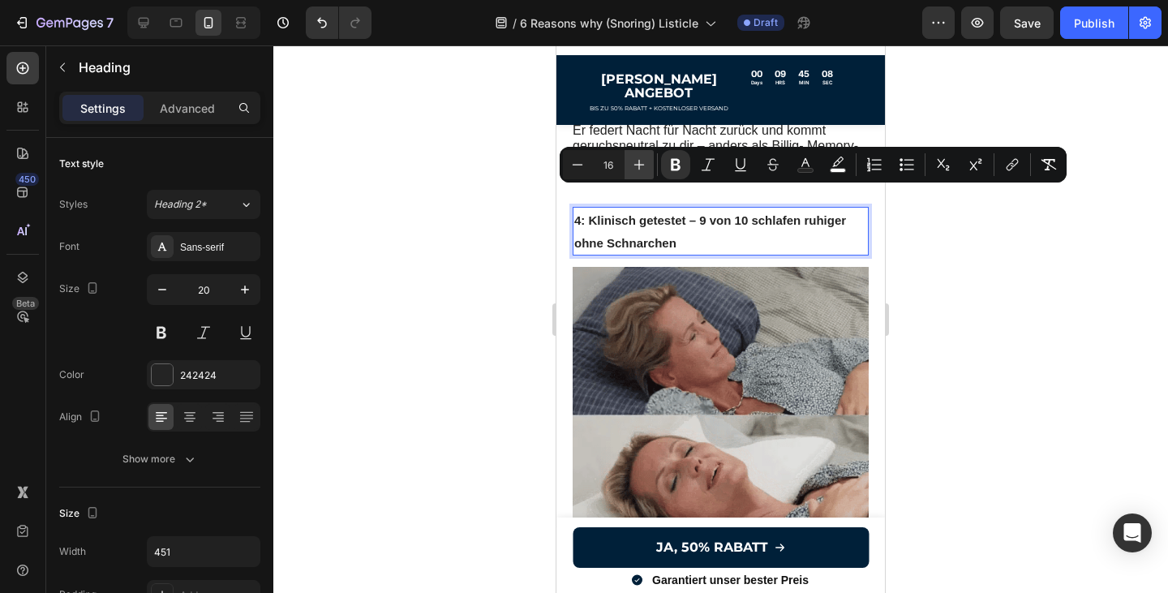
click at [635, 156] on icon "Editor contextual toolbar" at bounding box center [639, 164] width 16 height 16
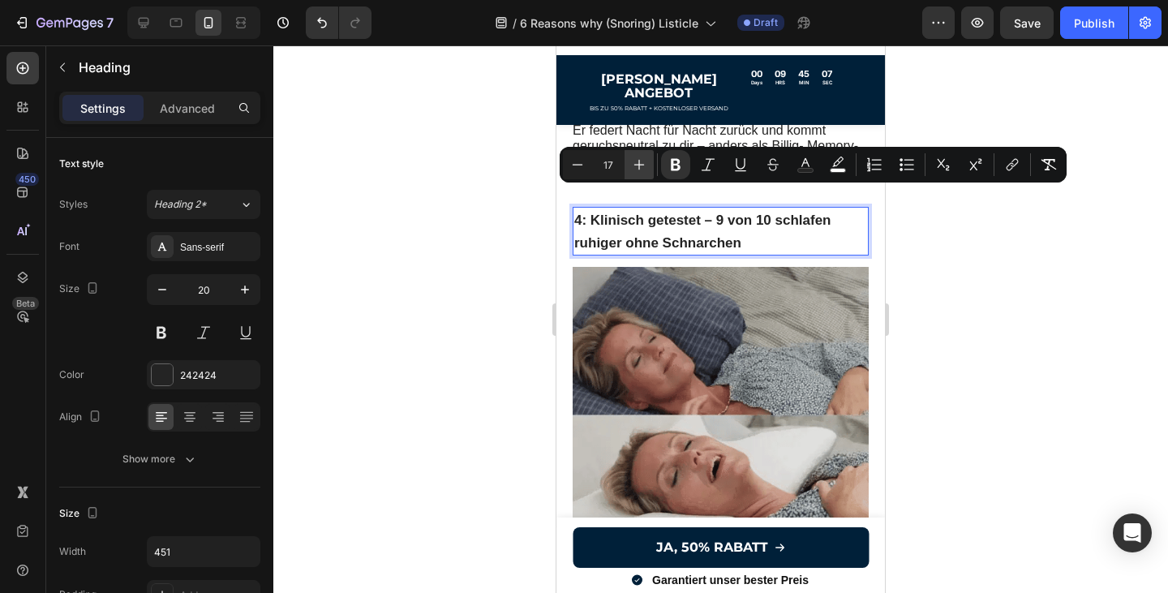
click at [635, 156] on icon "Editor contextual toolbar" at bounding box center [639, 164] width 16 height 16
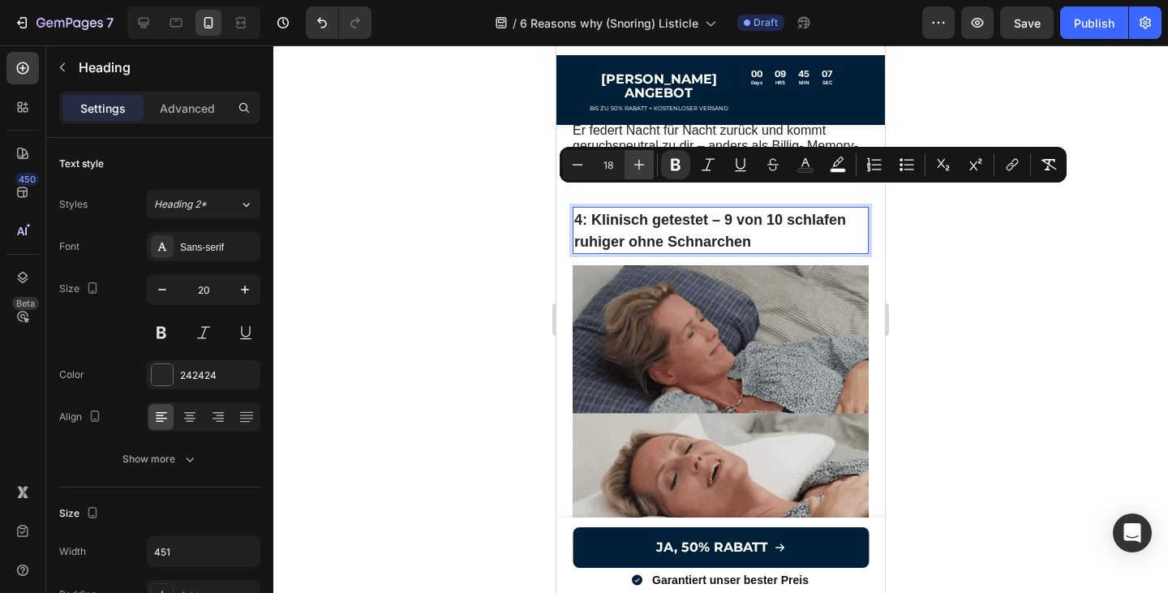
click at [635, 156] on icon "Editor contextual toolbar" at bounding box center [639, 164] width 16 height 16
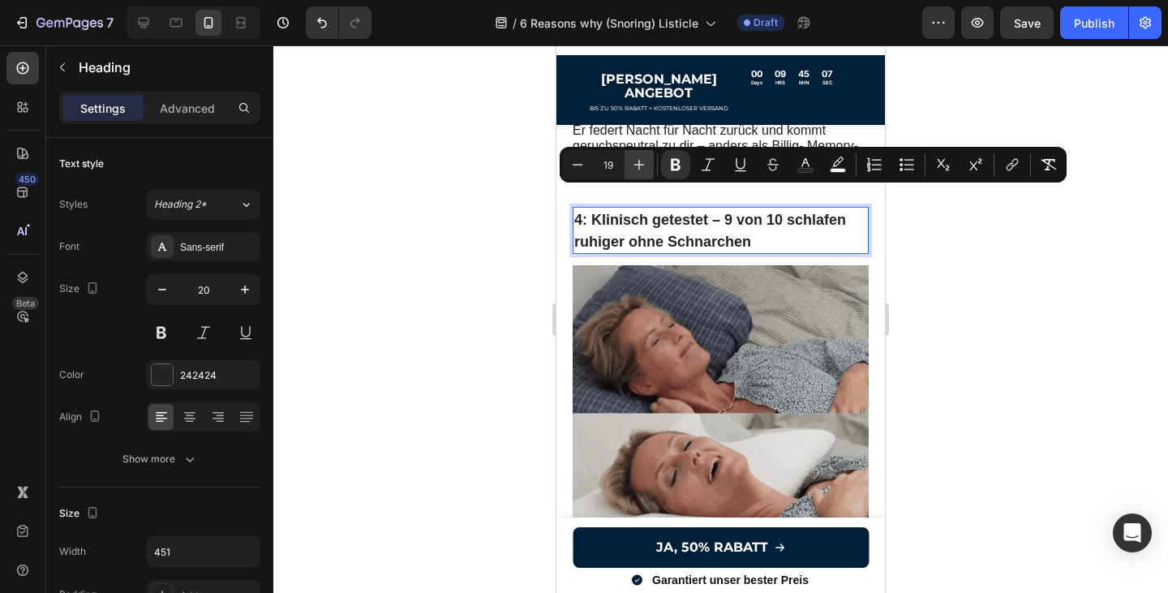
click at [635, 156] on icon "Editor contextual toolbar" at bounding box center [639, 164] width 16 height 16
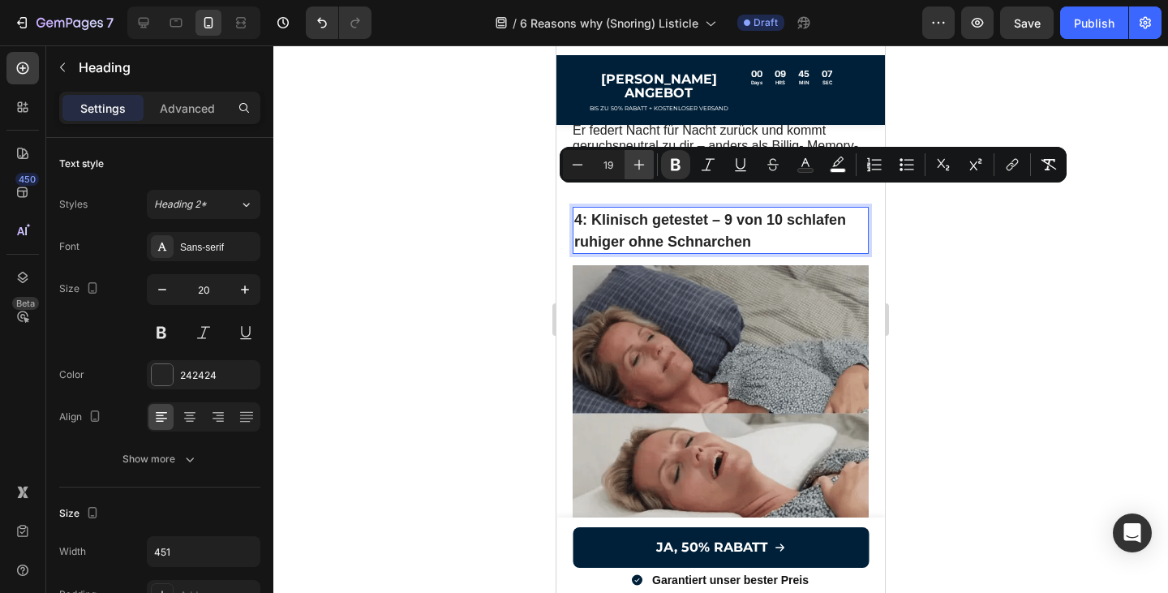
type input "20"
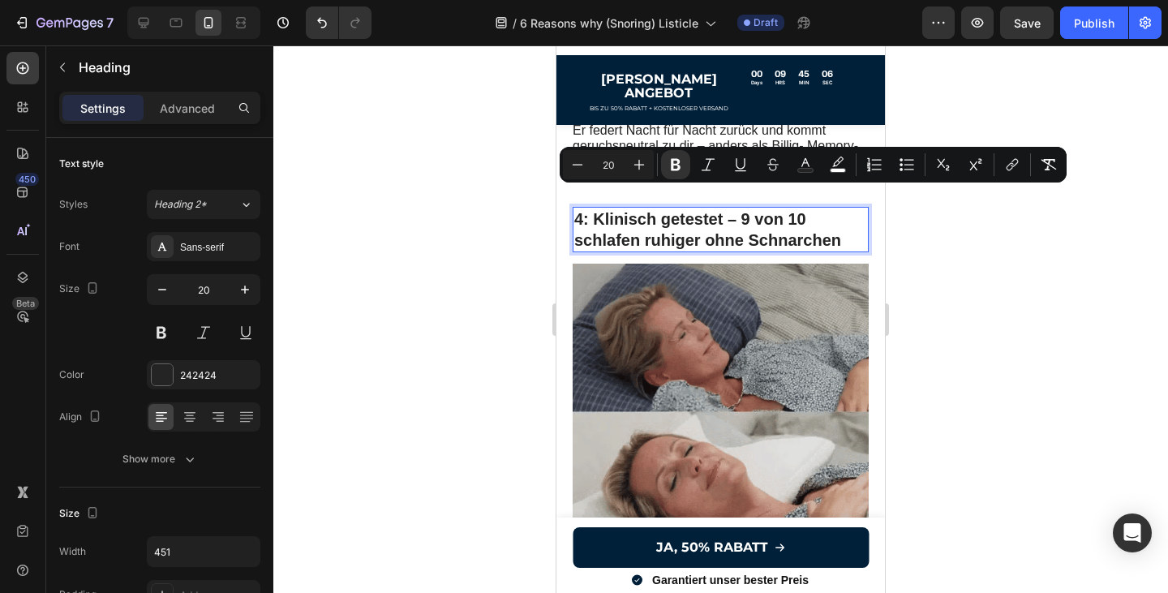
click at [974, 272] on div at bounding box center [720, 318] width 894 height 547
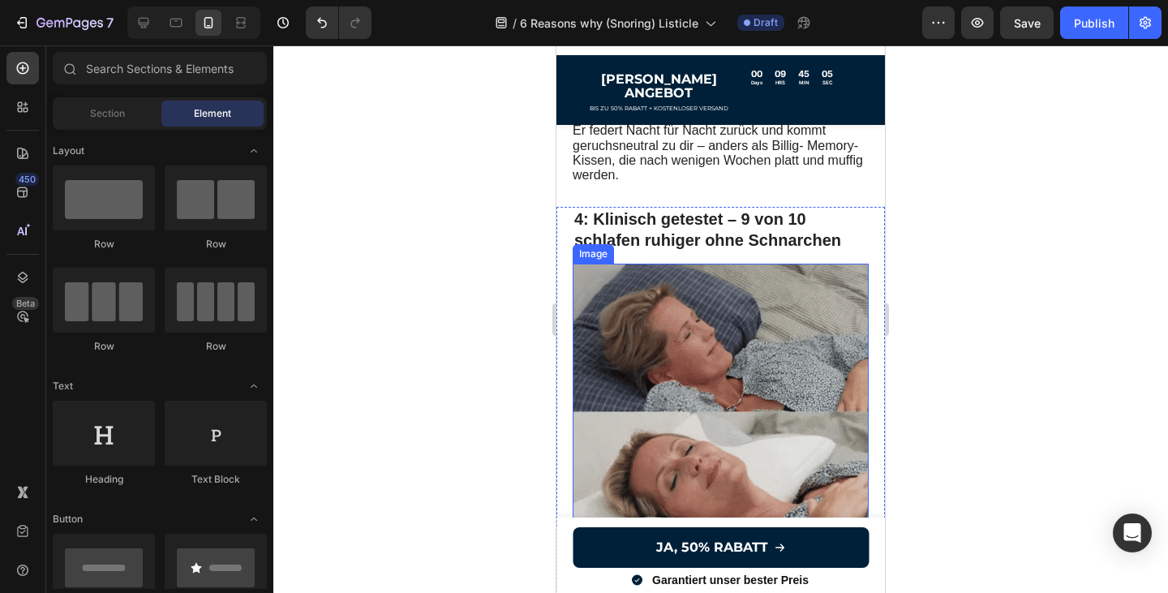
scroll to position [1969, 0]
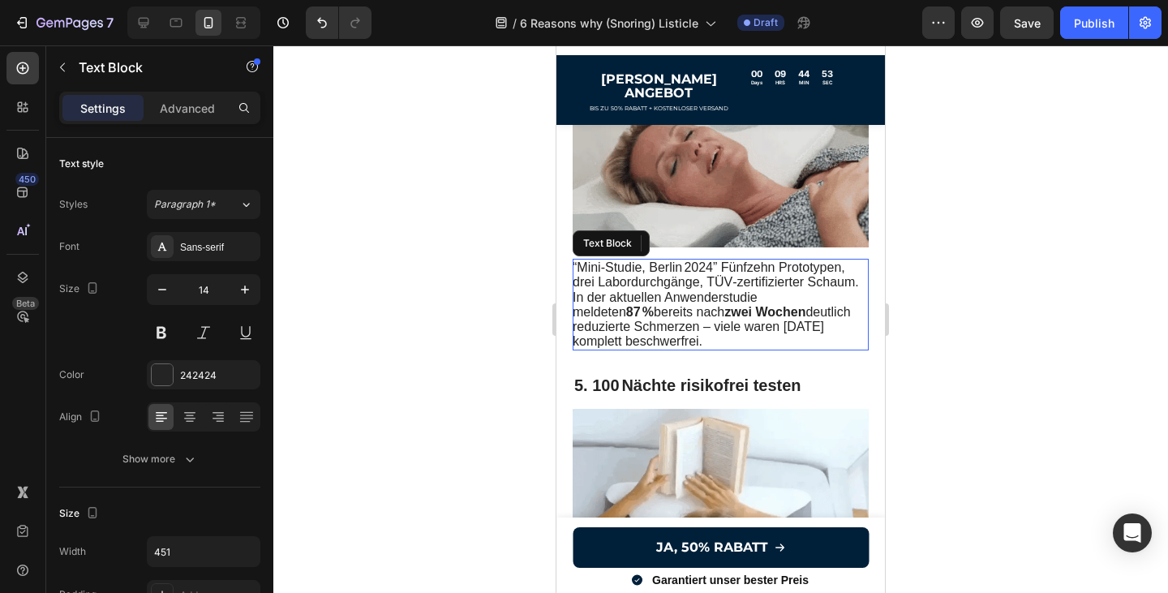
click at [724, 305] on strong "zwei Wochen" at bounding box center [764, 312] width 81 height 14
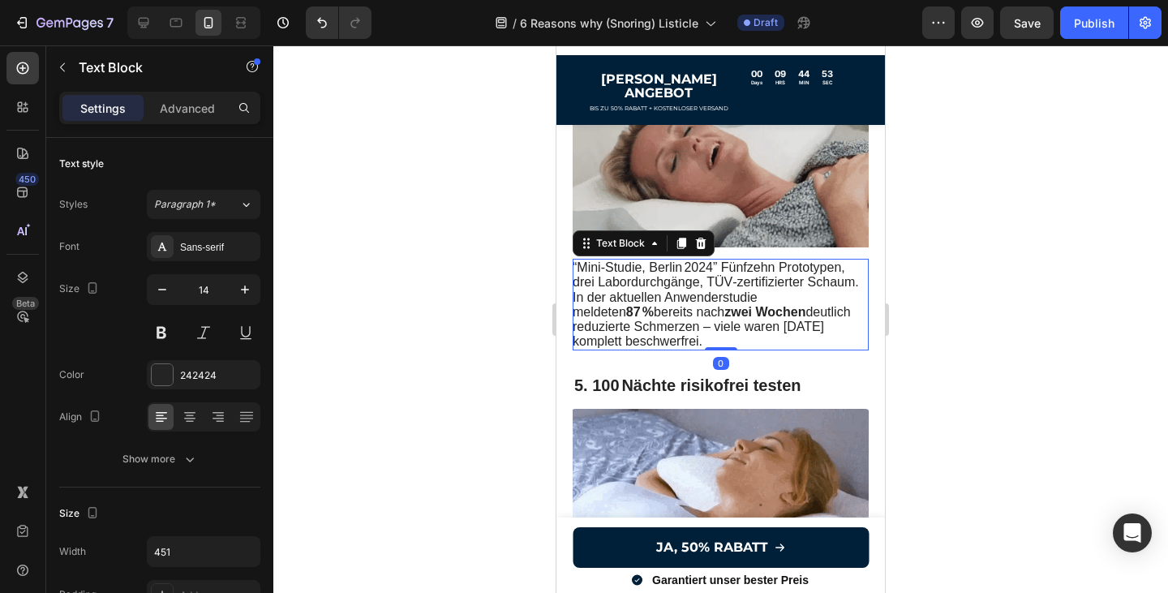
click at [711, 319] on p "“Mini‑Studie, Berlin 2024” Fünfzehn Prototypen, drei Labordurchgänge, TÜV‑zerti…" at bounding box center [719, 304] width 294 height 88
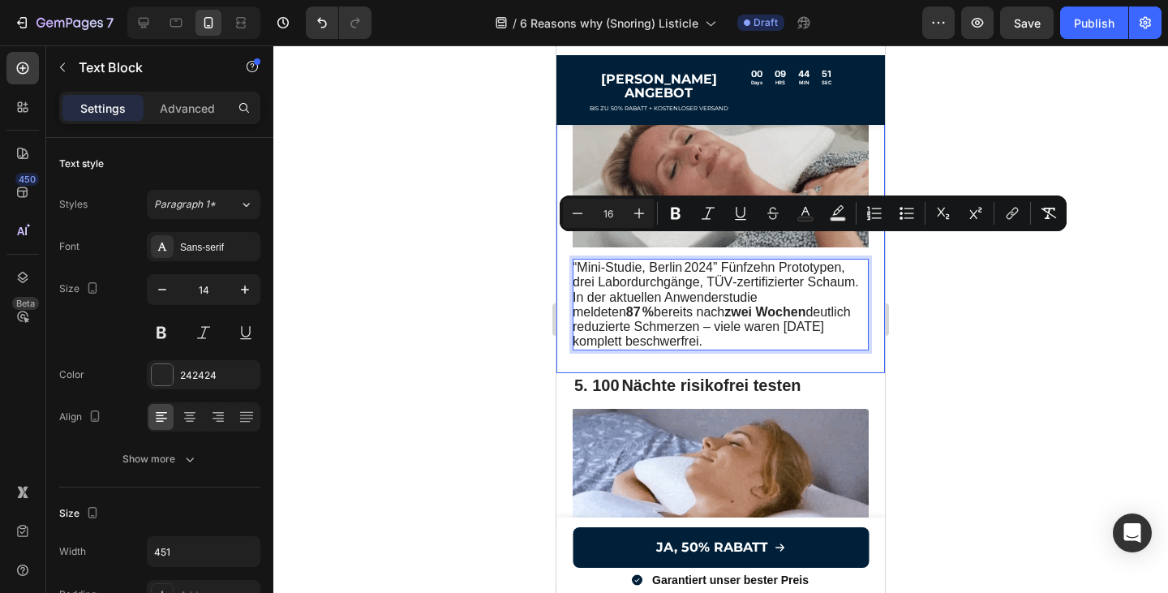
drag, startPoint x: 702, startPoint y: 319, endPoint x: 571, endPoint y: 244, distance: 151.4
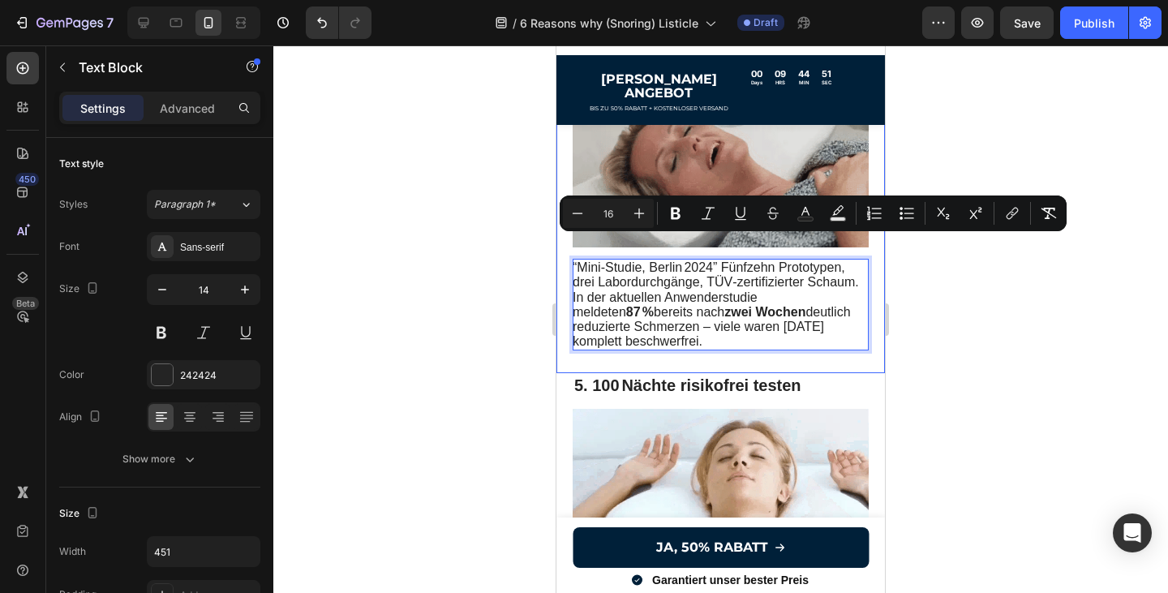
click at [571, 244] on div "“Mini‑Studie, Berlin 2024” Fünfzehn Prototypen, drei Labordurchgänge, TÜV‑zerti…" at bounding box center [720, 134] width 328 height 478
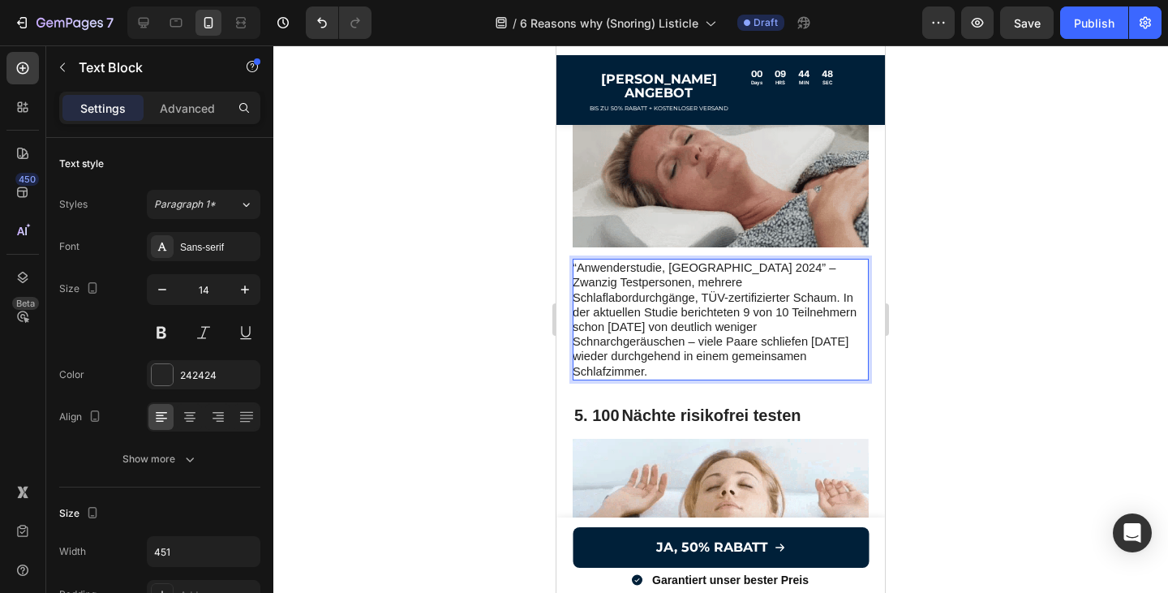
click at [1015, 331] on div at bounding box center [720, 318] width 894 height 547
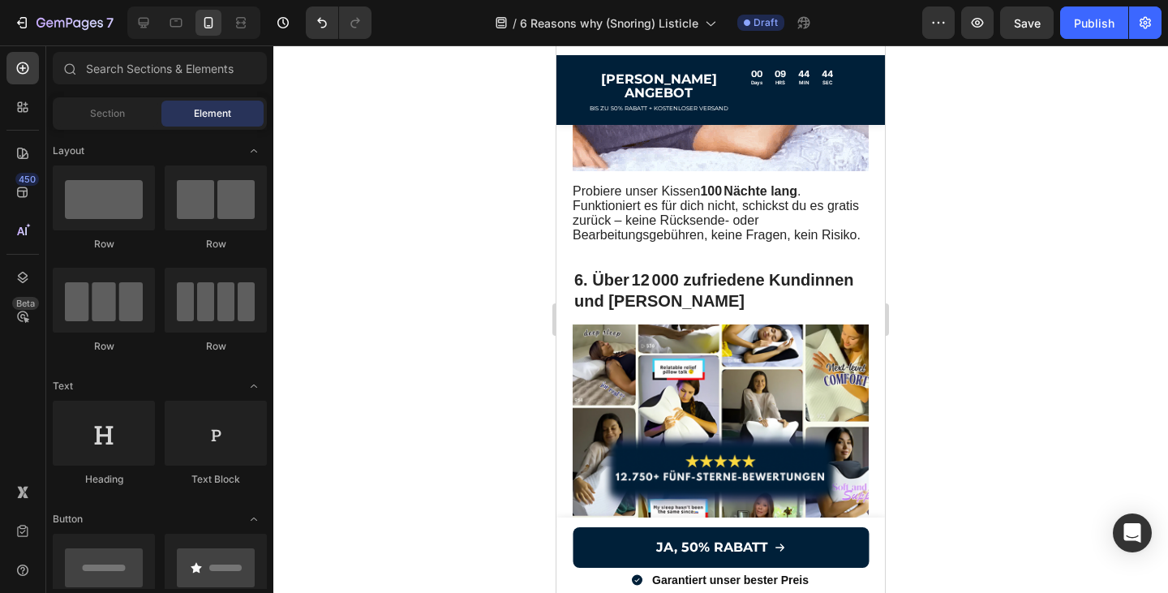
scroll to position [2483, 0]
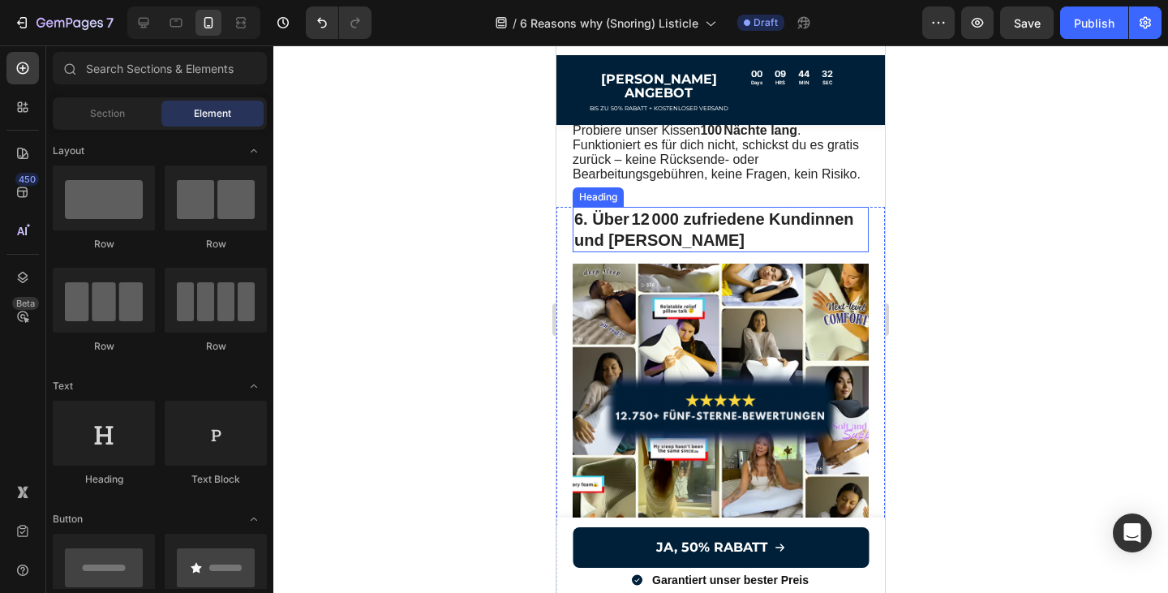
click at [664, 224] on h2 "6. Über 12 000 zufriedene Kundinnen und [PERSON_NAME]" at bounding box center [720, 229] width 296 height 45
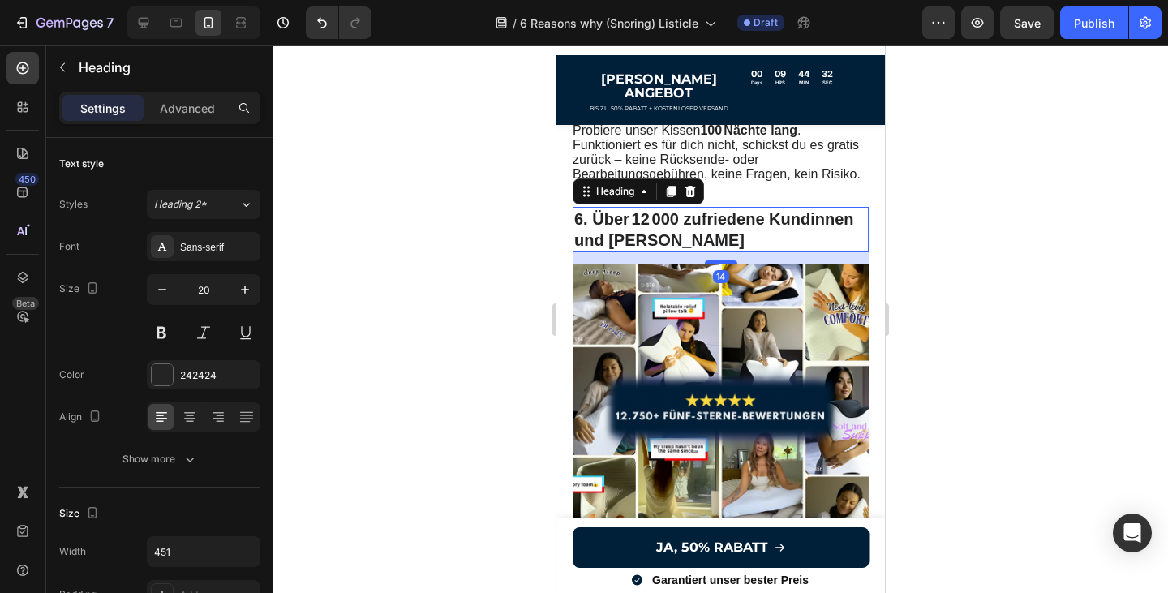
click at [664, 224] on h2 "6. Über 12 000 zufriedene Kundinnen und [PERSON_NAME]" at bounding box center [720, 229] width 296 height 45
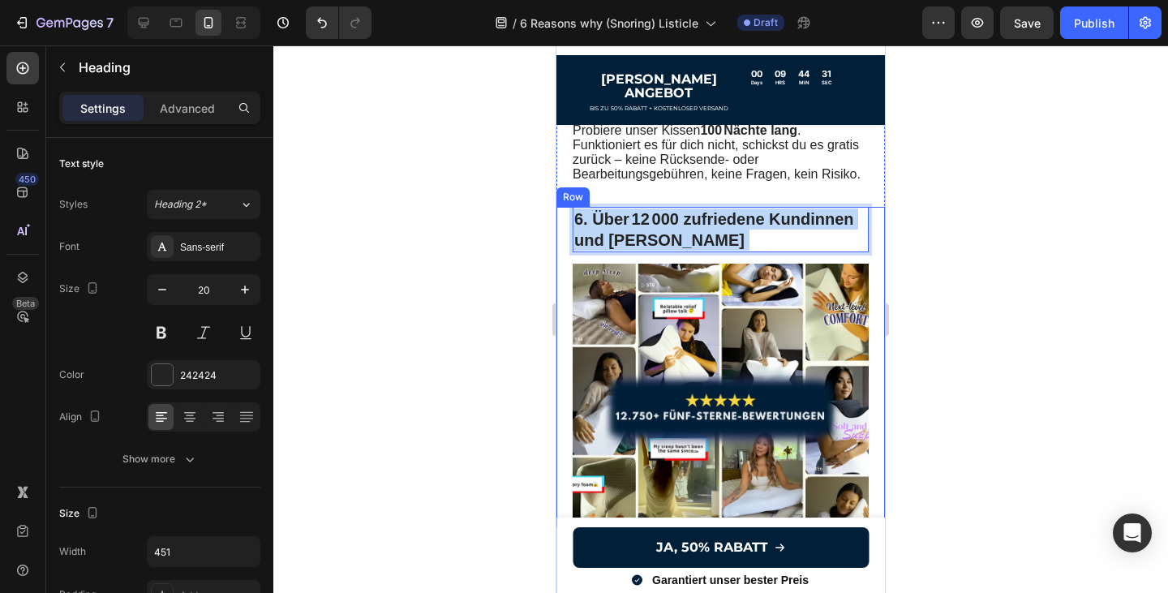
drag, startPoint x: 679, startPoint y: 226, endPoint x: 567, endPoint y: 205, distance: 113.9
click at [567, 207] on div "Mehr als zwölf­tau­send Menschen schlafen bereits auf CuroSleep – mit Bewertung…" at bounding box center [720, 431] width 328 height 449
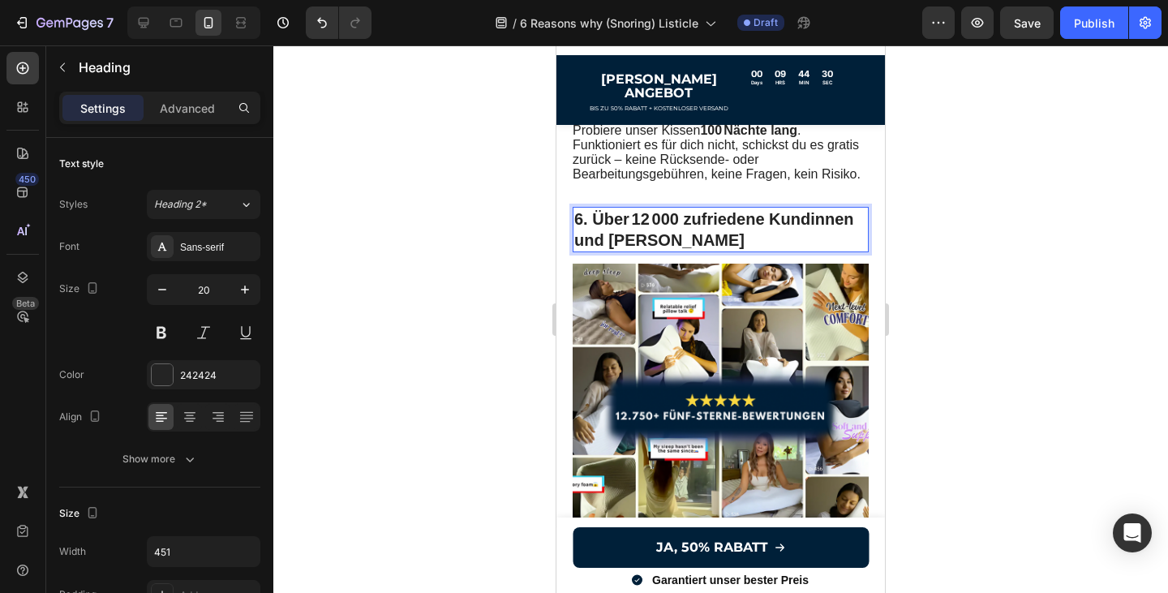
click at [672, 228] on p "6. Über 12 000 zufriedene Kundinnen und [PERSON_NAME]" at bounding box center [720, 229] width 293 height 42
drag, startPoint x: 667, startPoint y: 228, endPoint x: 572, endPoint y: 212, distance: 96.9
click at [572, 212] on div "Mehr als zwölf­tau­send Menschen schlafen bereits auf CuroSleep – mit Bewertung…" at bounding box center [720, 431] width 328 height 449
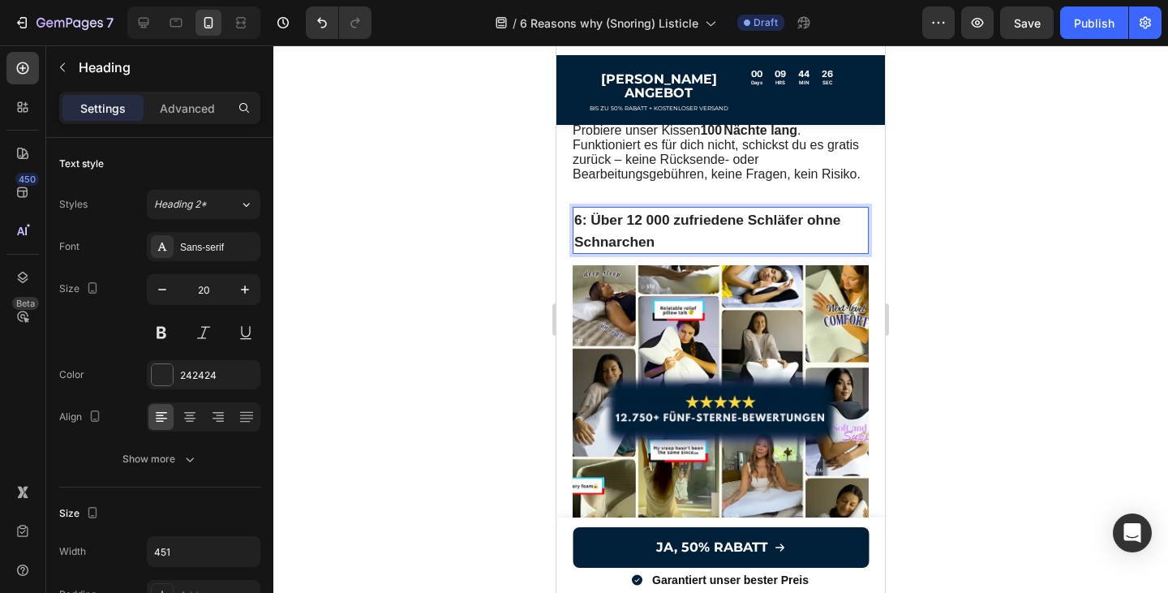
click at [668, 223] on p "6: Über 12 000 zufriedene Schläfer ohne Schnarchen" at bounding box center [720, 230] width 293 height 44
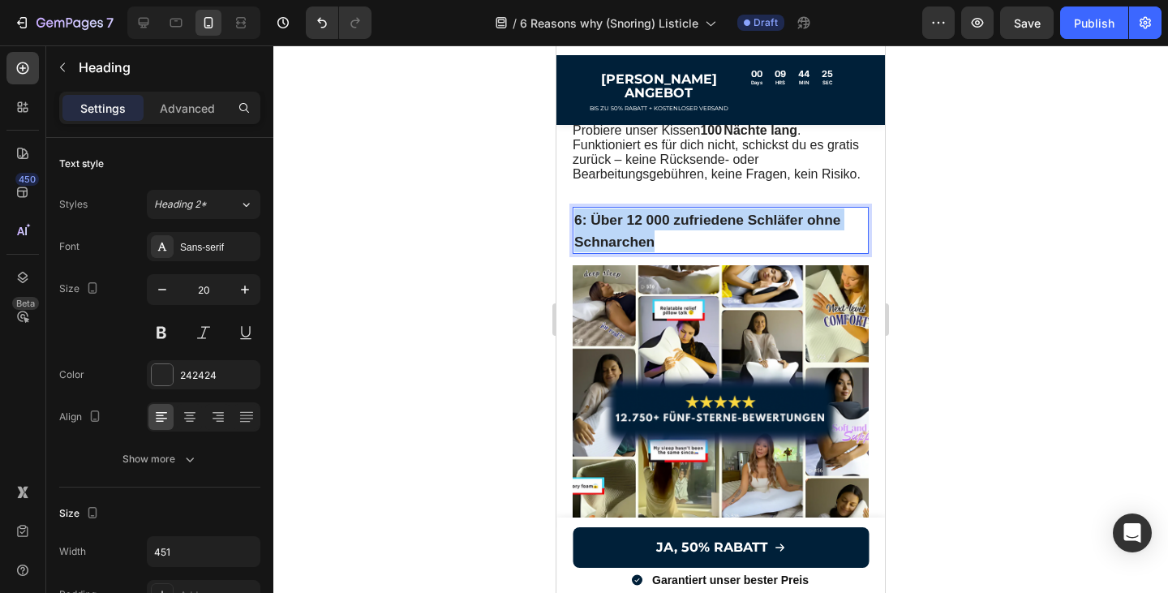
drag, startPoint x: 658, startPoint y: 234, endPoint x: 572, endPoint y: 206, distance: 90.3
click at [572, 207] on h2 "6: Über 12 000 zufriedene Schläfer ohne Schnarchen" at bounding box center [720, 230] width 296 height 47
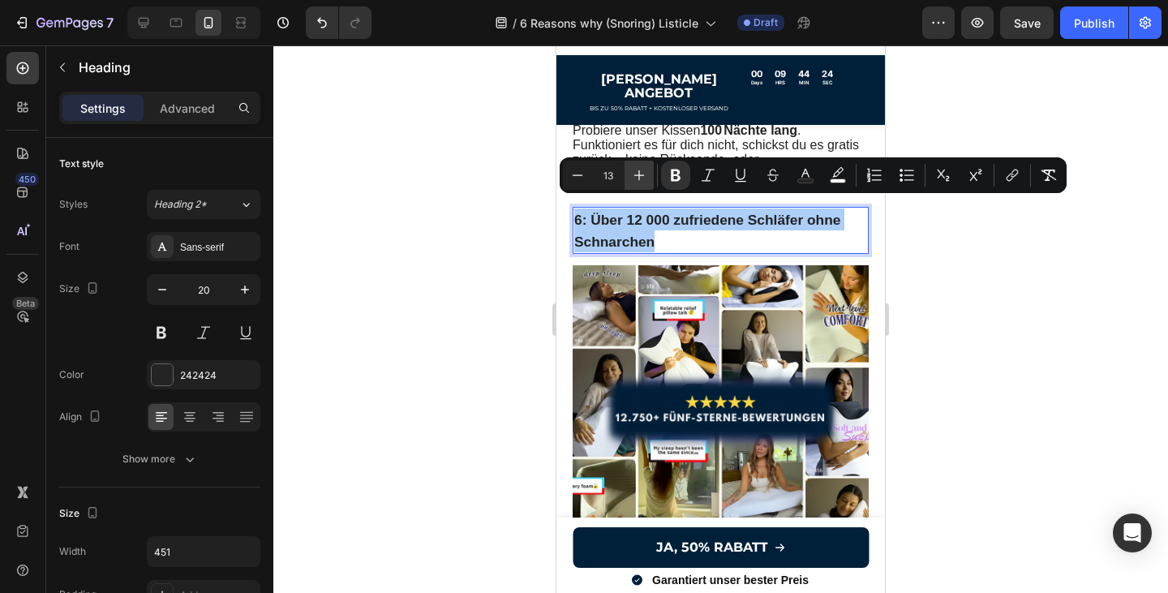
click at [637, 183] on button "Plus" at bounding box center [638, 175] width 29 height 29
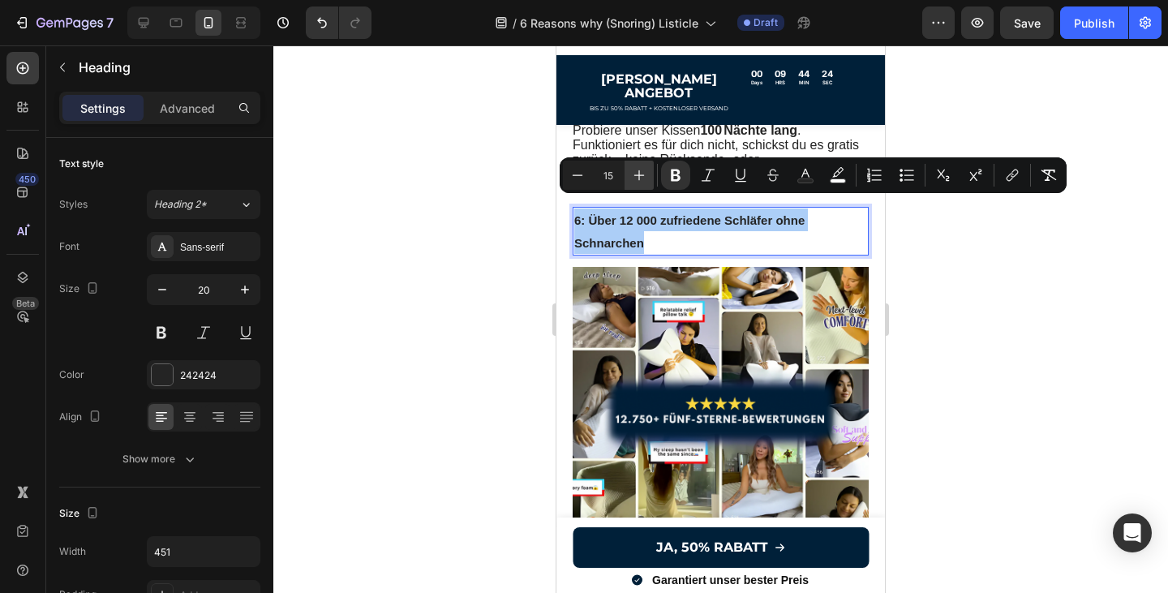
click at [637, 183] on button "Plus" at bounding box center [638, 175] width 29 height 29
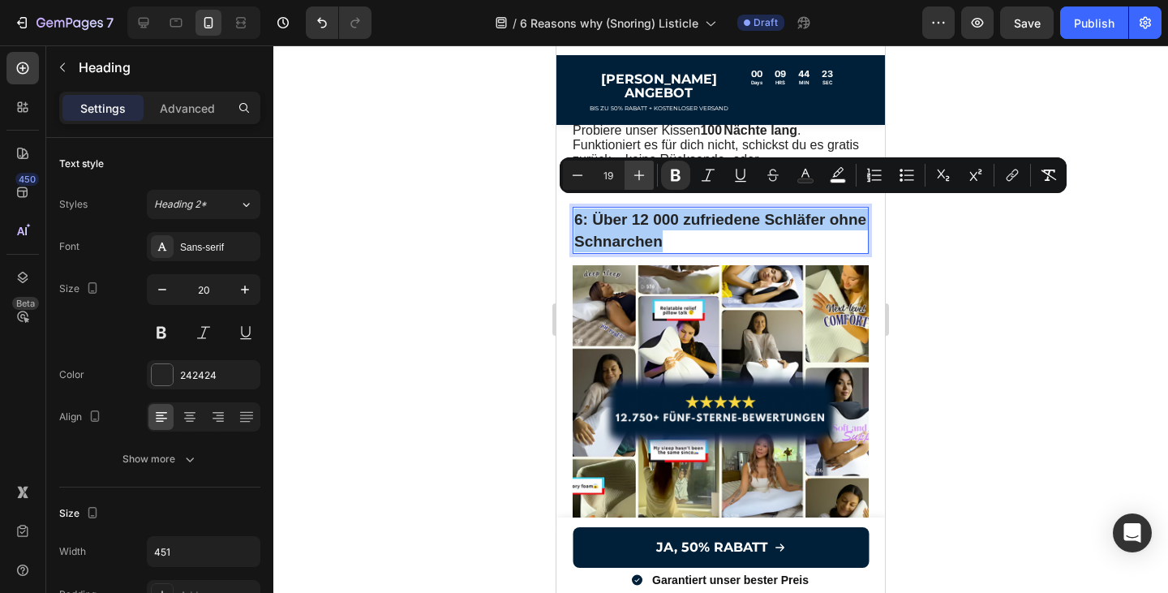
click at [637, 183] on button "Plus" at bounding box center [638, 175] width 29 height 29
type input "20"
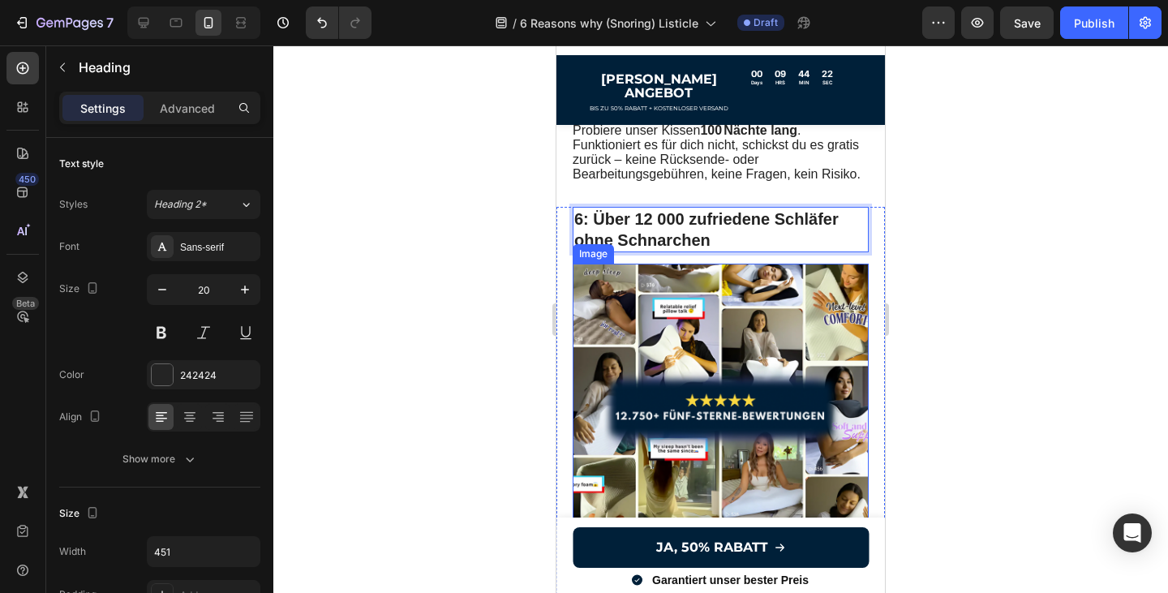
scroll to position [2791, 0]
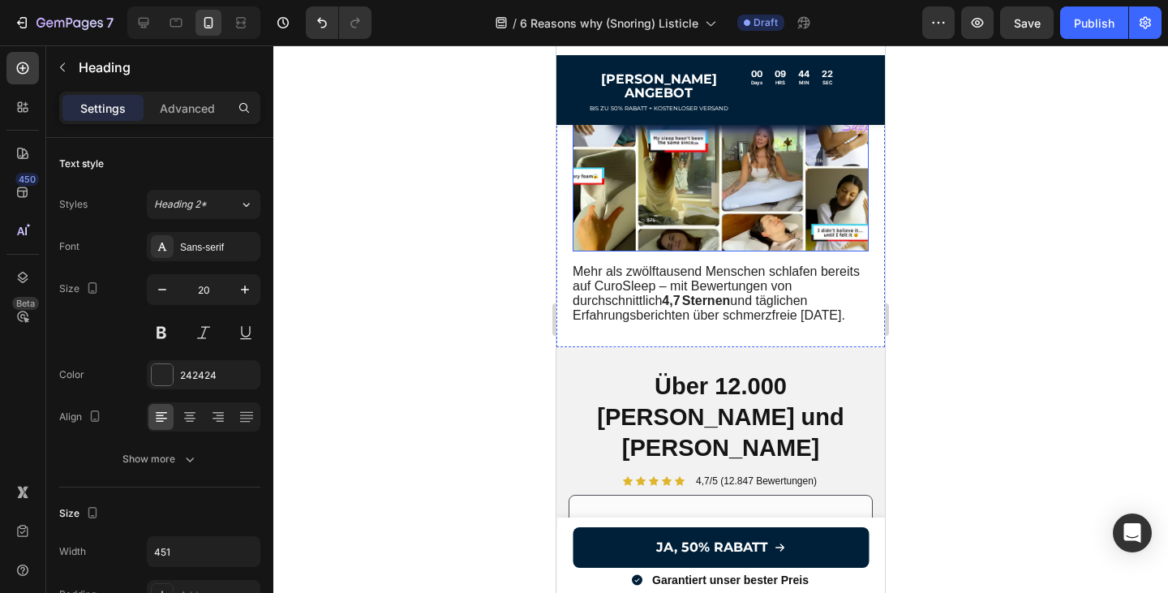
click at [742, 290] on span "Mehr als zwölf­tau­send Menschen schlafen bereits auf CuroSleep – mit Bewertung…" at bounding box center [715, 293] width 287 height 58
click at [846, 304] on span "Mehr als zwölf­tau­send Menschen schlafen bereits auf CuroSleep – mit Bewertung…" at bounding box center [715, 293] width 287 height 58
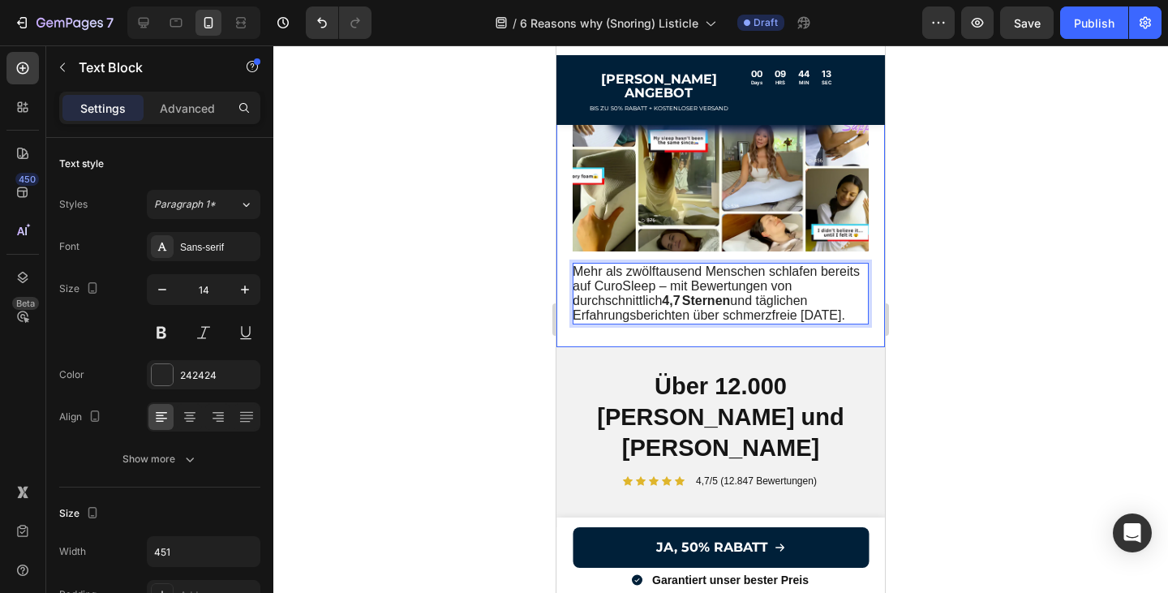
drag, startPoint x: 851, startPoint y: 305, endPoint x: 575, endPoint y: 259, distance: 280.3
click at [572, 264] on p "Mehr als zwölf­tau­send Menschen schlafen bereits auf CuroSleep – mit Bewertung…" at bounding box center [719, 293] width 294 height 59
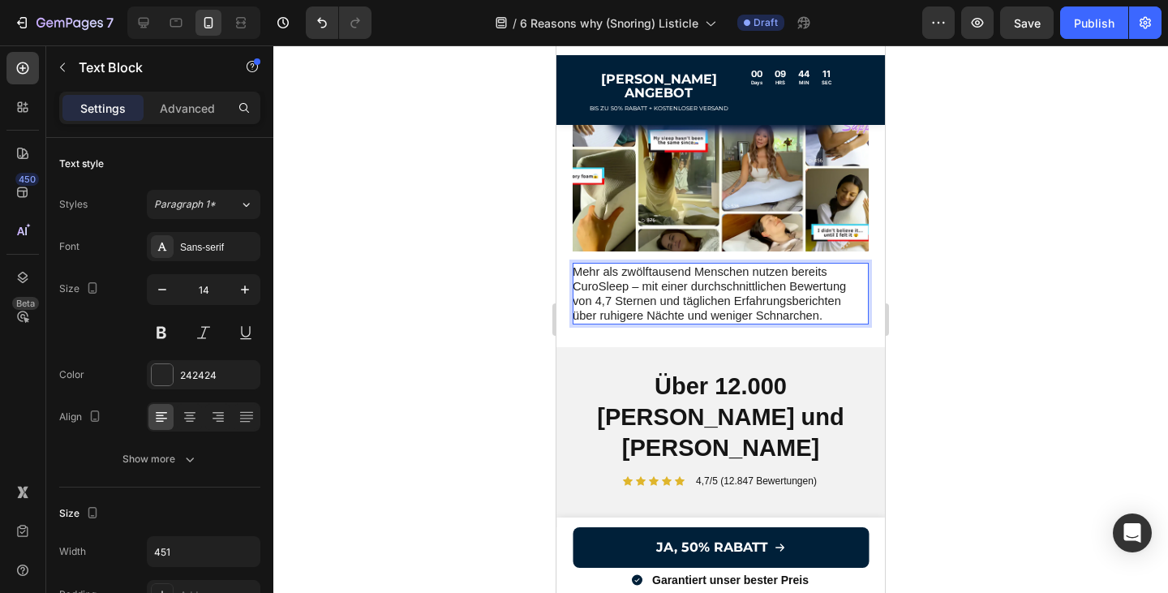
click at [973, 309] on div at bounding box center [720, 318] width 894 height 547
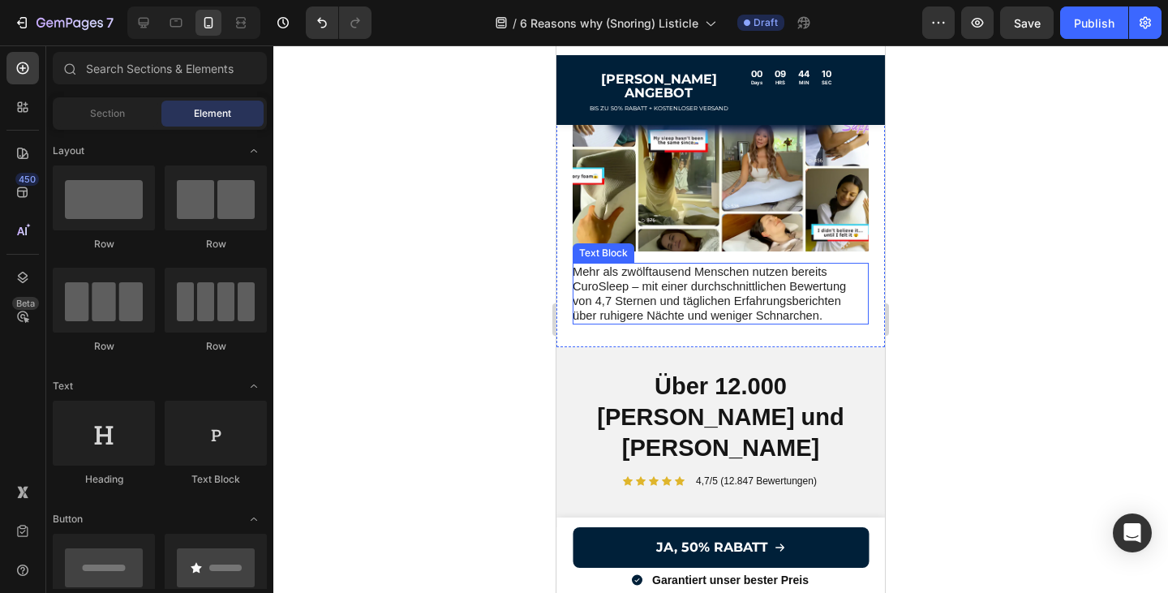
click at [702, 298] on span "Mehr als zwölftausend Menschen nutzen bereits CuroSleep – mit einer durchschnit…" at bounding box center [708, 294] width 273 height 58
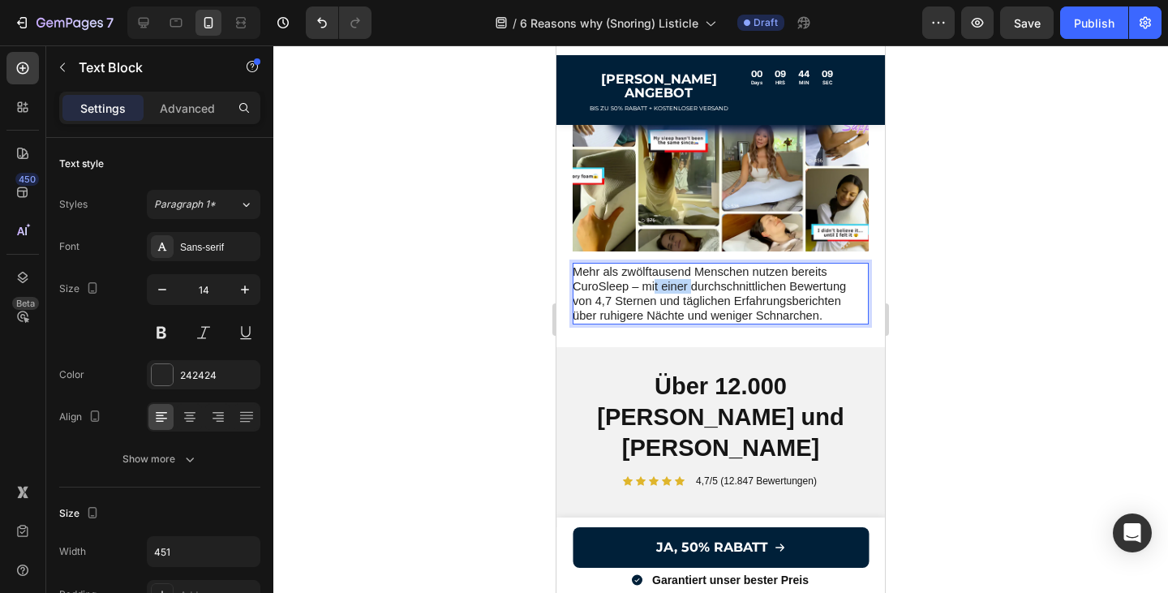
drag, startPoint x: 692, startPoint y: 273, endPoint x: 656, endPoint y: 268, distance: 36.0
click at [656, 268] on span "Mehr als zwölftausend Menschen nutzen bereits CuroSleep – mit einer durchschnit…" at bounding box center [708, 294] width 273 height 58
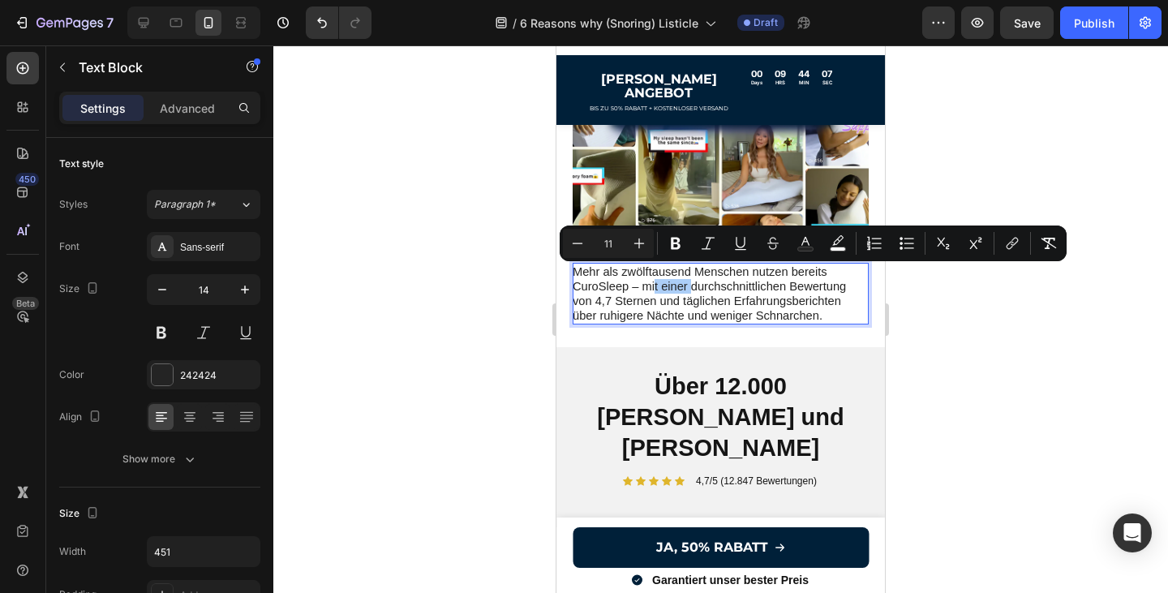
click at [1000, 341] on div at bounding box center [720, 318] width 894 height 547
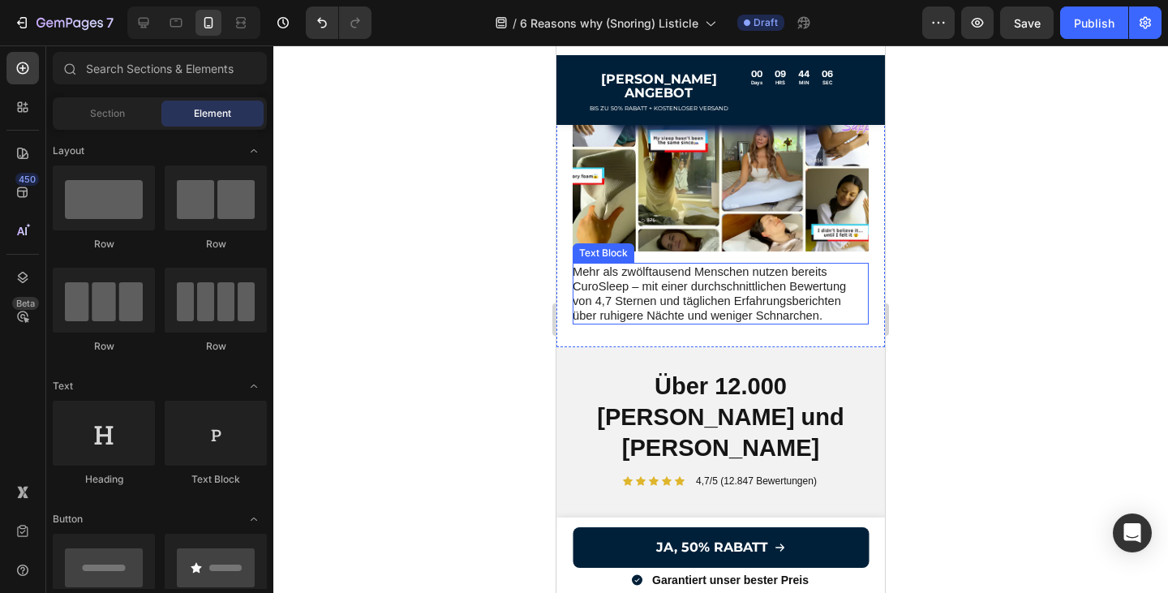
scroll to position [2754, 0]
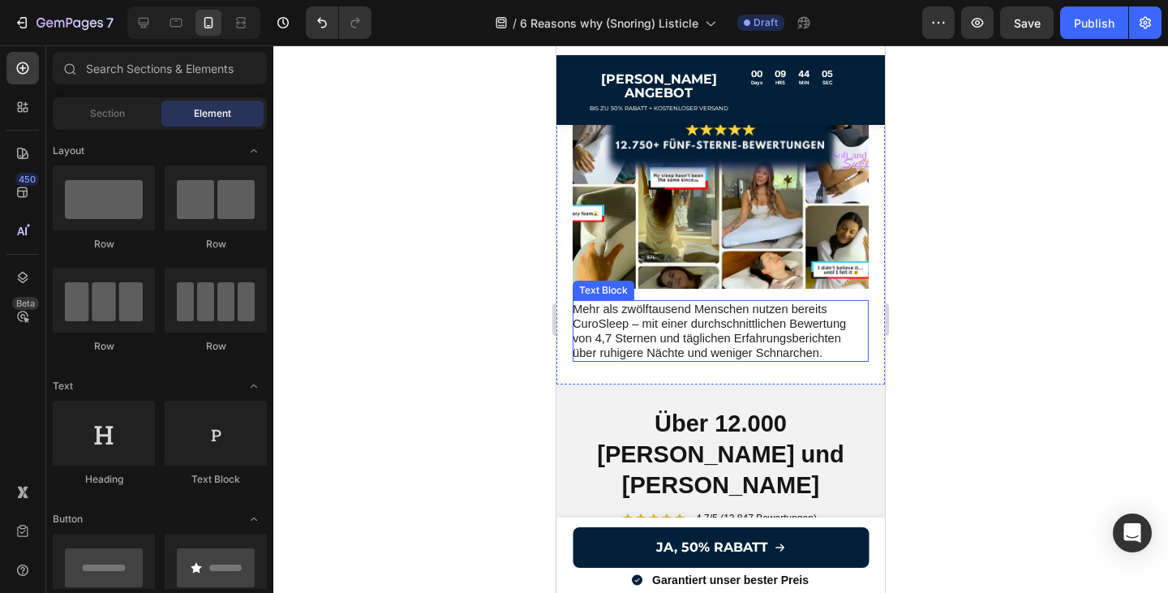
click at [641, 320] on span "Mehr als zwölftausend Menschen nutzen bereits CuroSleep – mit einer durchschnit…" at bounding box center [708, 331] width 273 height 58
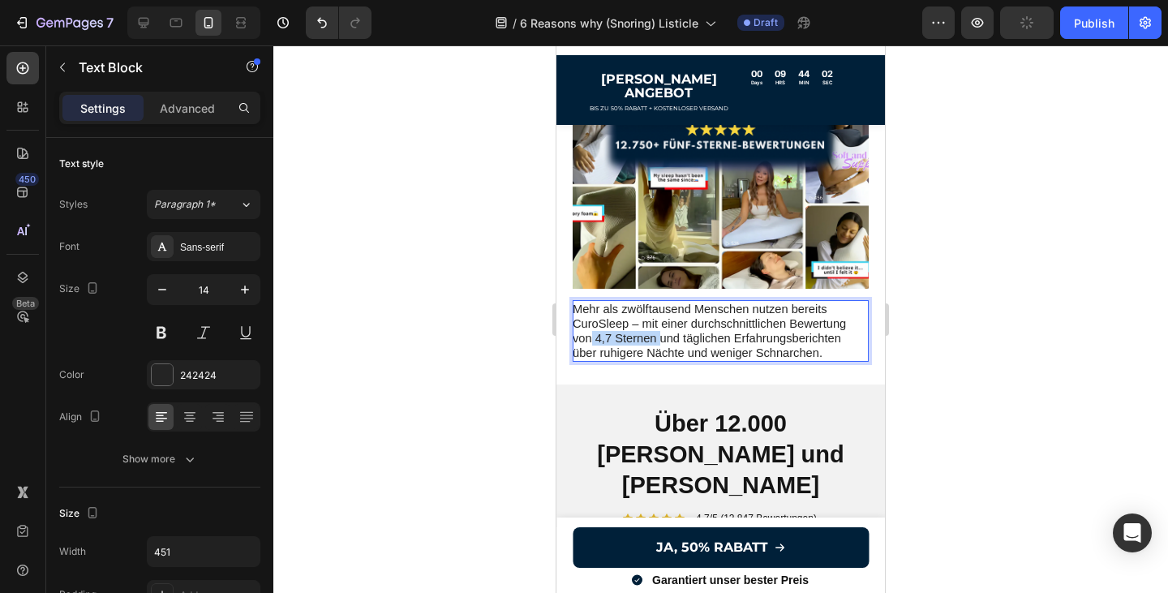
drag, startPoint x: 656, startPoint y: 328, endPoint x: 590, endPoint y: 329, distance: 65.7
click at [590, 329] on span "Mehr als zwölftausend Menschen nutzen bereits CuroSleep – mit einer durchschnit…" at bounding box center [708, 331] width 273 height 58
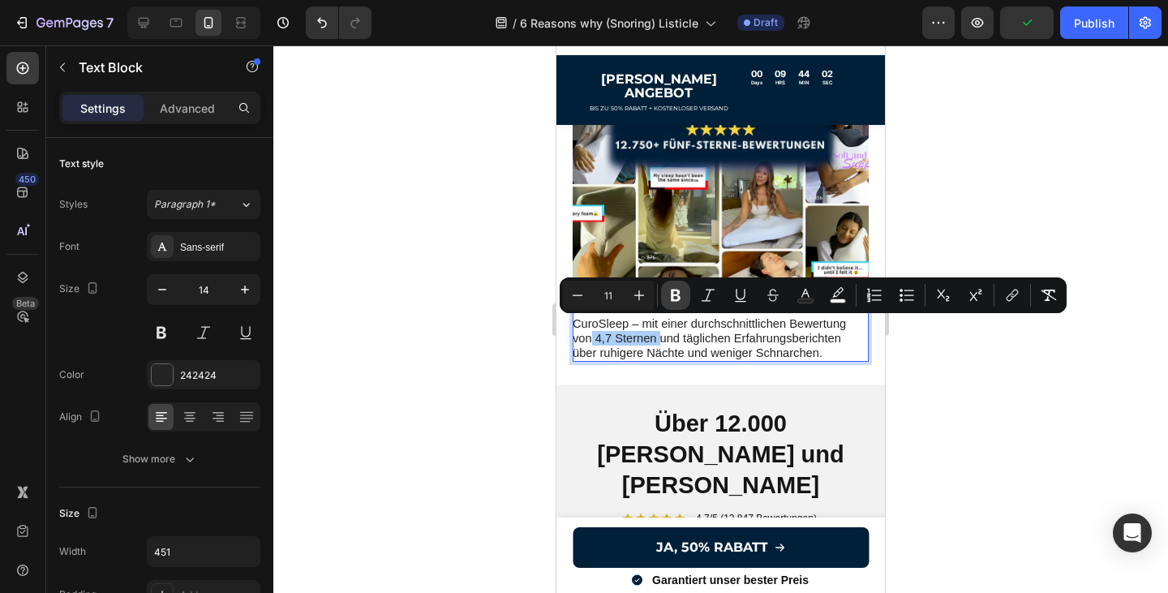
click at [671, 296] on icon "Editor contextual toolbar" at bounding box center [676, 295] width 10 height 12
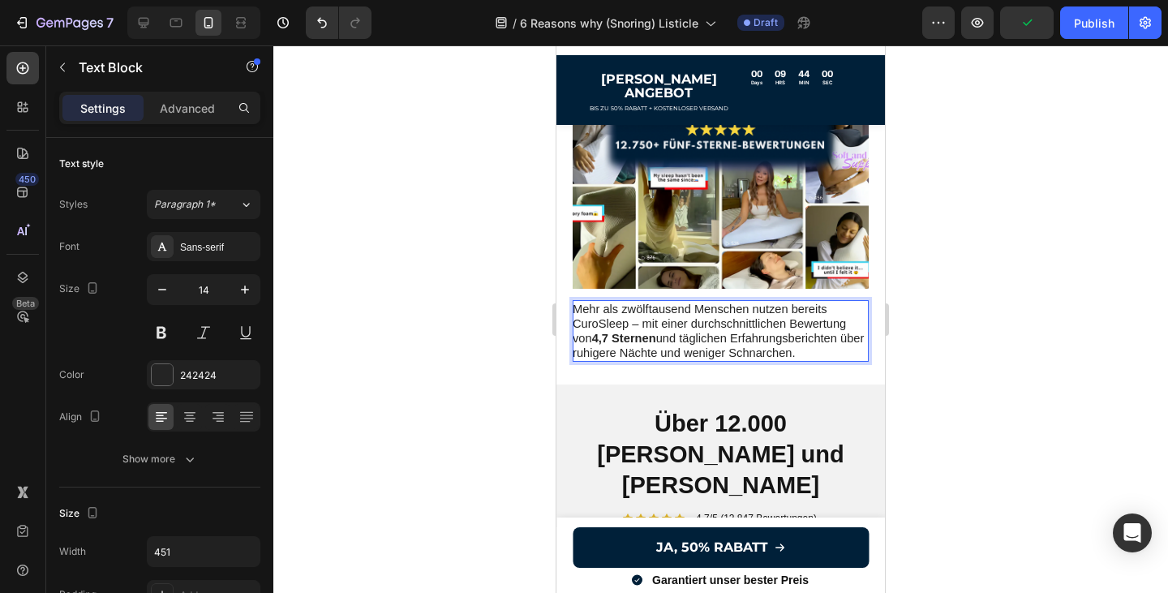
click at [944, 350] on div at bounding box center [720, 318] width 894 height 547
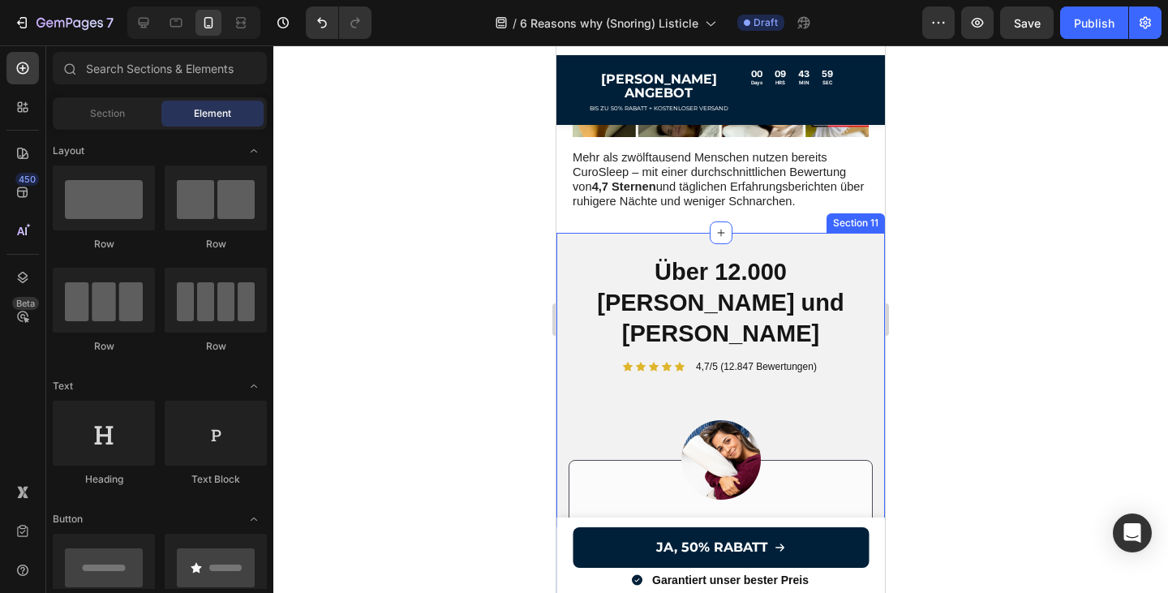
scroll to position [3137, 0]
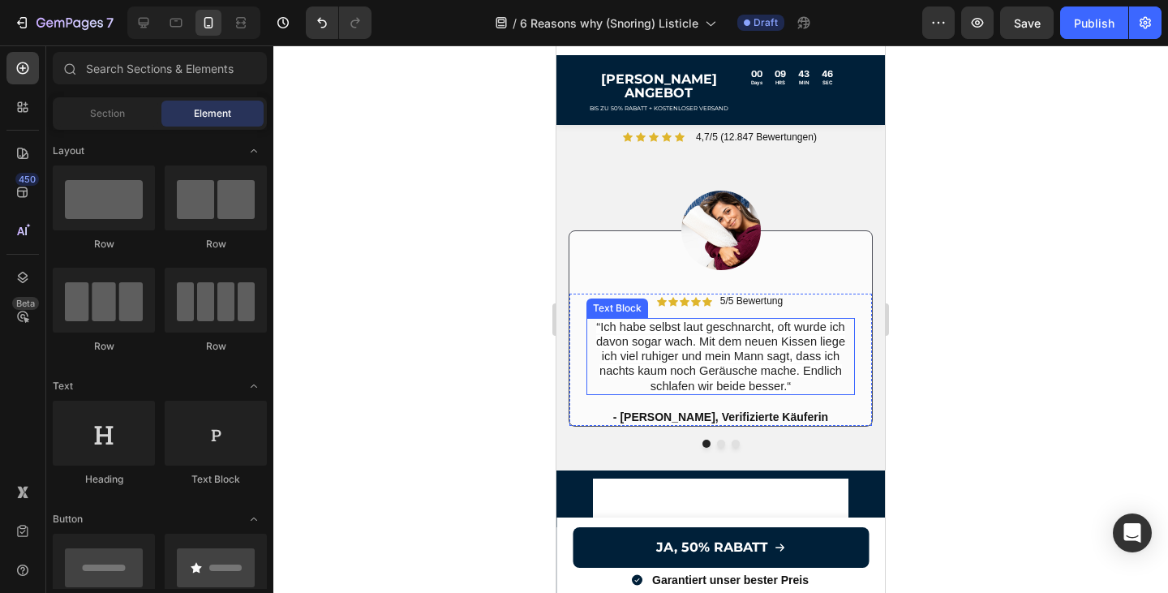
click at [792, 332] on span "“Ich habe selbst laut geschnarcht, oft wurde ich davon sogar wach. Mit dem neue…" at bounding box center [720, 356] width 249 height 72
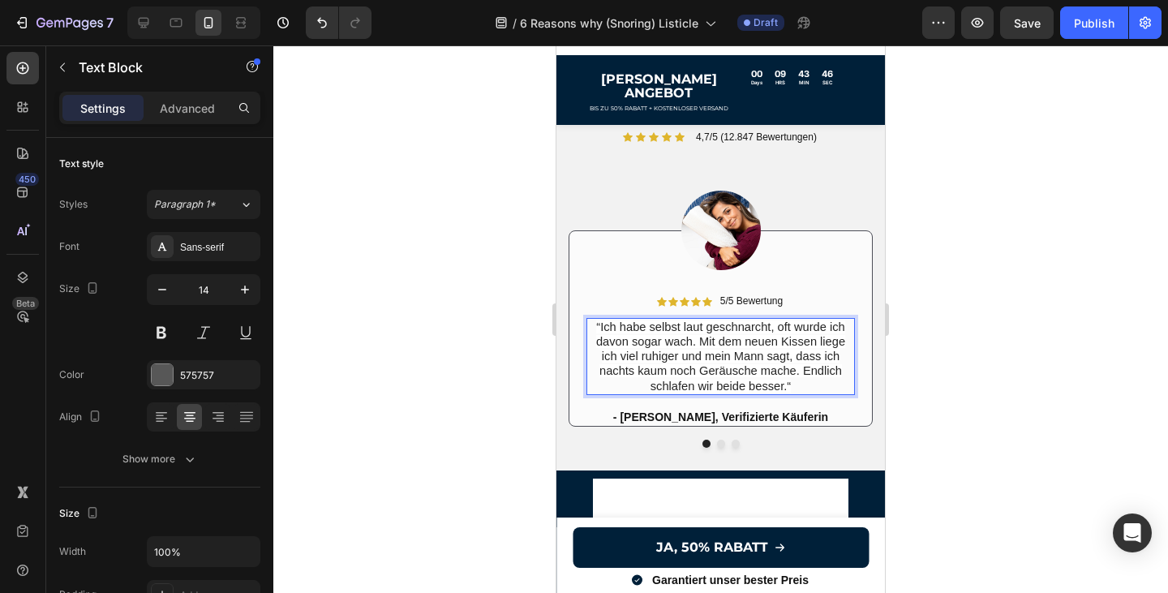
click at [786, 342] on span "“Ich habe selbst laut geschnarcht, oft wurde ich davon sogar wach. Mit dem neue…" at bounding box center [720, 356] width 249 height 72
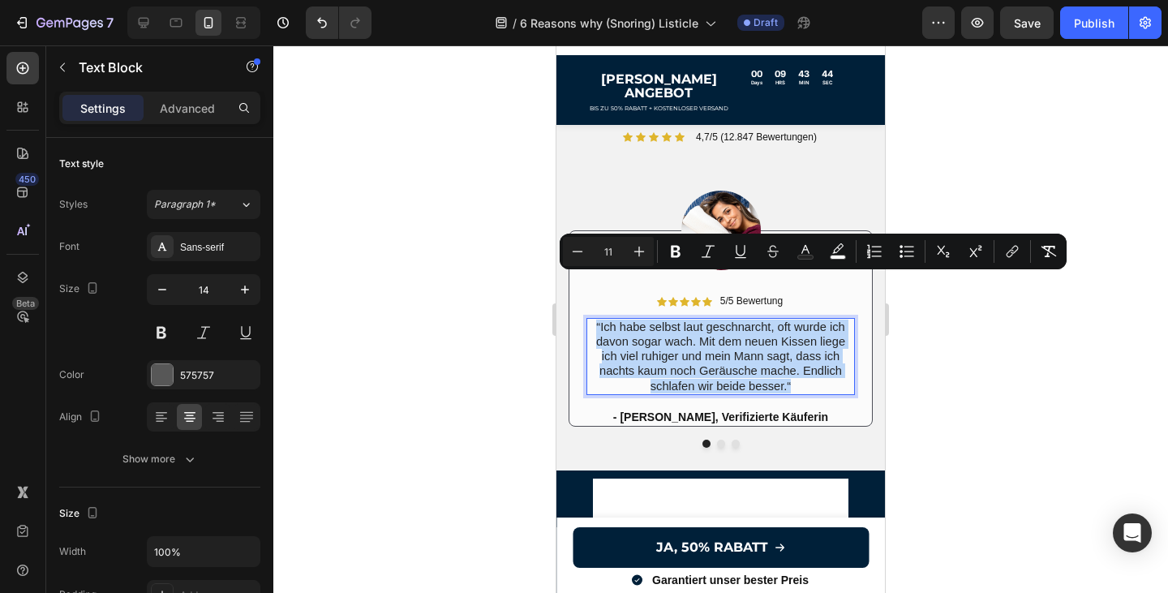
drag, startPoint x: 794, startPoint y: 342, endPoint x: 592, endPoint y: 288, distance: 209.1
click at [592, 319] on p "“Ich habe selbst laut geschnarcht, oft wurde ich davon sogar wach. Mit dem neue…" at bounding box center [720, 356] width 265 height 74
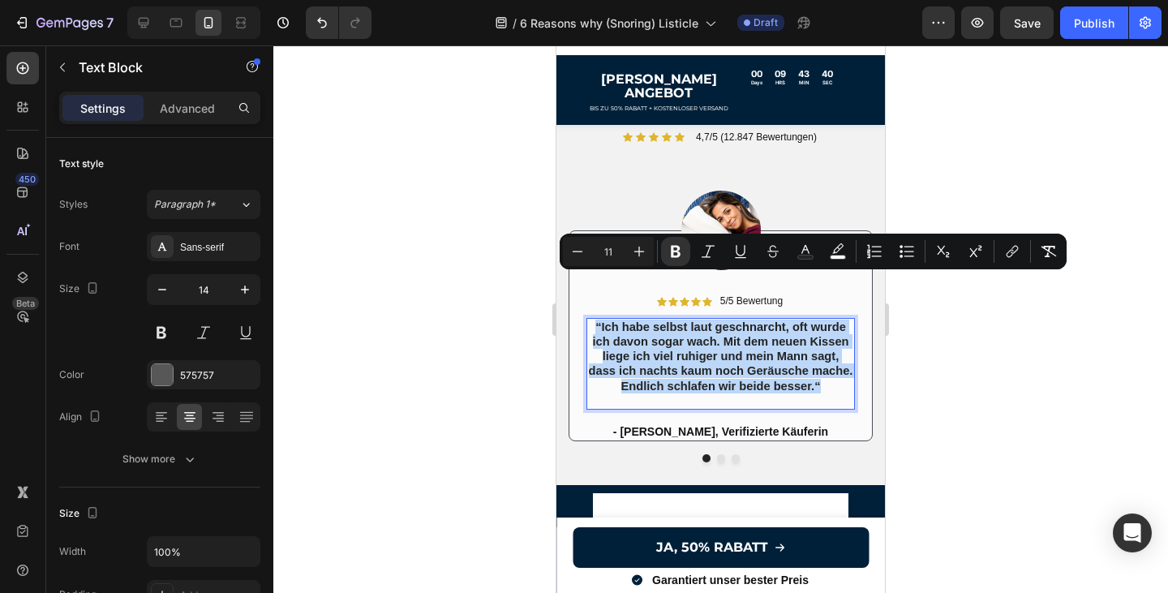
drag, startPoint x: 828, startPoint y: 345, endPoint x: 593, endPoint y: 287, distance: 242.3
click at [593, 319] on p "“Ich habe selbst laut geschnarcht, oft wurde ich davon sogar wach. Mit dem neue…" at bounding box center [720, 363] width 265 height 88
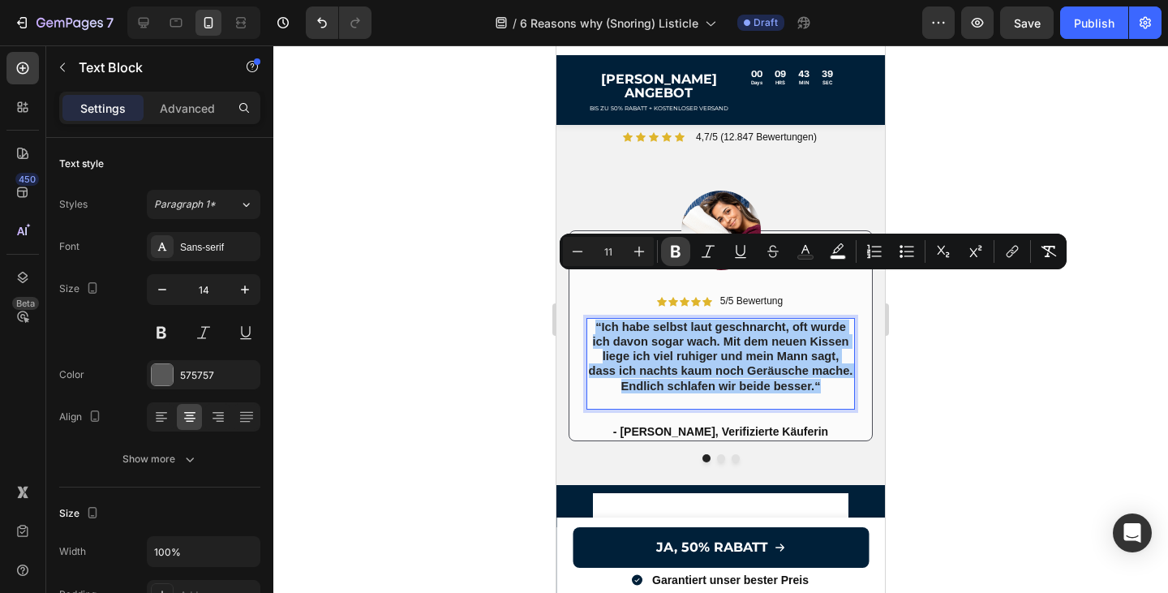
click at [666, 248] on button "Bold" at bounding box center [675, 251] width 29 height 29
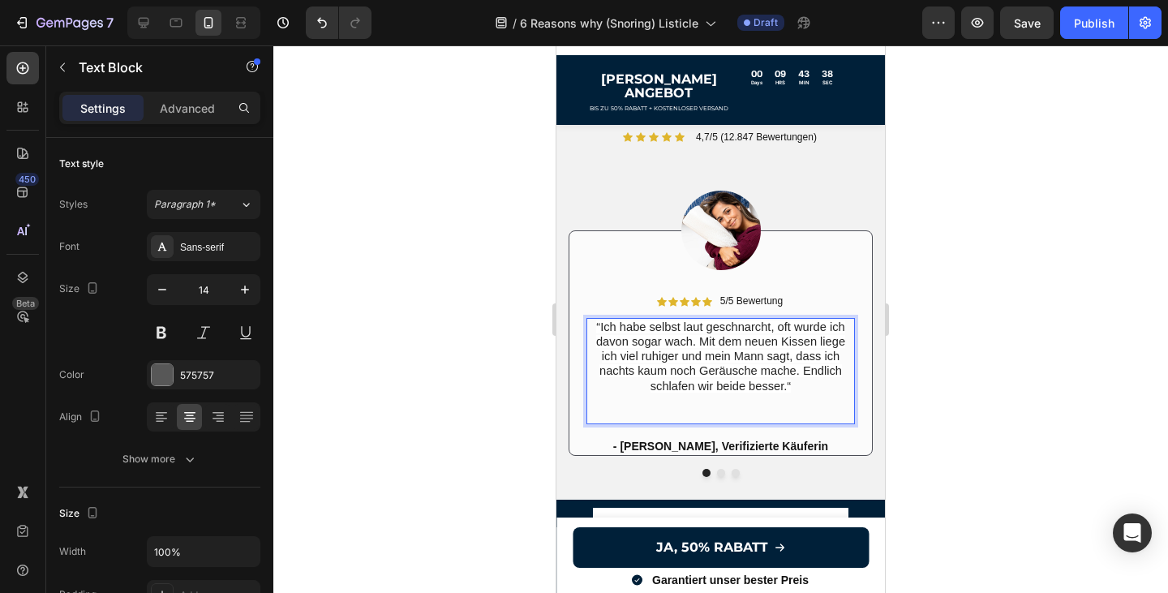
click at [701, 349] on p "“Ich habe selbst laut geschnarcht, oft wurde ich davon sogar wach. Mit dem neue…" at bounding box center [720, 370] width 265 height 103
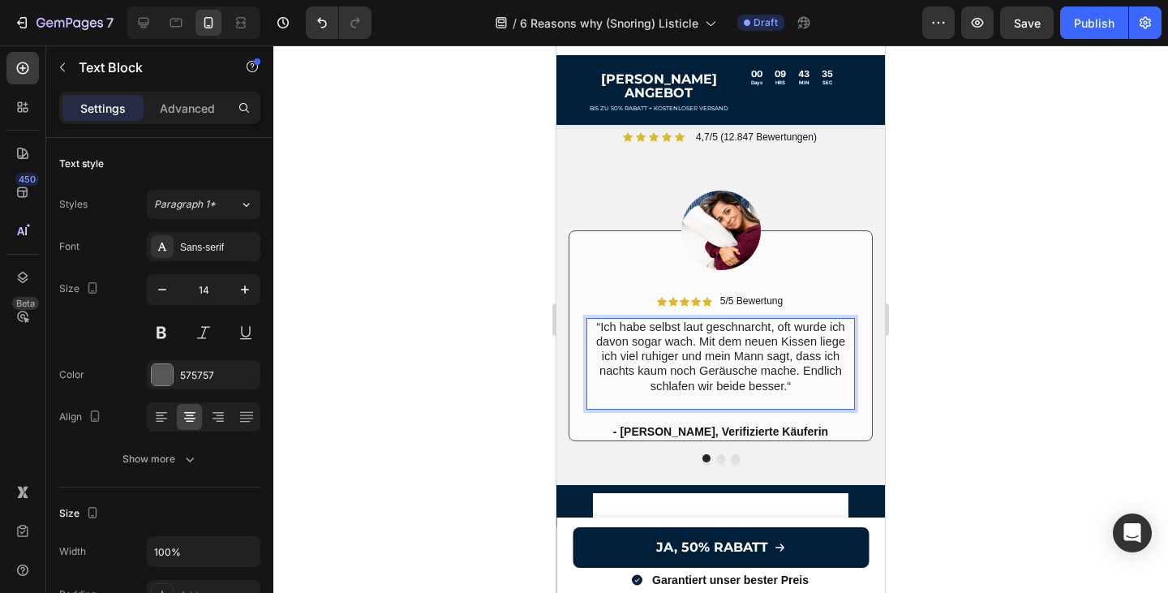
click at [682, 356] on p "“Ich habe selbst laut geschnarcht, oft wurde ich davon sogar wach. Mit dem neue…" at bounding box center [720, 363] width 265 height 88
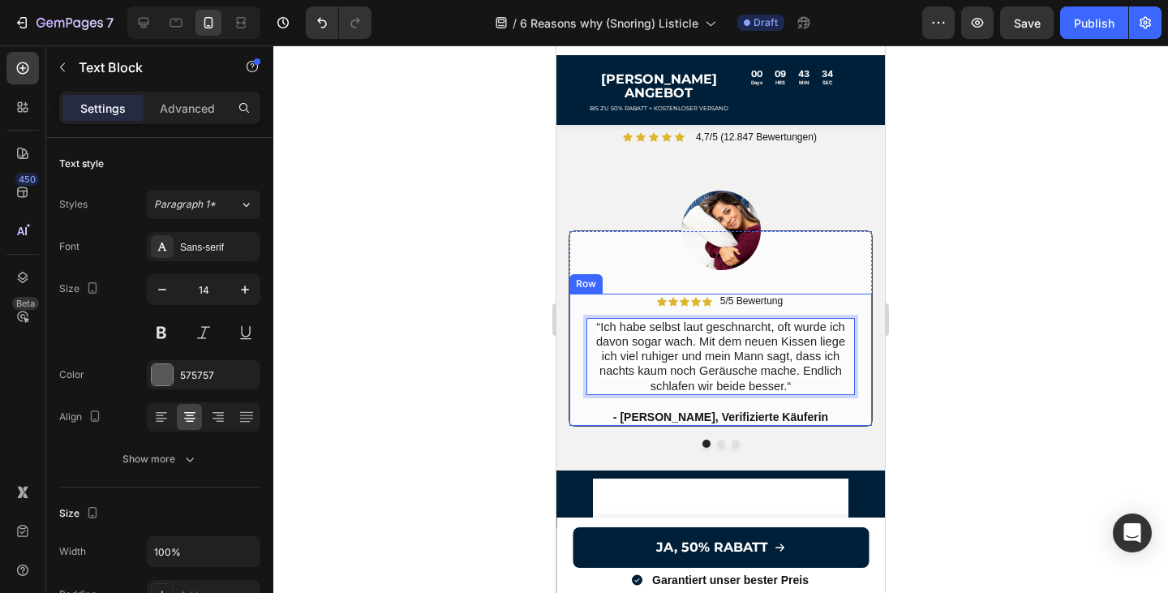
click at [1007, 331] on div at bounding box center [720, 318] width 894 height 547
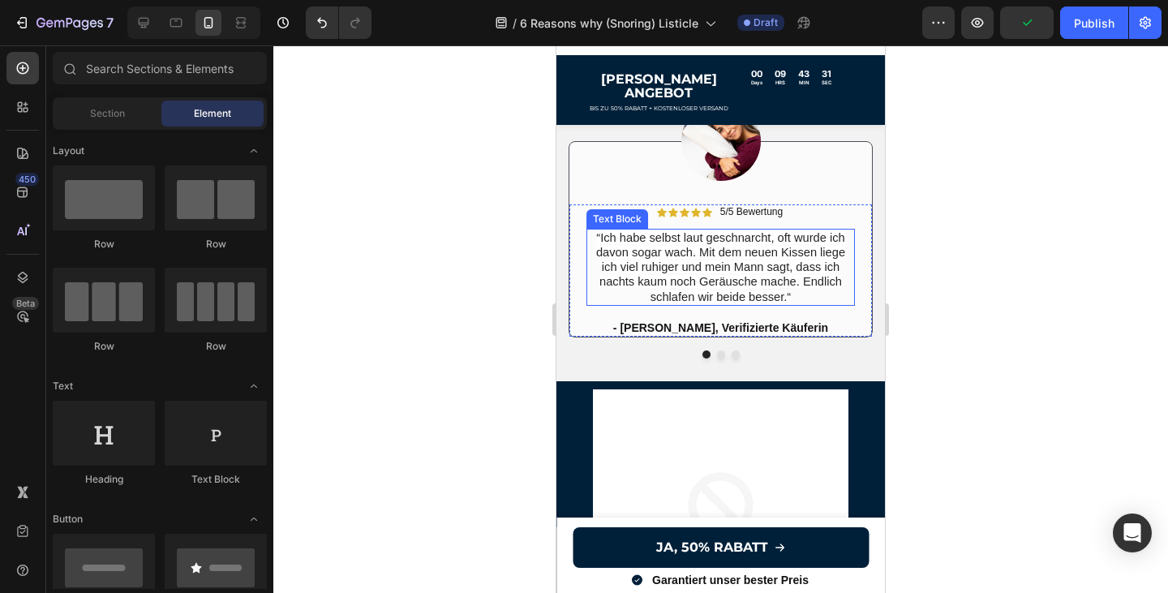
scroll to position [3216, 0]
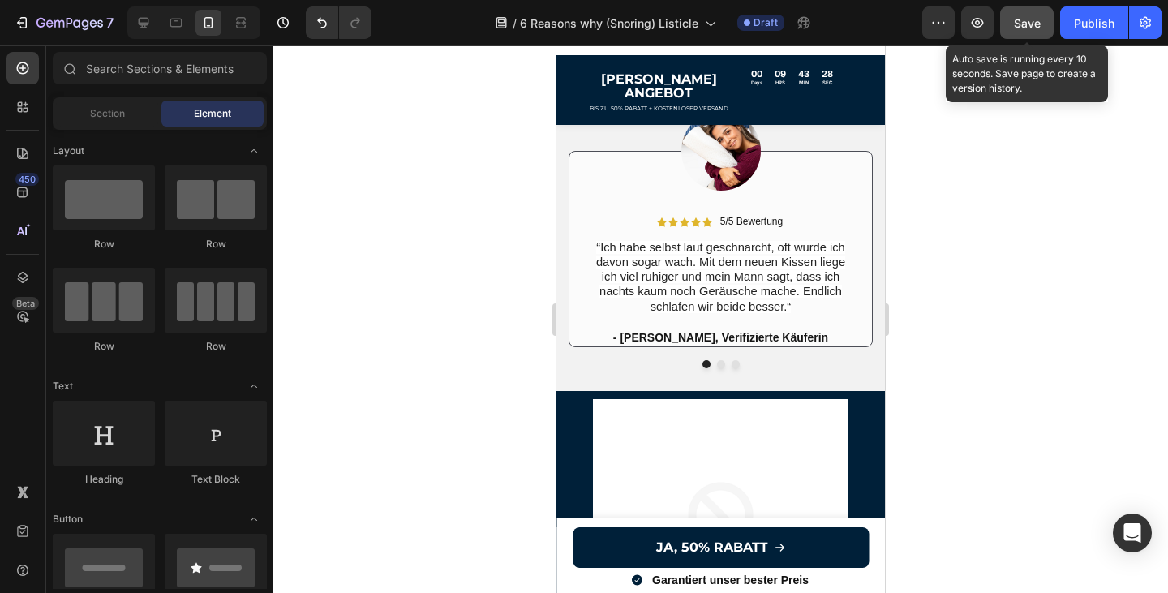
click at [1029, 13] on button "Save" at bounding box center [1027, 22] width 54 height 32
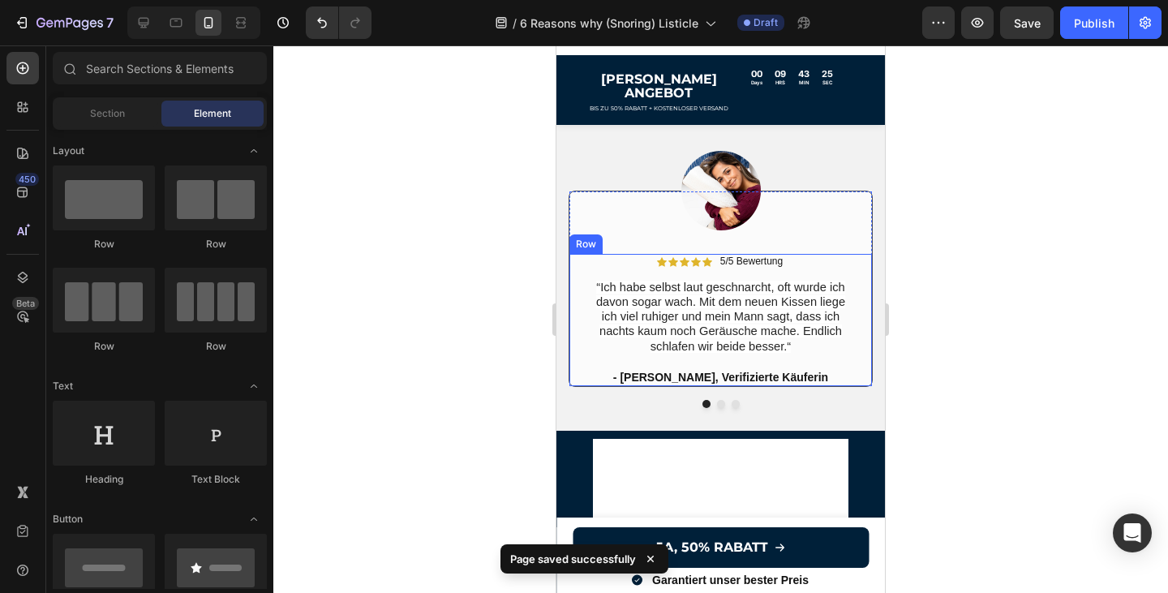
scroll to position [3144, 0]
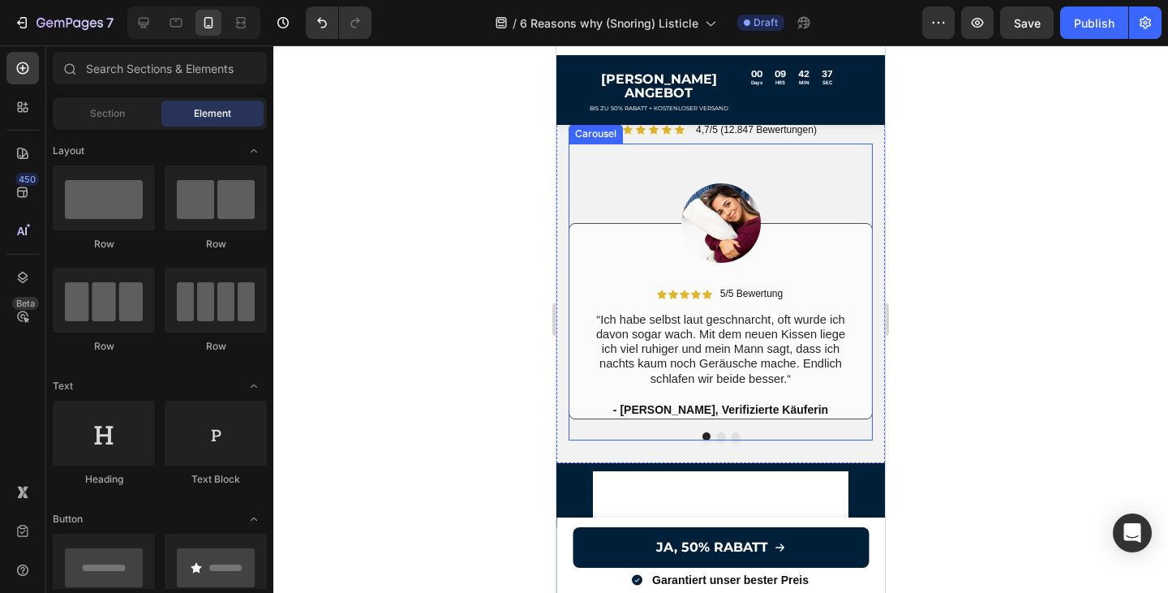
click at [721, 432] on button "Dot" at bounding box center [721, 436] width 8 height 8
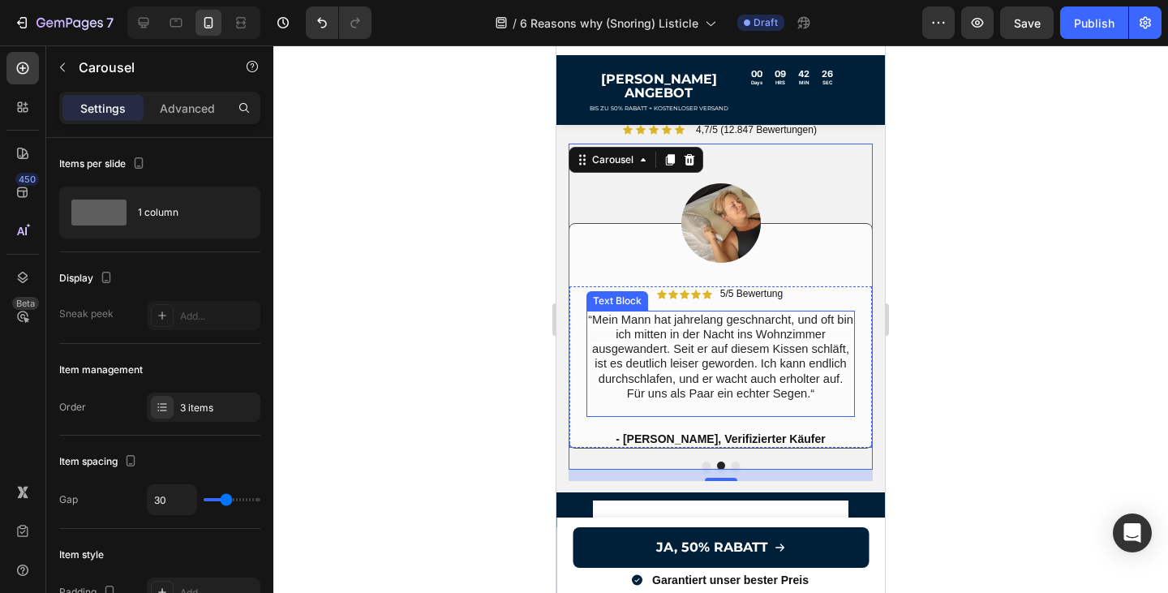
click at [812, 351] on span "“Mein Mann hat jahrelang geschnarcht, und oft bin ich mitten in der Nacht ins W…" at bounding box center [720, 356] width 265 height 87
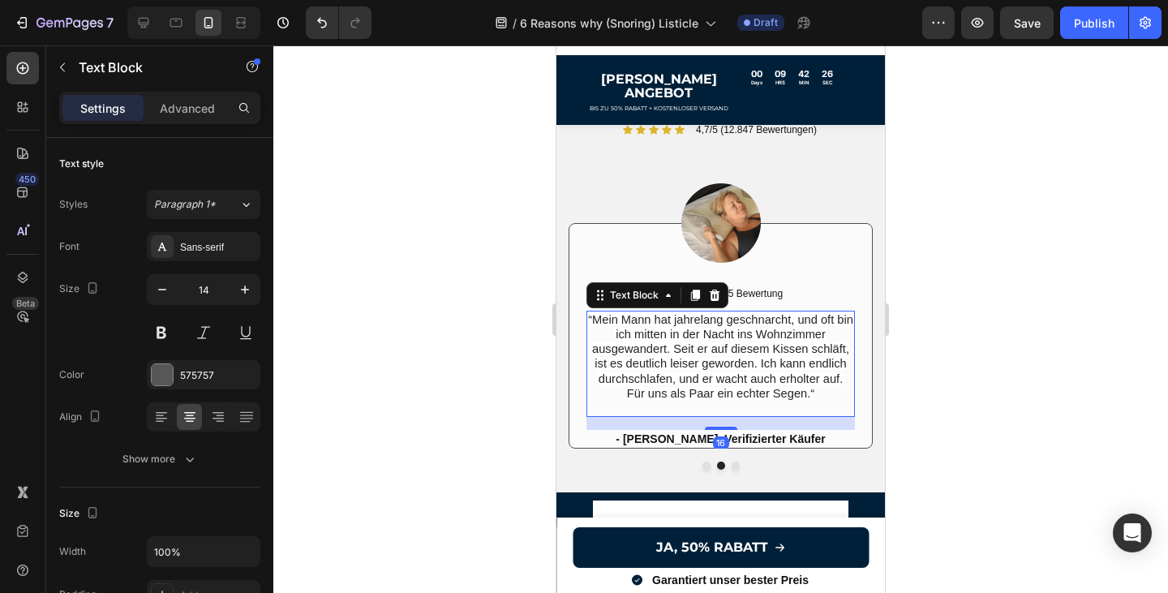
click at [819, 349] on p "“Mein Mann hat jahrelang geschnarcht, und oft bin ich mitten in der Nacht ins W…" at bounding box center [720, 363] width 265 height 103
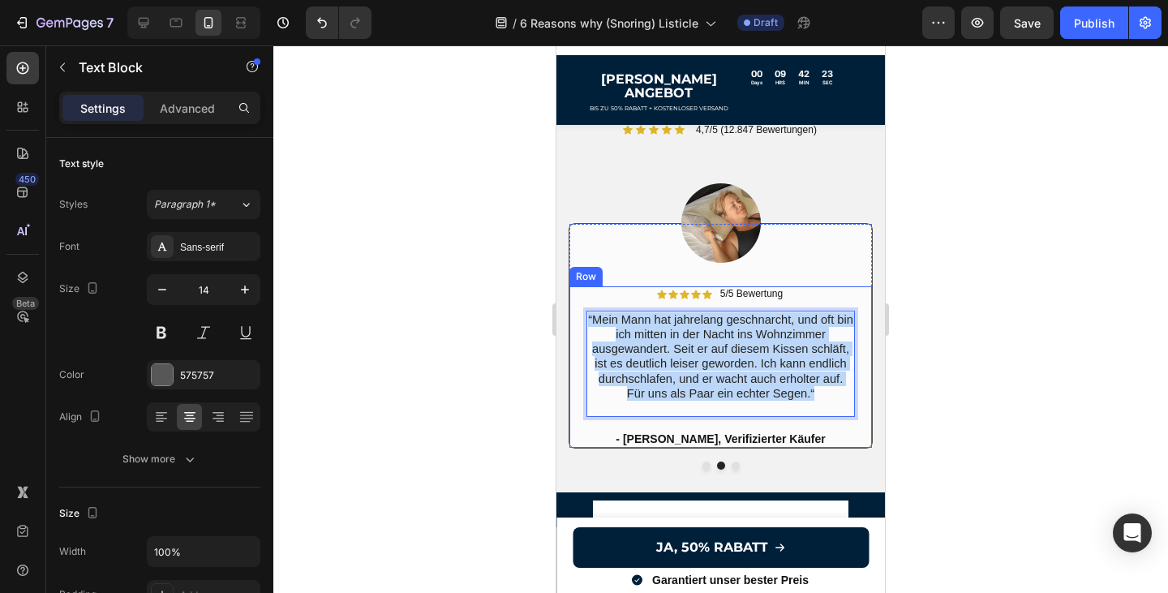
drag, startPoint x: 819, startPoint y: 349, endPoint x: 584, endPoint y: 272, distance: 247.2
click at [584, 286] on div "Icon Icon Icon Icon Icon Icon List 5/5 Bewertung Text Block Row “Mein Mann hat …" at bounding box center [720, 366] width 302 height 161
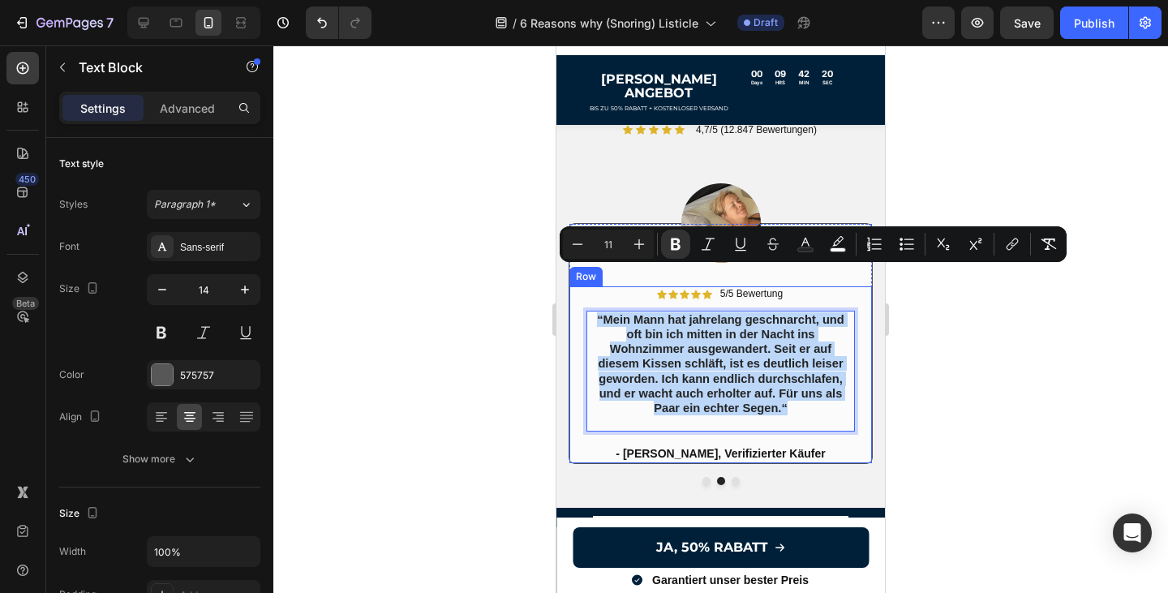
drag, startPoint x: 803, startPoint y: 369, endPoint x: 585, endPoint y: 278, distance: 235.5
click at [585, 286] on div "Icon Icon Icon Icon Icon Icon List 5/5 Bewertung Text Block Row “Mein Mann hat …" at bounding box center [720, 374] width 302 height 176
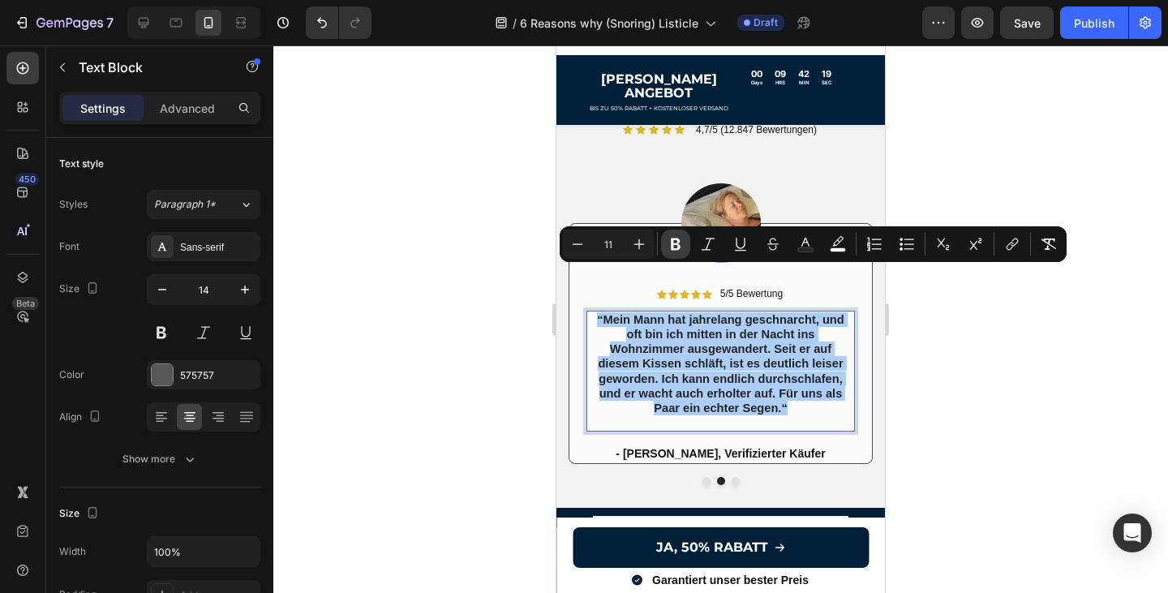
click at [674, 244] on icon "Editor contextual toolbar" at bounding box center [676, 244] width 10 height 12
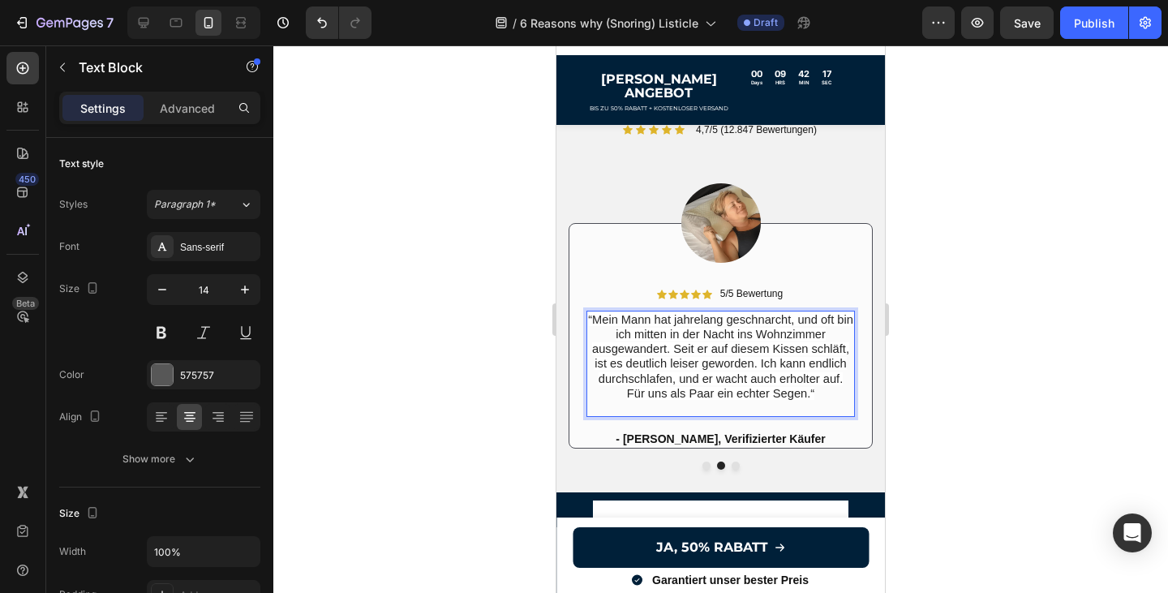
click at [636, 362] on p "“Mein Mann hat jahrelang geschnarcht, und oft bin ich mitten in der Nacht ins W…" at bounding box center [720, 363] width 265 height 103
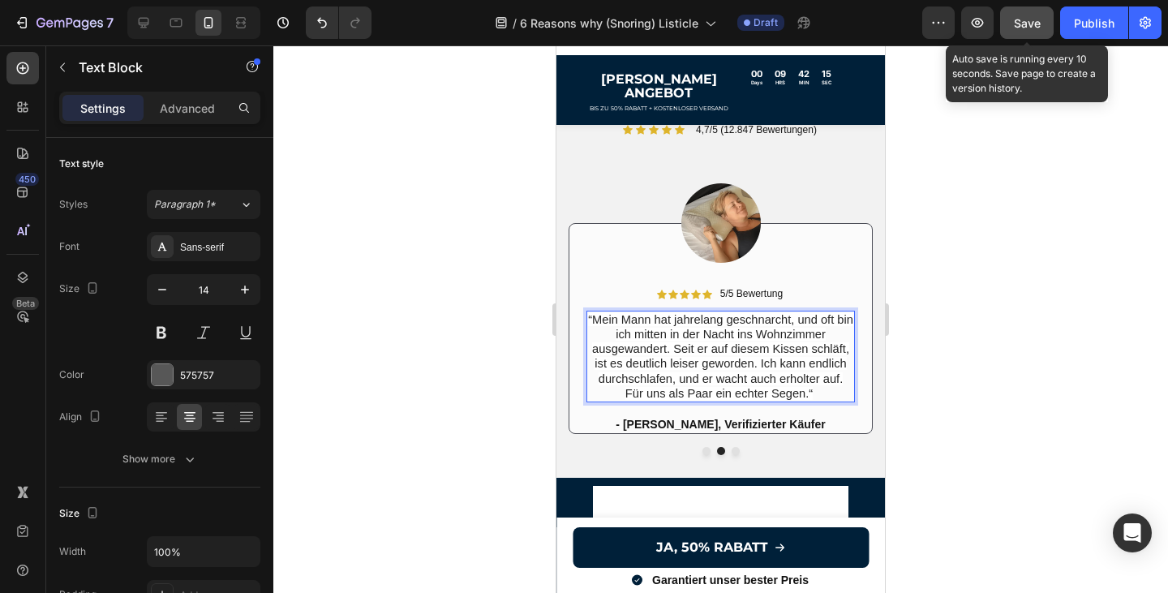
click at [1013, 19] on button "Save" at bounding box center [1027, 22] width 54 height 32
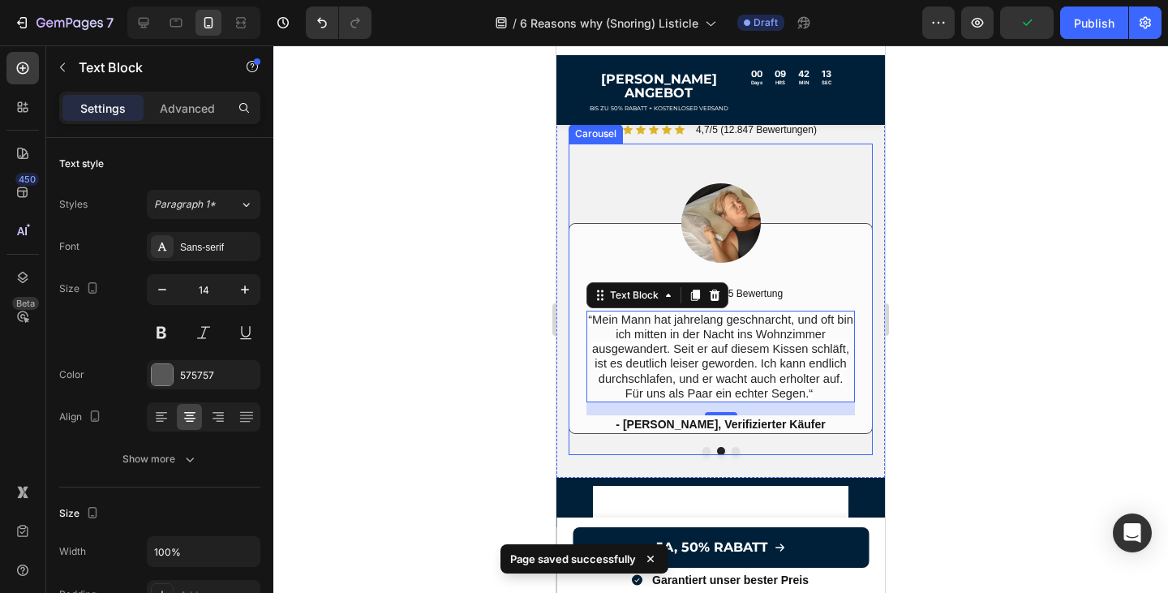
click at [735, 447] on button "Dot" at bounding box center [735, 451] width 8 height 8
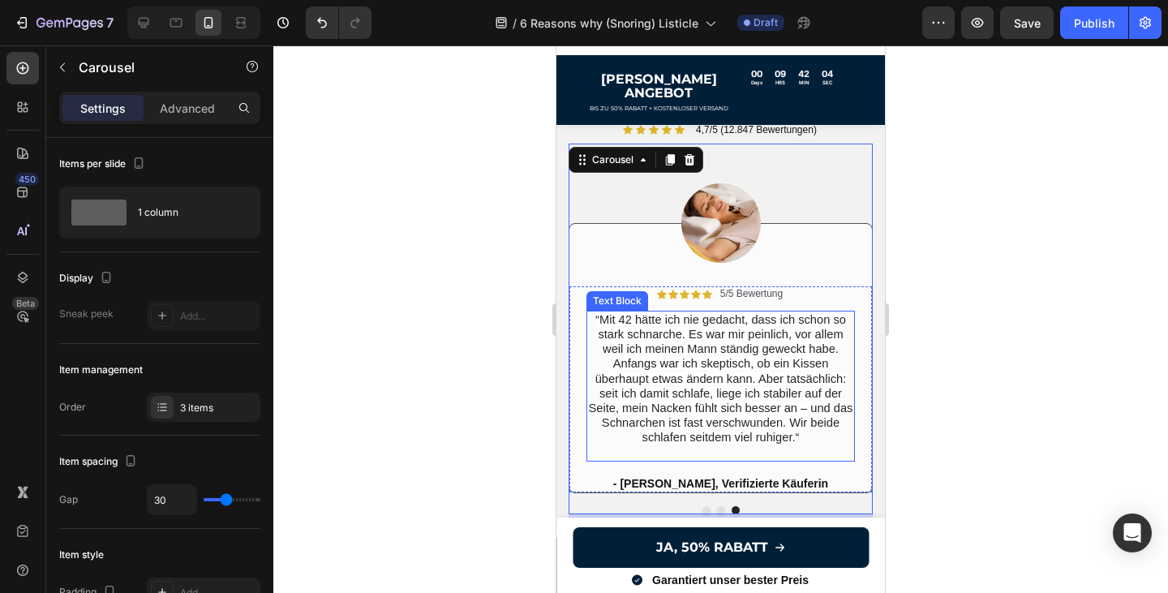
click at [811, 397] on p "“Mit 42 hätte ich nie gedacht, dass ich schon so stark schnarche. Es war mir pe…" at bounding box center [720, 386] width 265 height 148
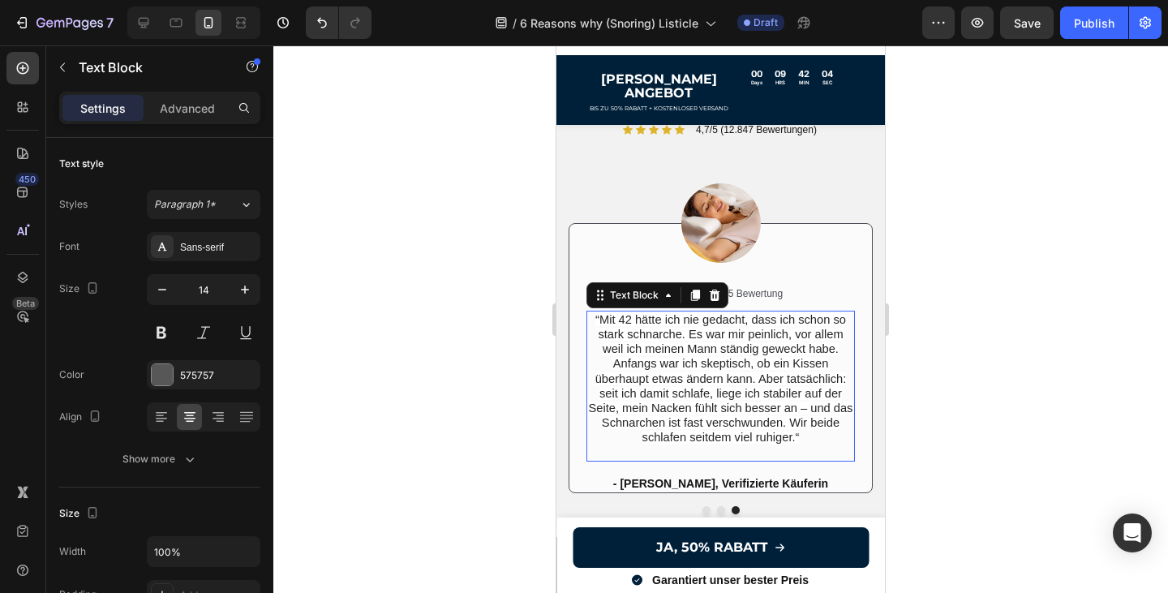
click at [811, 397] on p "“Mit 42 hätte ich nie gedacht, dass ich schon so stark schnarche. Es war mir pe…" at bounding box center [720, 386] width 265 height 148
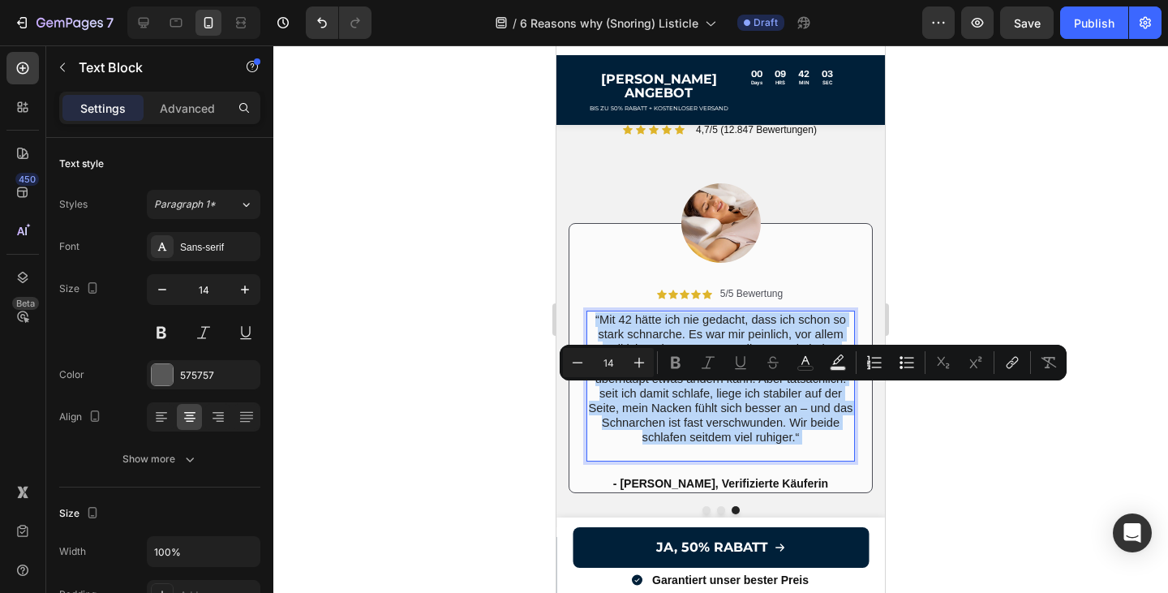
click at [804, 396] on p "“Mit 42 hätte ich nie gedacht, dass ich schon so stark schnarche. Es war mir pe…" at bounding box center [720, 386] width 265 height 148
type input "11"
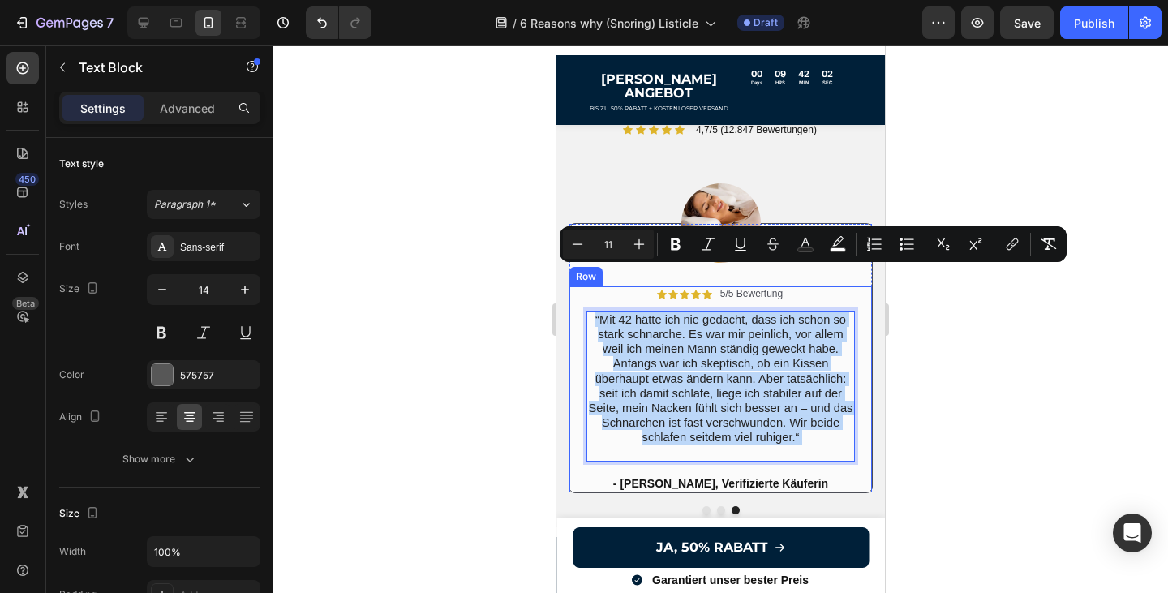
drag, startPoint x: 804, startPoint y: 396, endPoint x: 585, endPoint y: 276, distance: 250.4
click at [585, 286] on div "Icon Icon Icon Icon Icon Icon List 5/5 Bewertung Text Block Row “Mit 42 hätte i…" at bounding box center [720, 389] width 302 height 206
type input "14"
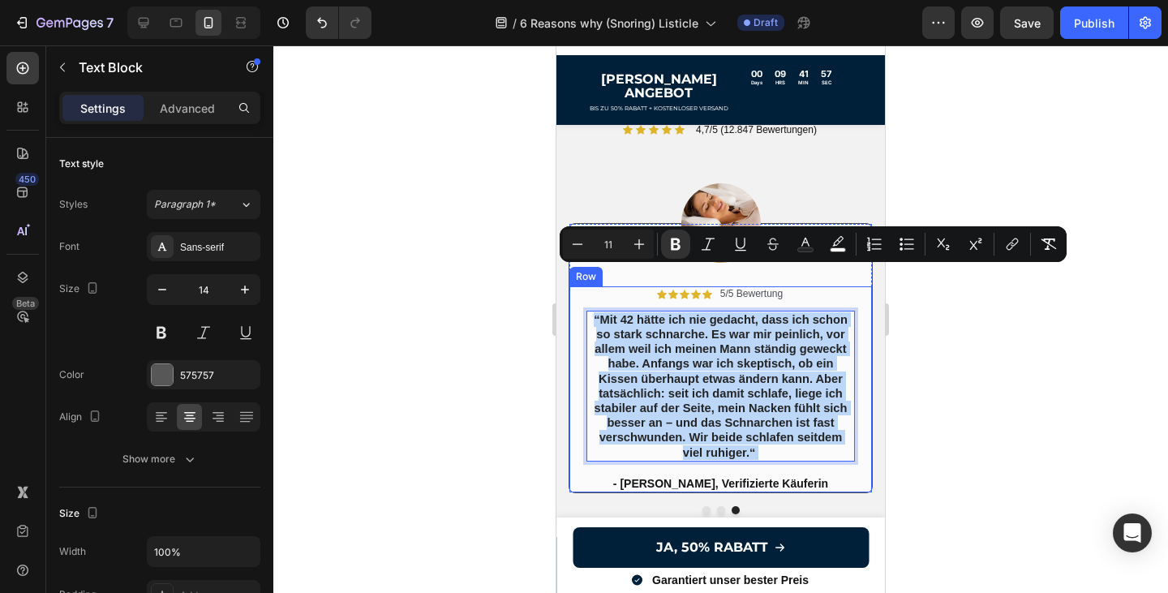
drag, startPoint x: 768, startPoint y: 413, endPoint x: 576, endPoint y: 271, distance: 238.7
click at [576, 286] on div "Icon Icon Icon Icon Icon Icon List 5/5 Bewertung Text Block Row “Mit 42 hätte i…" at bounding box center [720, 389] width 302 height 206
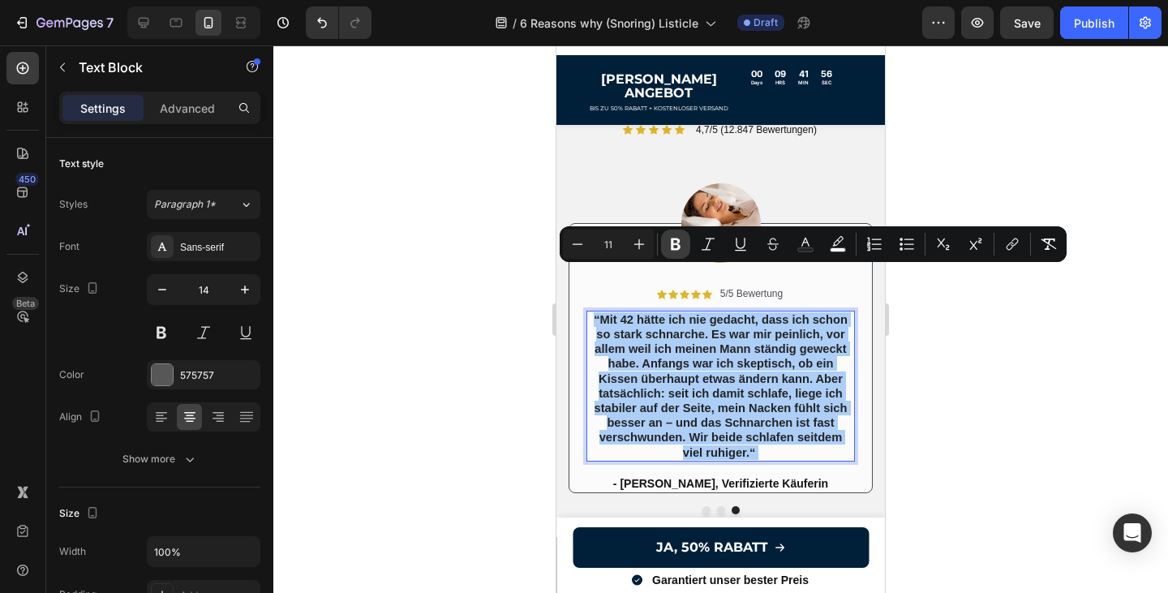
click at [679, 241] on icon "Editor contextual toolbar" at bounding box center [676, 244] width 10 height 12
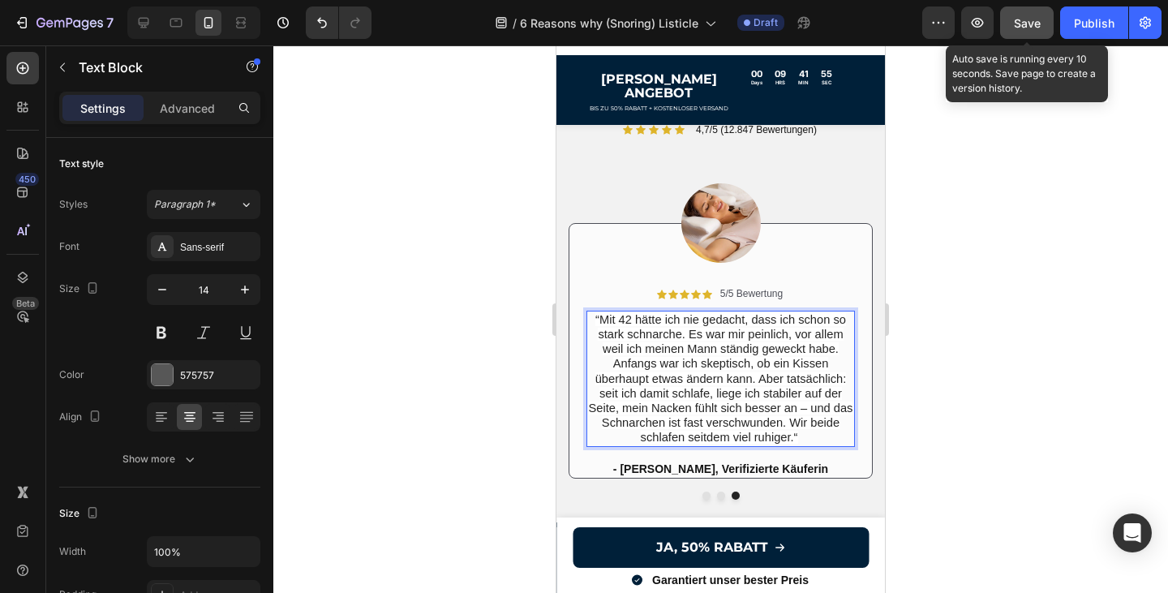
click at [1035, 18] on span "Save" at bounding box center [1026, 23] width 27 height 14
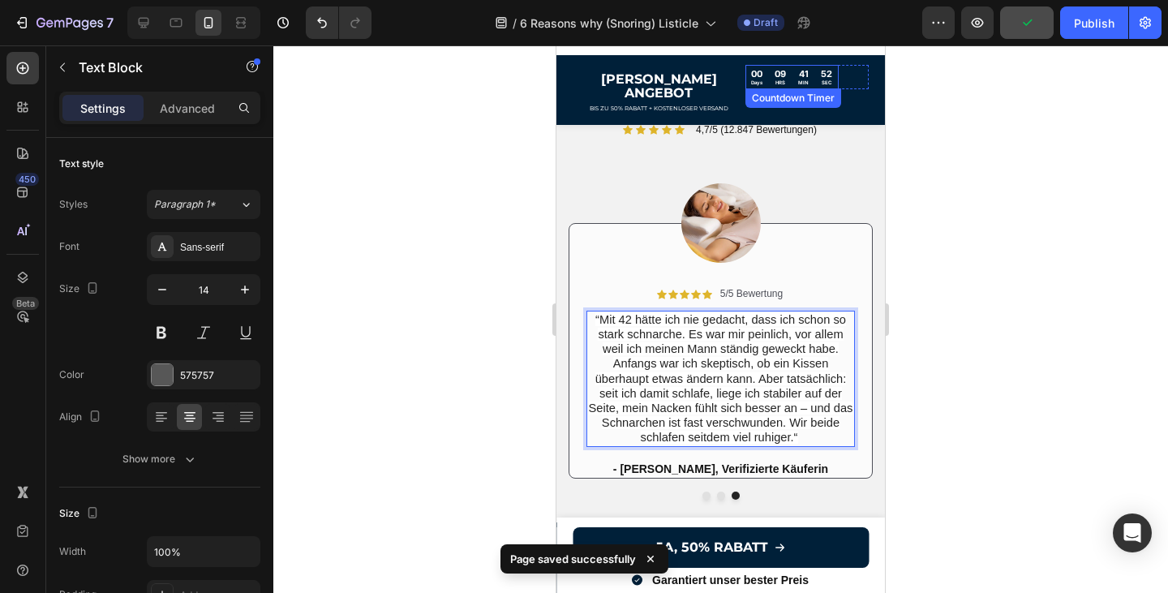
click at [792, 79] on div "09 HRS" at bounding box center [781, 77] width 24 height 24
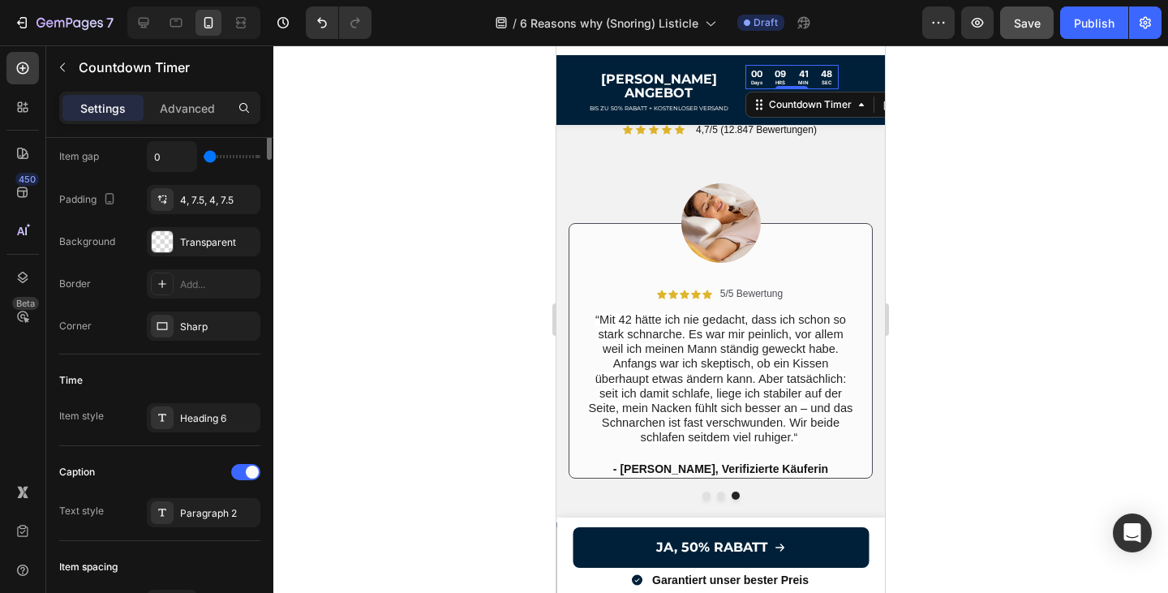
scroll to position [0, 0]
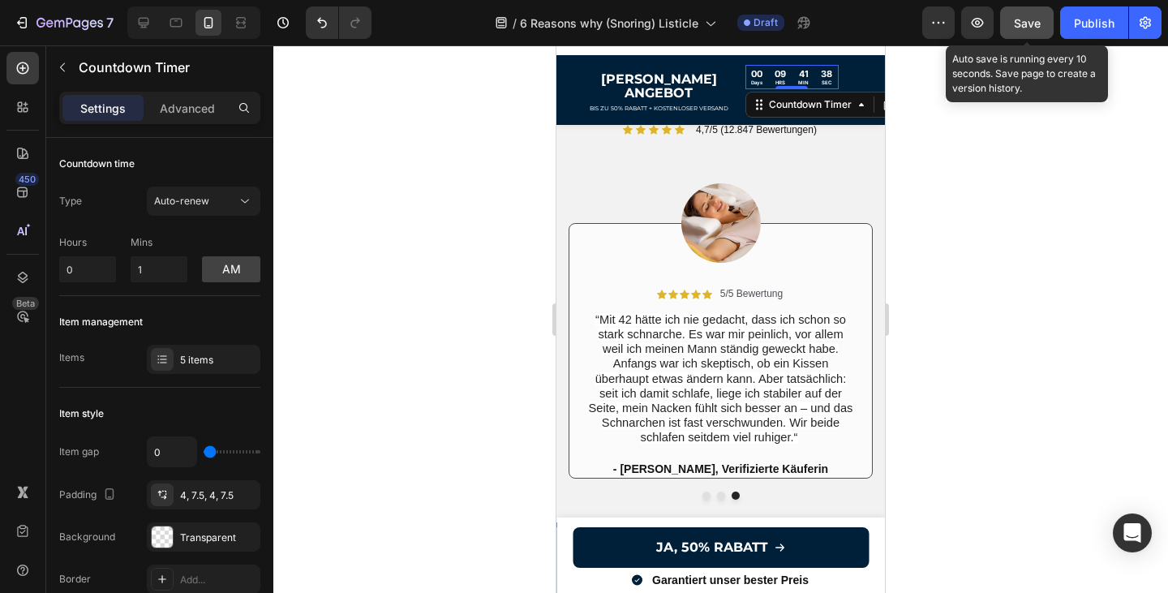
click at [1020, 36] on button "Save" at bounding box center [1027, 22] width 54 height 32
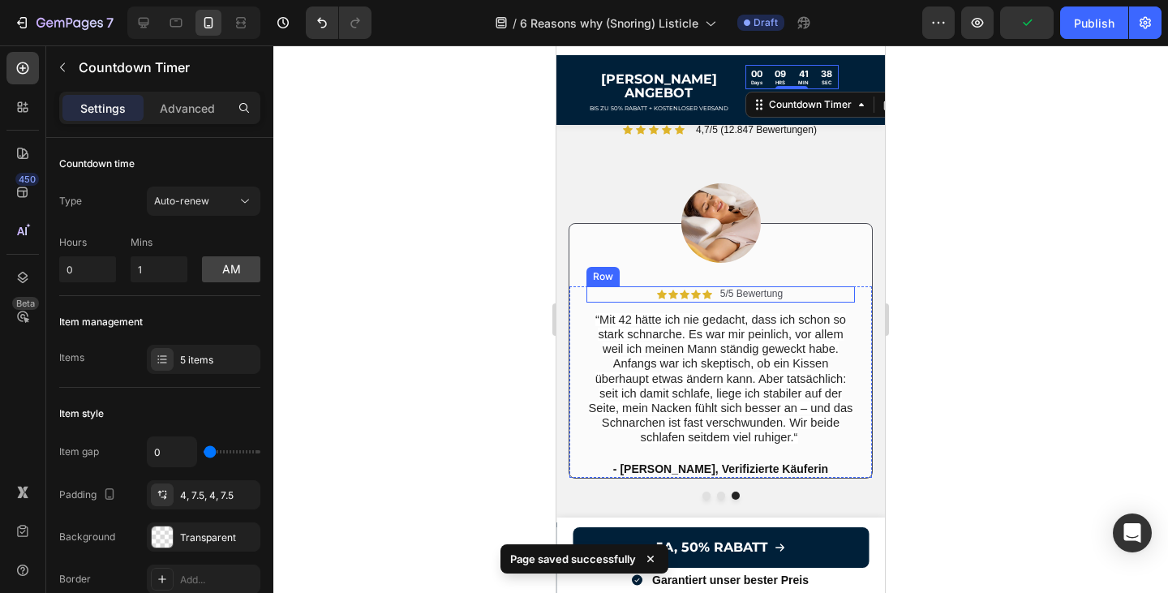
scroll to position [3439, 0]
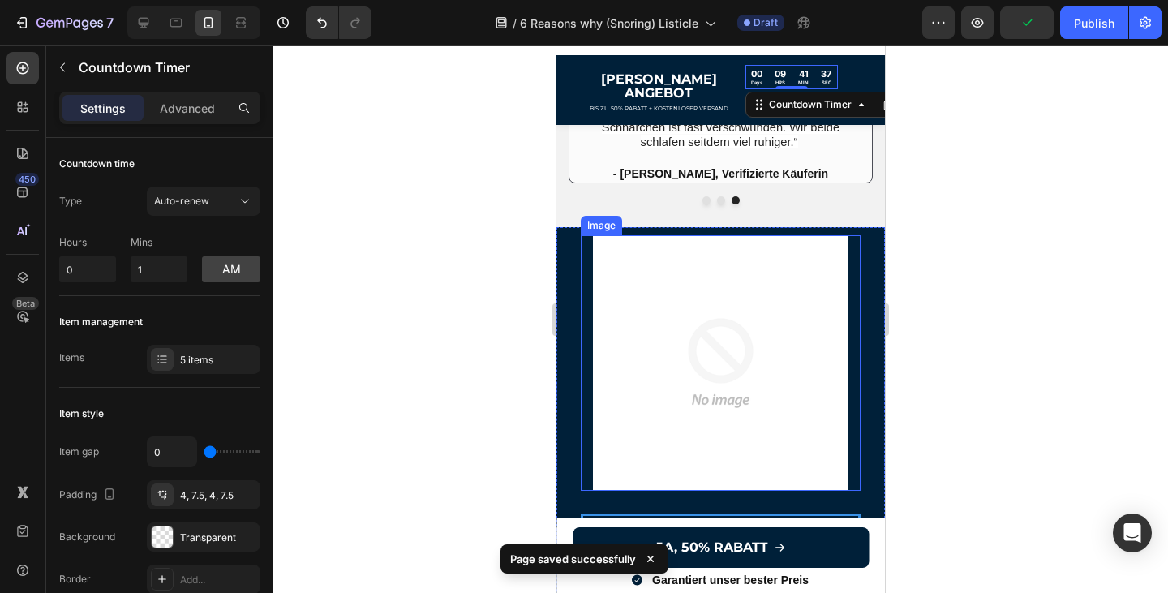
click at [726, 329] on img at bounding box center [720, 362] width 255 height 255
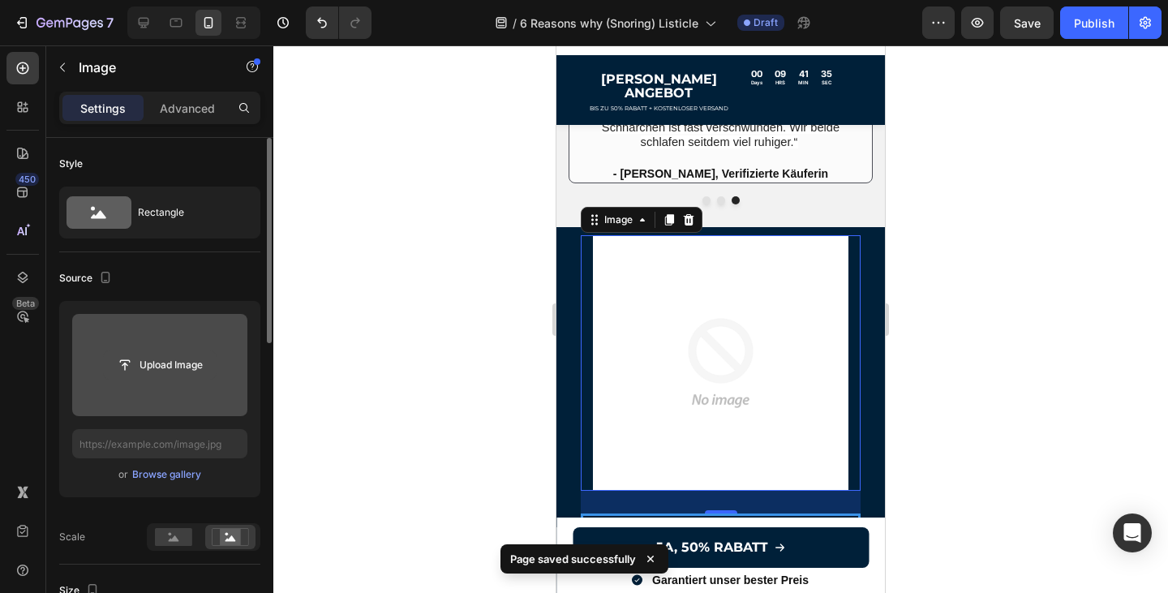
click at [174, 358] on input "file" at bounding box center [160, 365] width 112 height 28
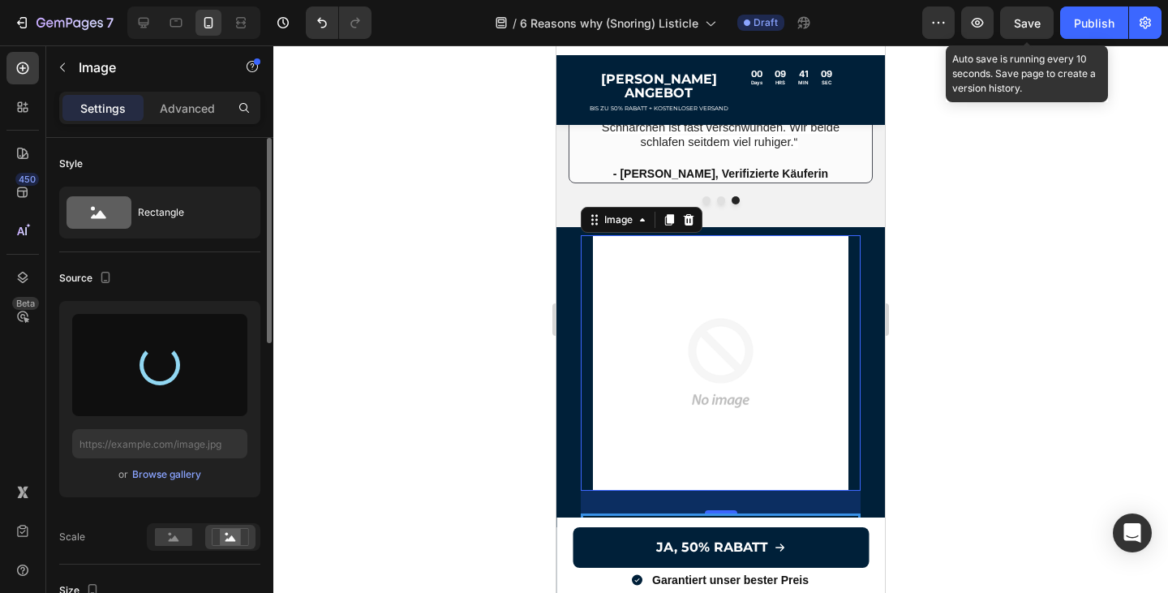
type input "[URL][DOMAIN_NAME]"
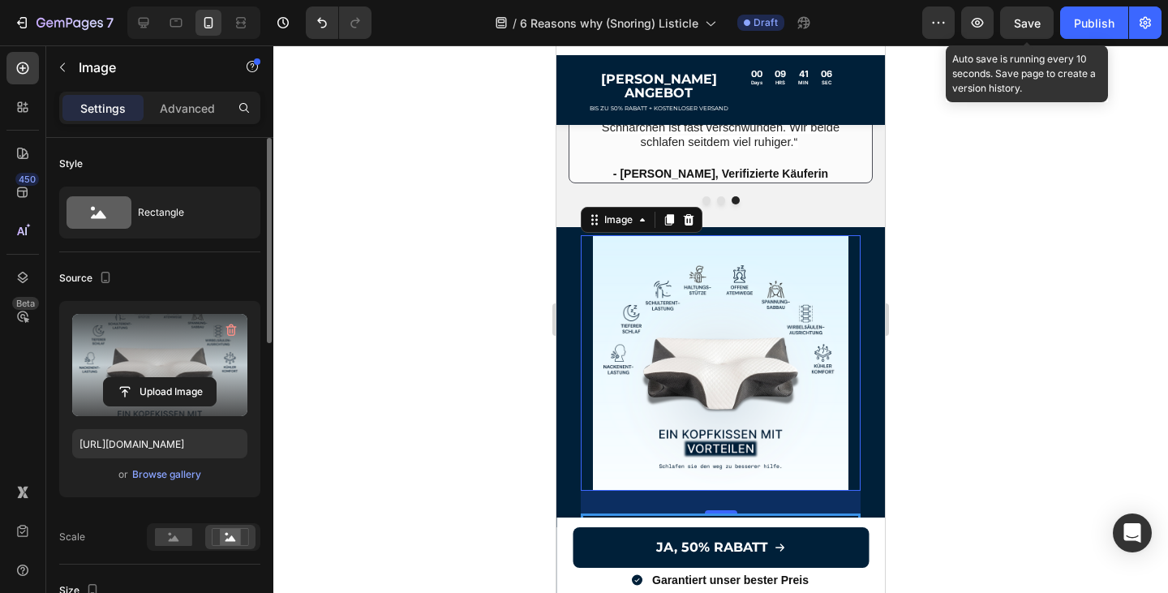
click at [1032, 21] on span "Save" at bounding box center [1026, 23] width 27 height 14
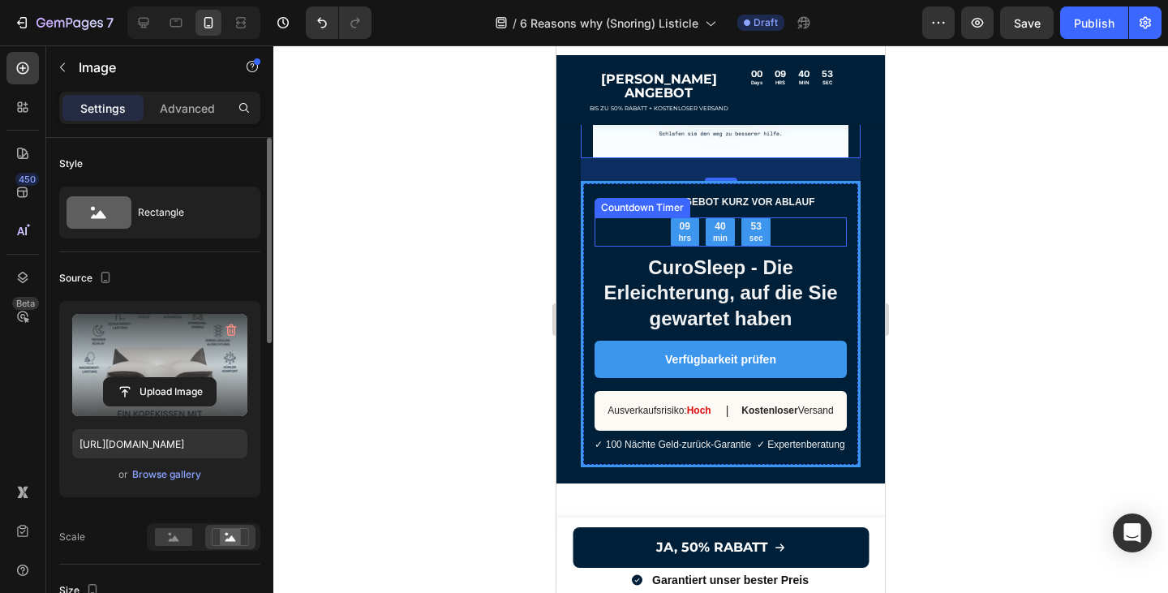
scroll to position [3949, 0]
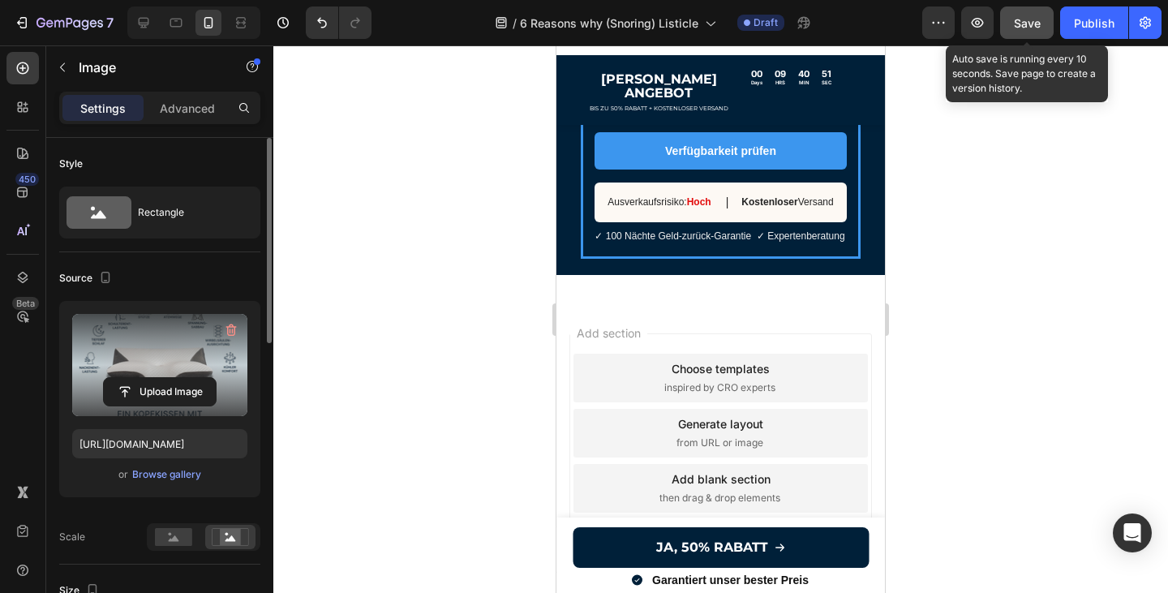
click at [1006, 19] on button "Save" at bounding box center [1027, 22] width 54 height 32
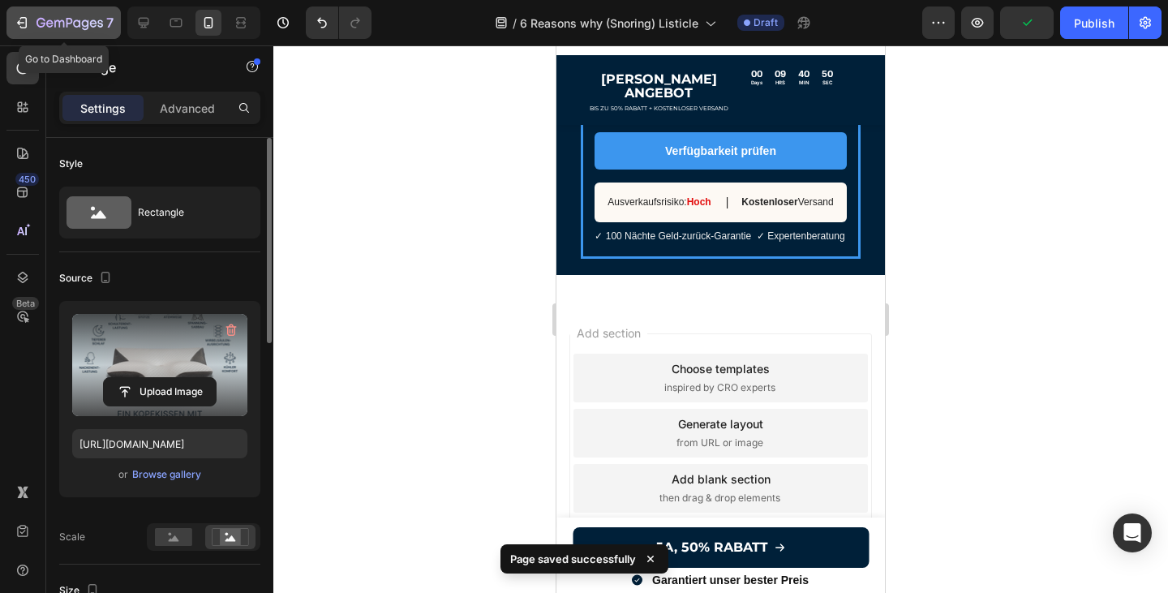
click at [54, 23] on icon "button" at bounding box center [59, 23] width 10 height 7
